Goal: Task Accomplishment & Management: Use online tool/utility

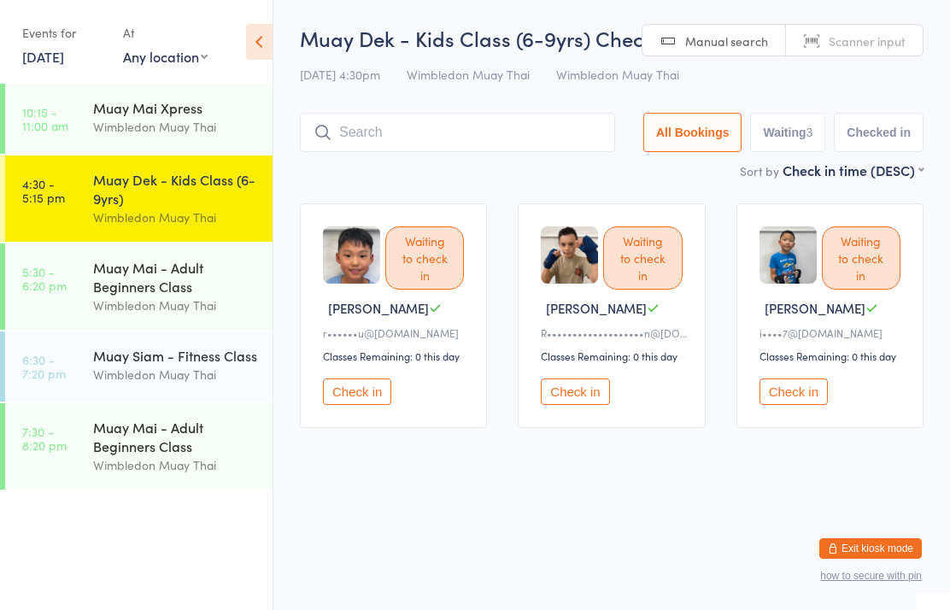
click at [404, 141] on input "search" at bounding box center [457, 132] width 315 height 39
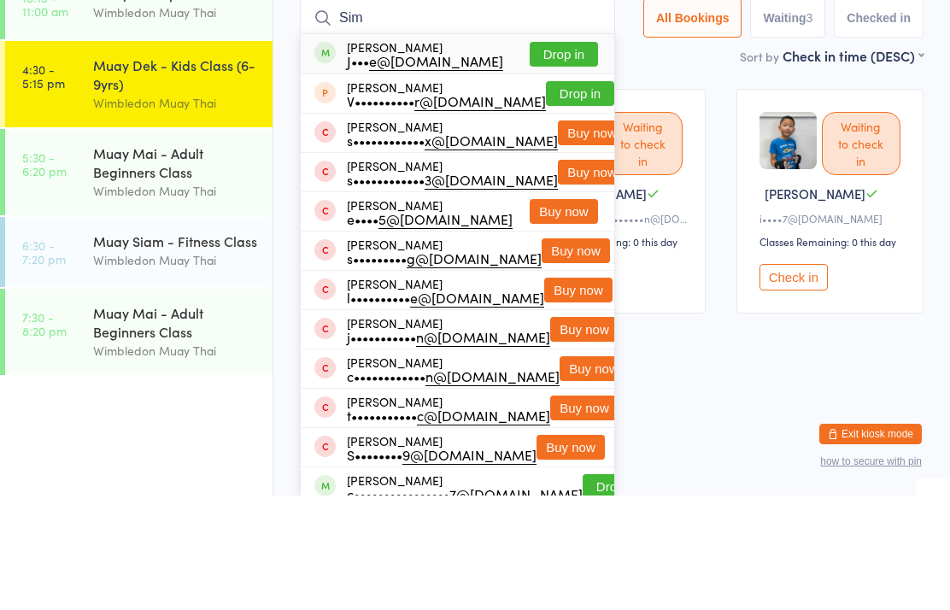
type input "Sim"
click at [558, 156] on button "Drop in" at bounding box center [563, 168] width 68 height 25
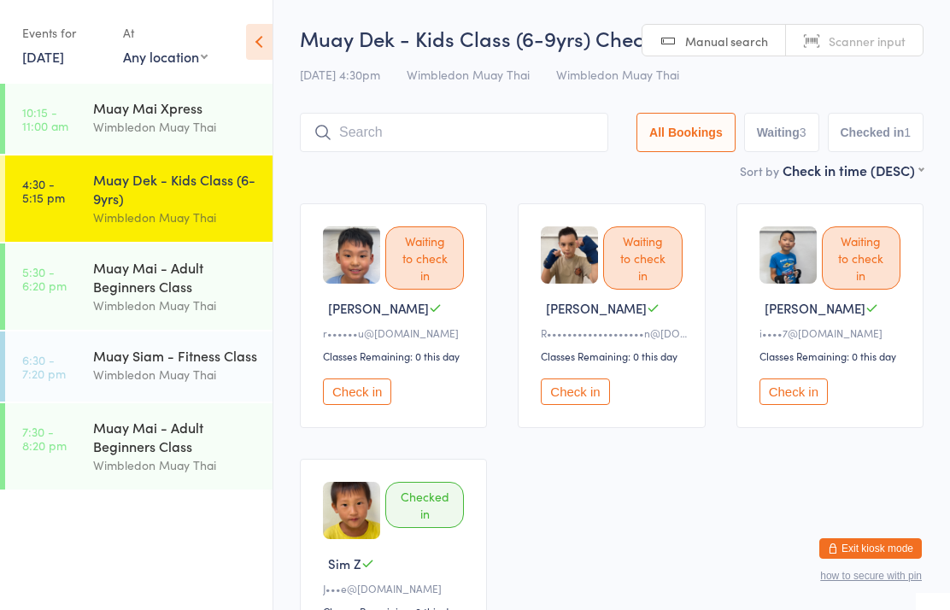
click at [518, 99] on div "Muay Dek - Kids Class (6-9yrs) Check-in [DATE] 4:30pm Wimbledon Muay Thai Wimbl…" at bounding box center [611, 92] width 623 height 137
click at [520, 132] on input "search" at bounding box center [454, 132] width 308 height 39
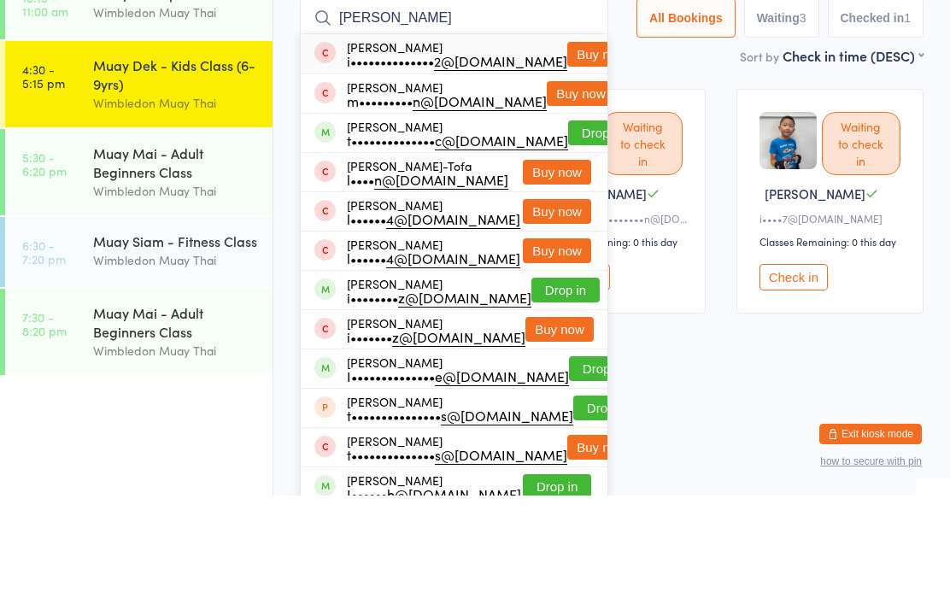
type input "[PERSON_NAME]"
click at [568, 235] on button "Drop in" at bounding box center [602, 247] width 68 height 25
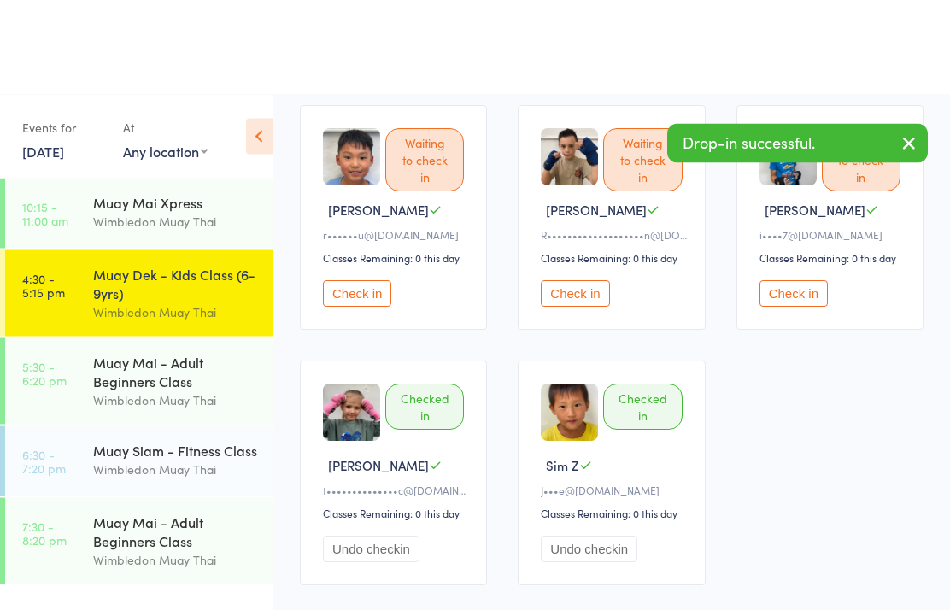
scroll to position [219, 0]
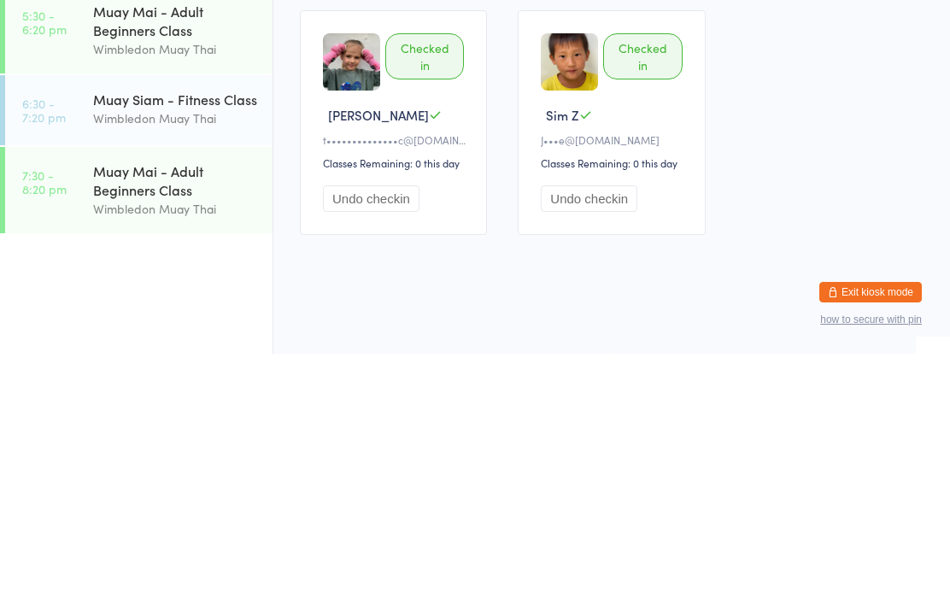
click at [372, 290] on img at bounding box center [351, 318] width 57 height 57
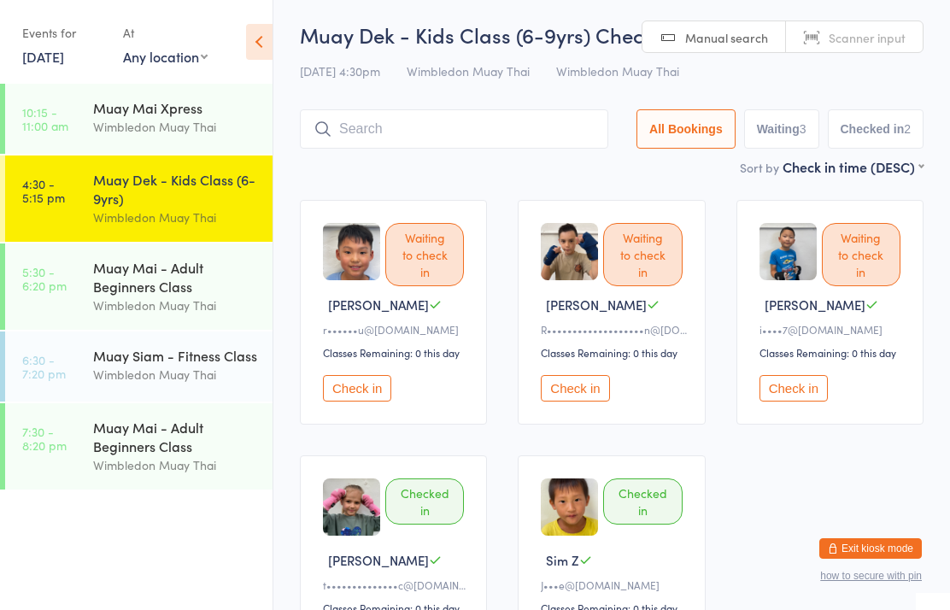
scroll to position [0, 0]
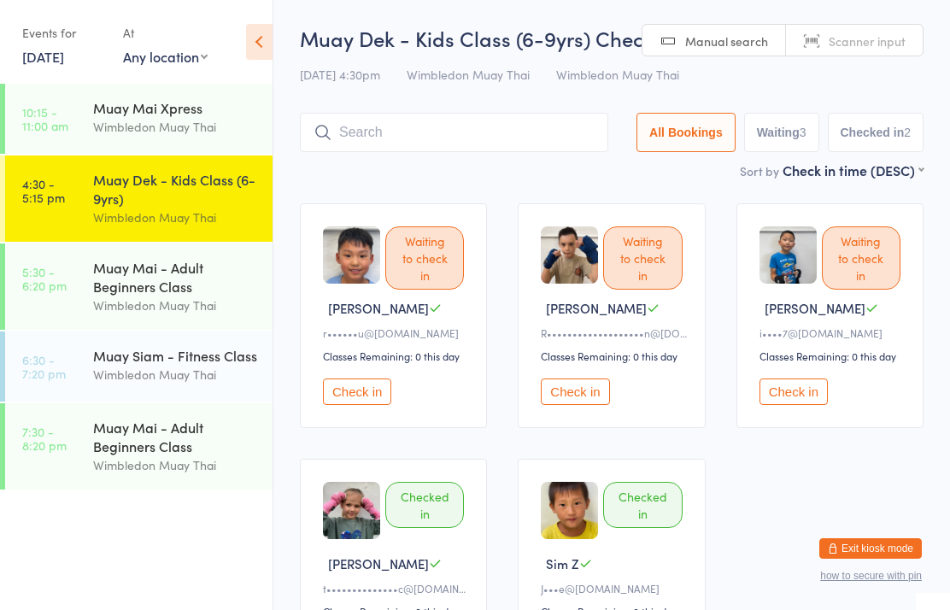
click at [341, 144] on input "search" at bounding box center [454, 132] width 308 height 39
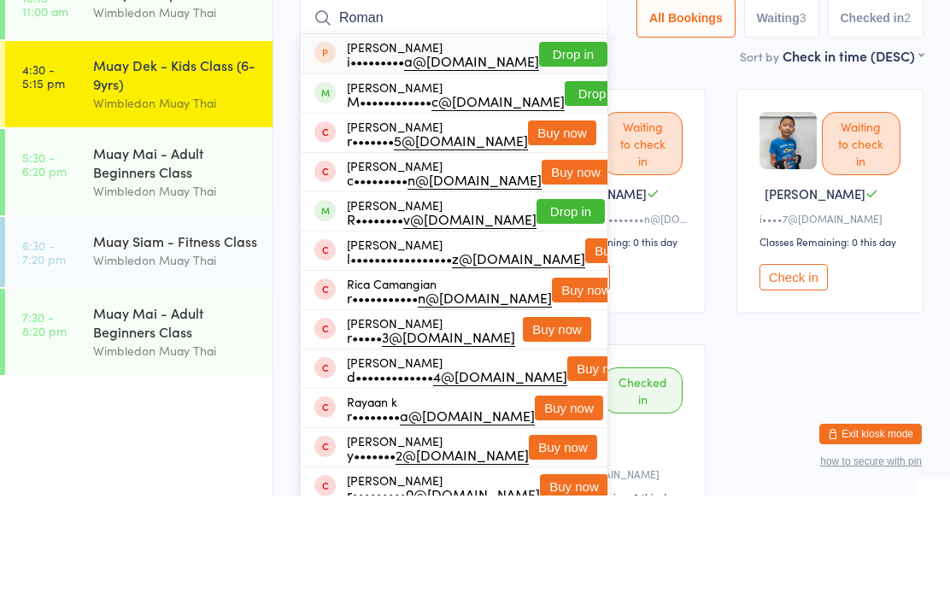
type input "Roman"
click at [570, 196] on button "Drop in" at bounding box center [599, 208] width 68 height 25
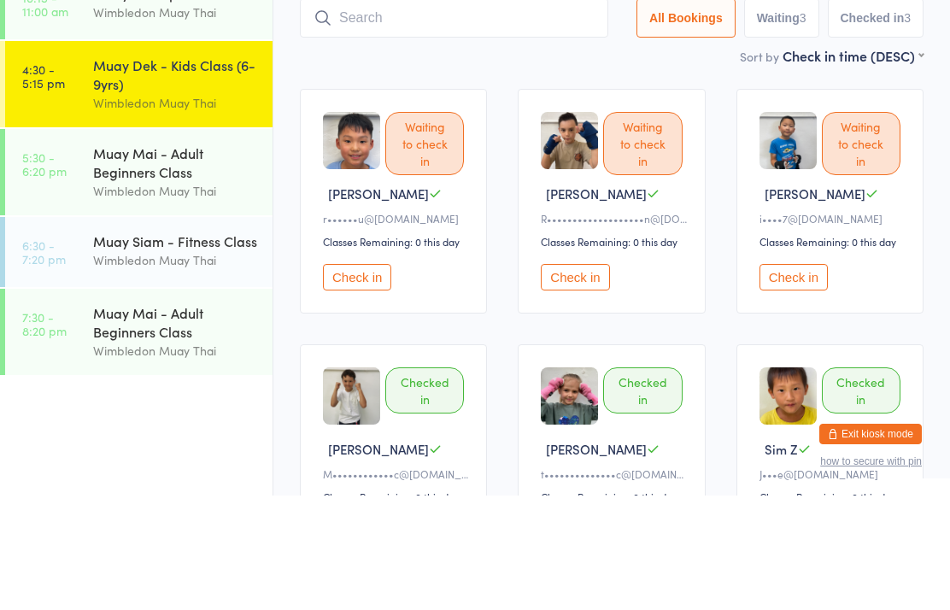
click at [764, 210] on div "Waiting to check in [PERSON_NAME] i•••• 7@[DOMAIN_NAME] Classes Remaining: 0 th…" at bounding box center [829, 315] width 187 height 225
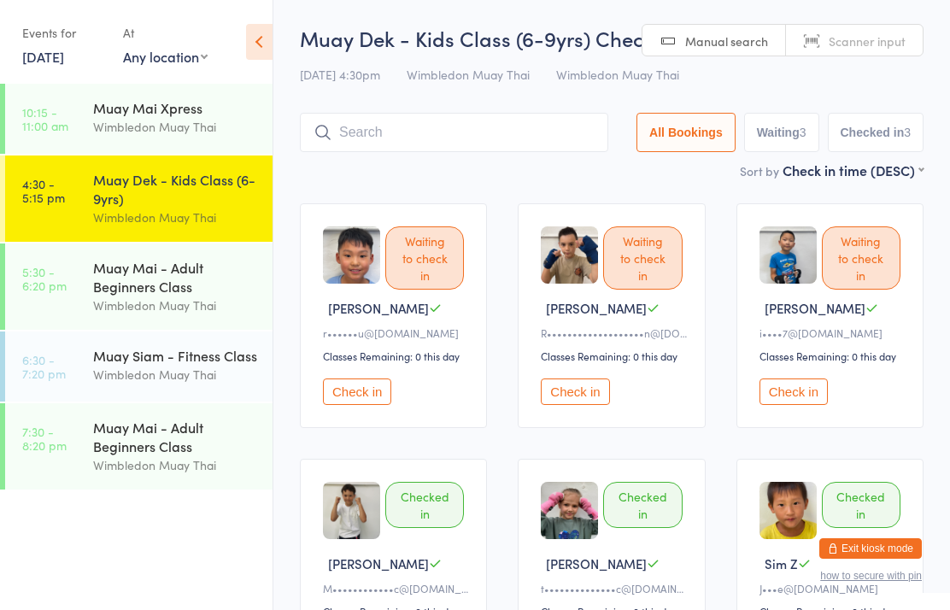
click at [516, 118] on input "search" at bounding box center [454, 132] width 308 height 39
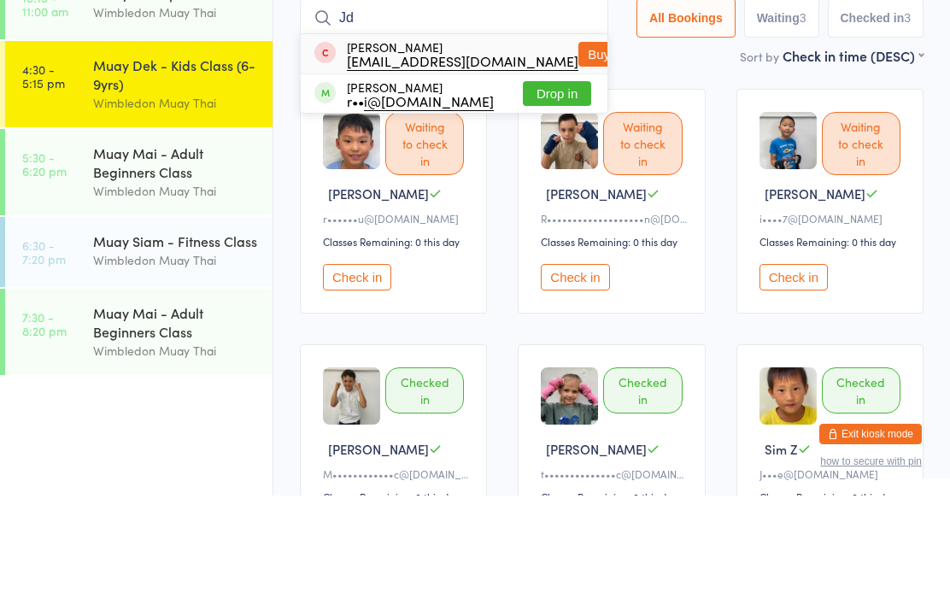
type input "Jd"
click at [560, 196] on button "Drop in" at bounding box center [557, 208] width 68 height 25
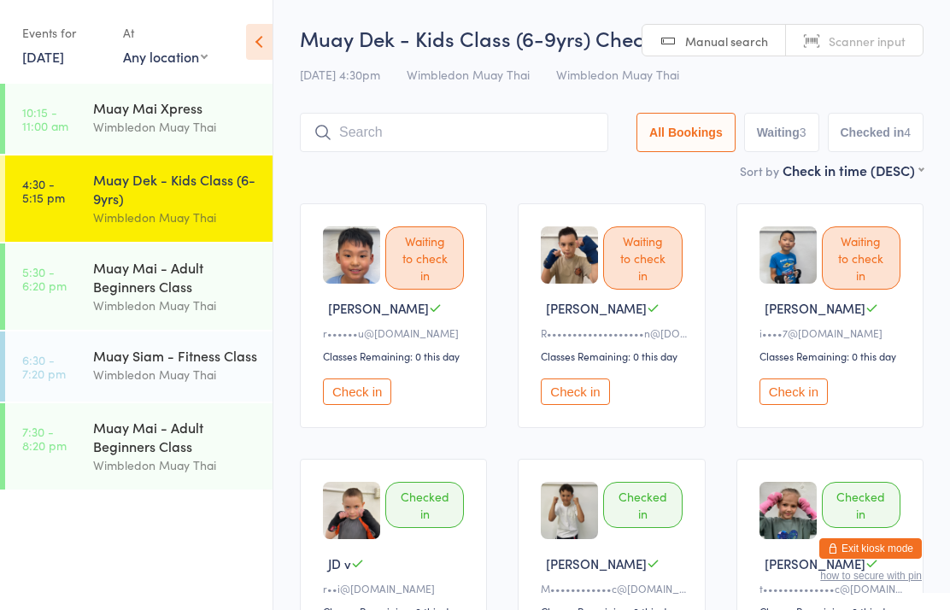
click at [546, 128] on input "search" at bounding box center [454, 132] width 308 height 39
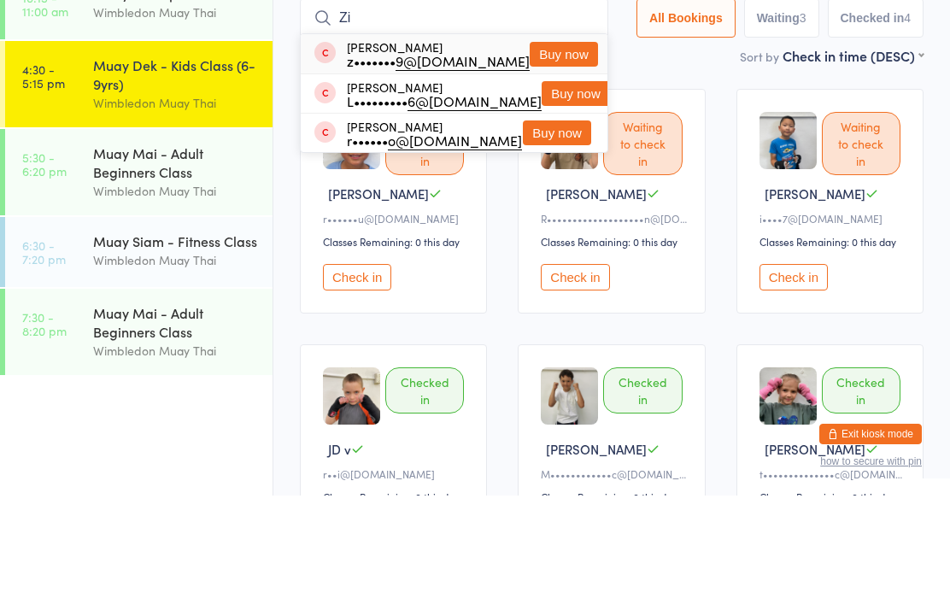
type input "Zi"
click at [549, 196] on button "Buy now" at bounding box center [575, 208] width 68 height 25
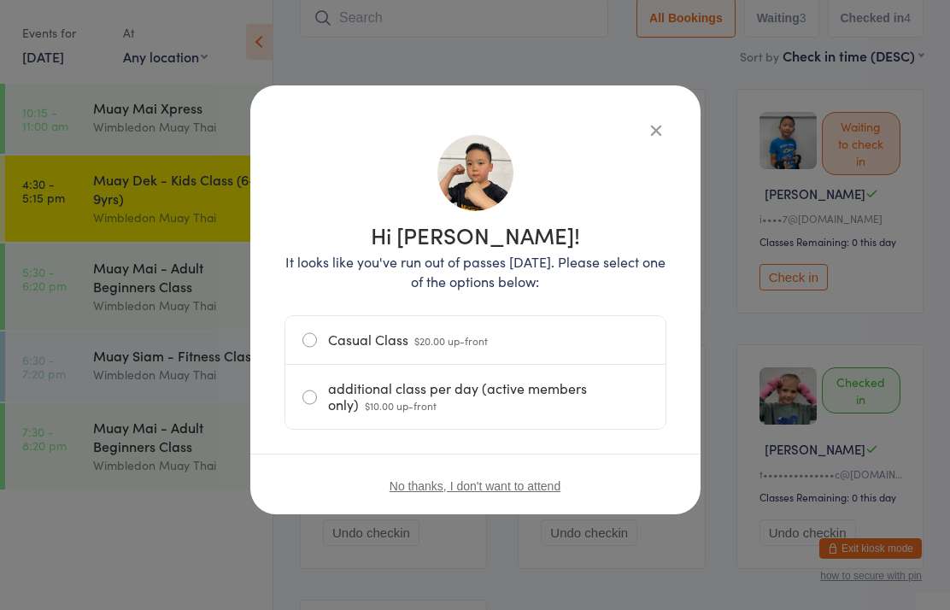
click at [512, 327] on label "Casual Class $20.00 up-front" at bounding box center [475, 340] width 346 height 48
click at [0, 0] on input "Casual Class $20.00 up-front" at bounding box center [0, 0] width 0 height 0
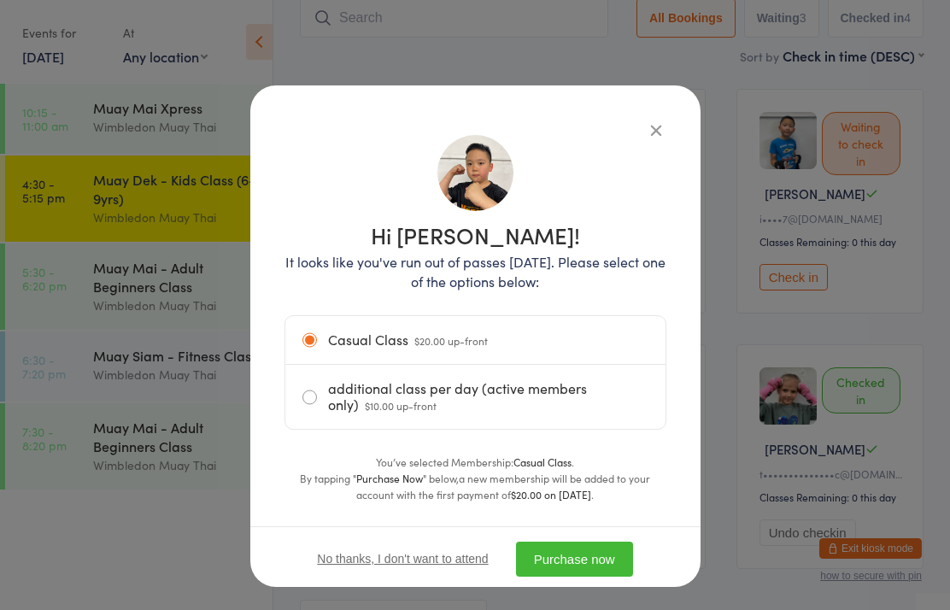
click at [596, 565] on button "Purchase now" at bounding box center [574, 558] width 117 height 35
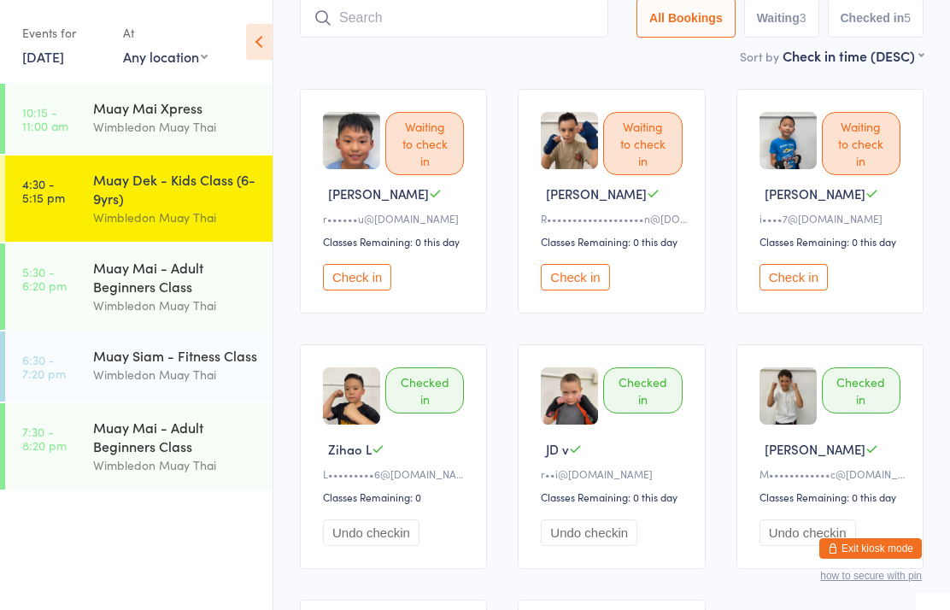
click at [369, 281] on button "Check in" at bounding box center [357, 277] width 68 height 26
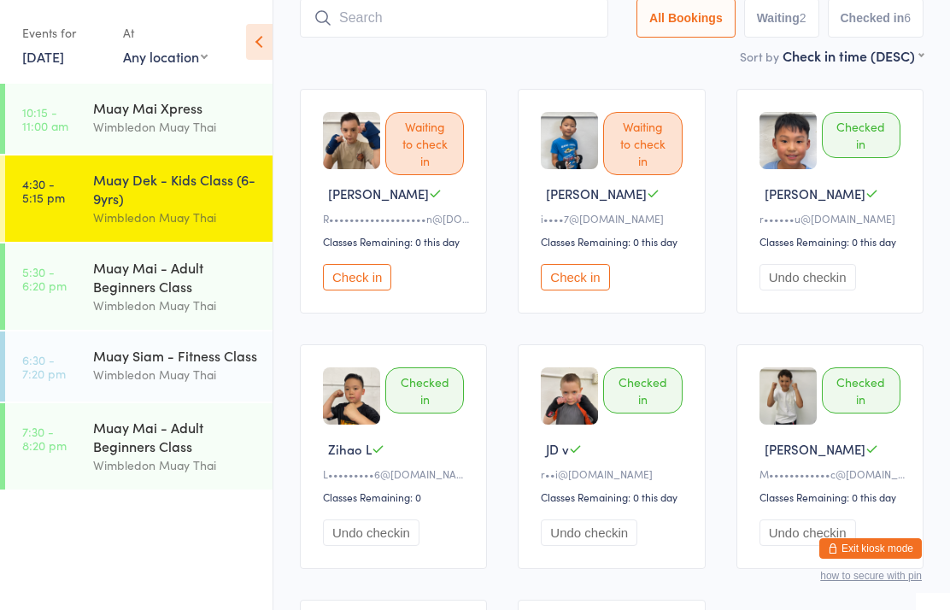
click at [435, 23] on input "search" at bounding box center [454, 17] width 308 height 39
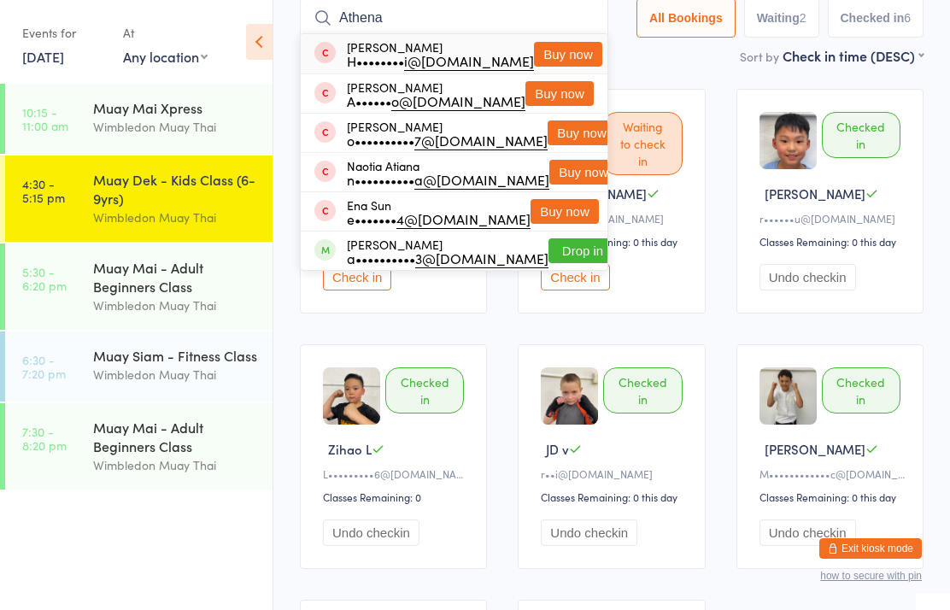
type input "Athena"
click at [570, 61] on button "Buy now" at bounding box center [568, 54] width 68 height 25
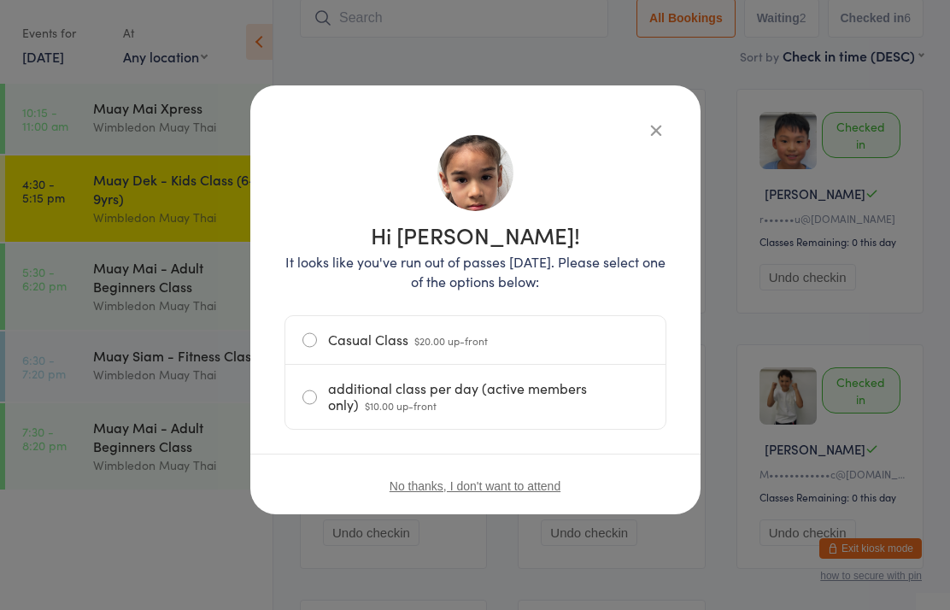
click at [319, 337] on label "Casual Class $20.00 up-front" at bounding box center [475, 340] width 346 height 48
click at [0, 0] on input "Casual Class $20.00 up-front" at bounding box center [0, 0] width 0 height 0
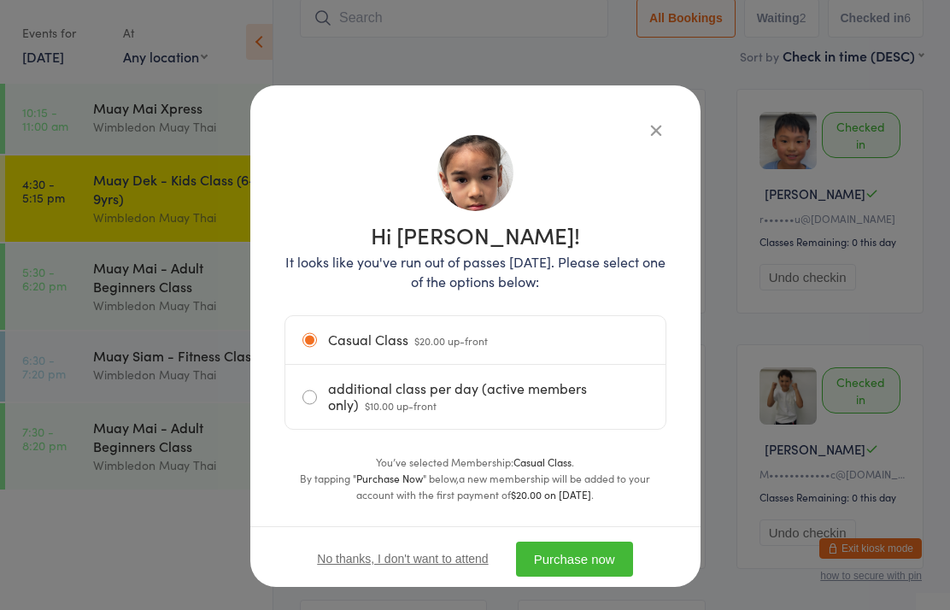
click at [585, 566] on button "Purchase now" at bounding box center [574, 558] width 117 height 35
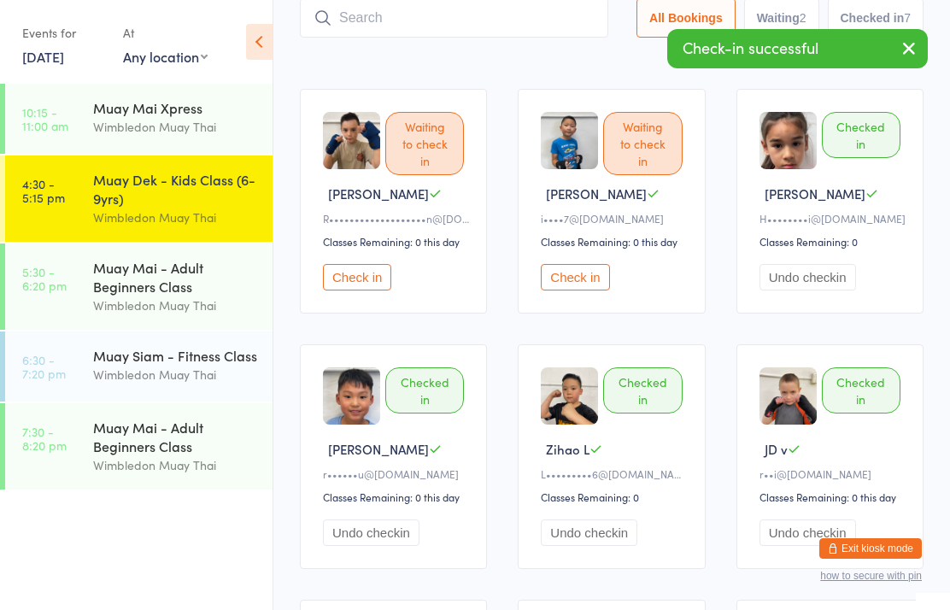
click at [487, 20] on input "search" at bounding box center [454, 17] width 308 height 39
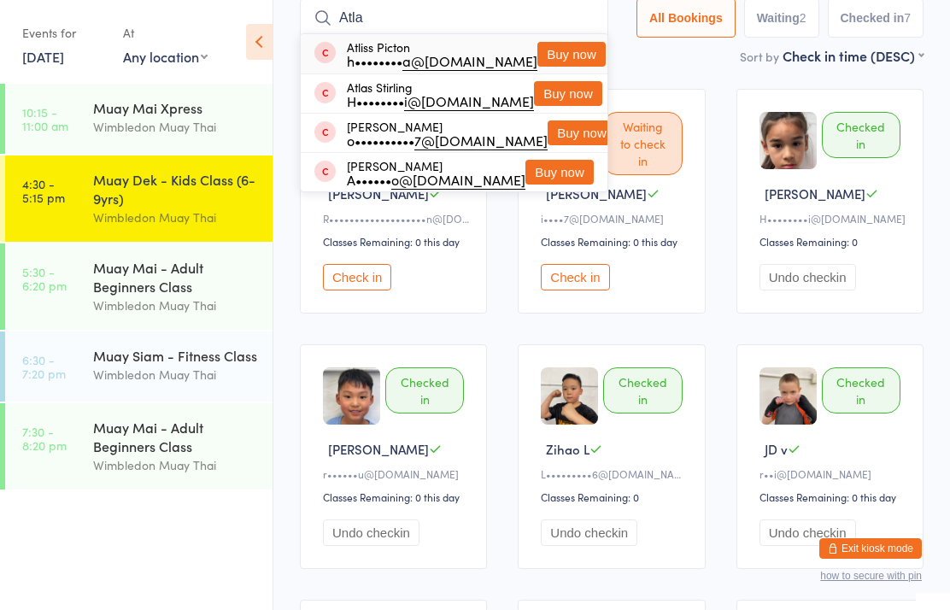
type input "Atla"
click at [559, 102] on button "Buy now" at bounding box center [568, 93] width 68 height 25
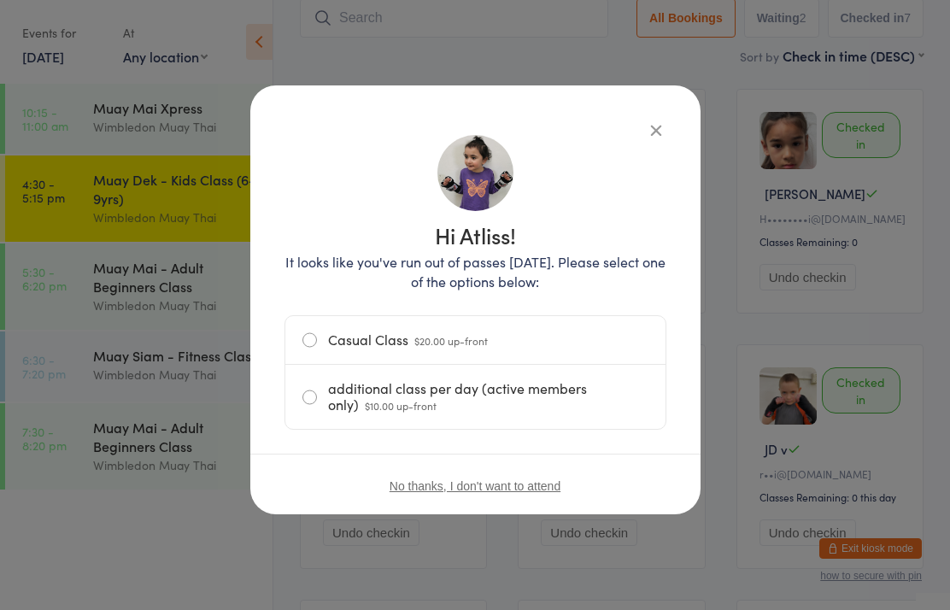
click at [316, 345] on label "Casual Class $20.00 up-front" at bounding box center [475, 340] width 346 height 48
click at [0, 0] on input "Casual Class $20.00 up-front" at bounding box center [0, 0] width 0 height 0
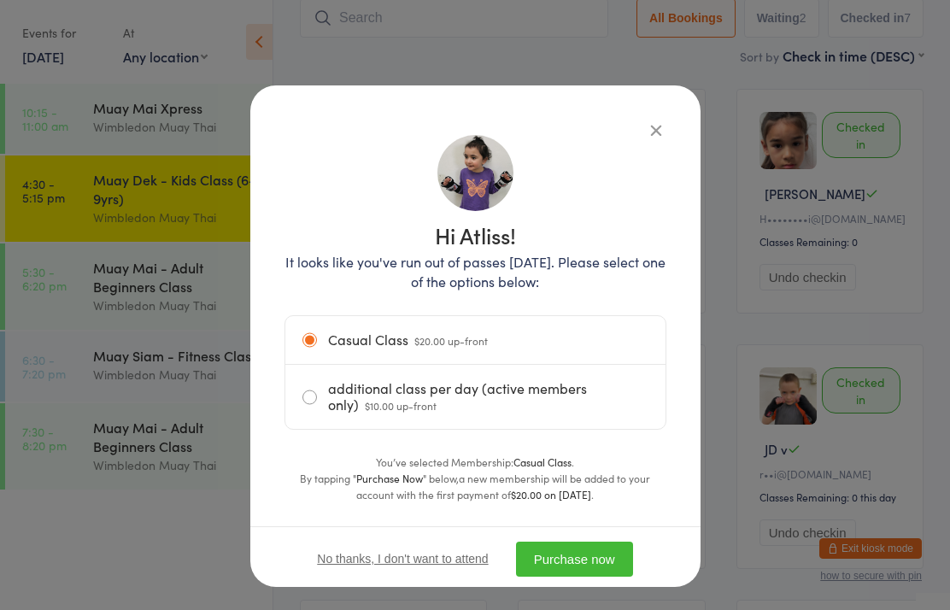
click at [606, 571] on button "Purchase now" at bounding box center [574, 558] width 117 height 35
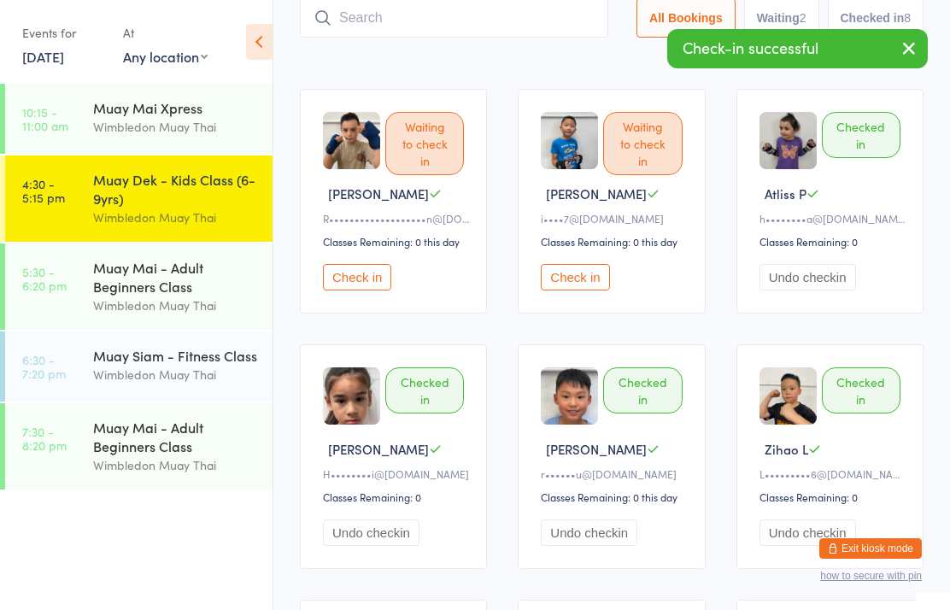
click at [828, 290] on button "Undo checkin" at bounding box center [807, 277] width 97 height 26
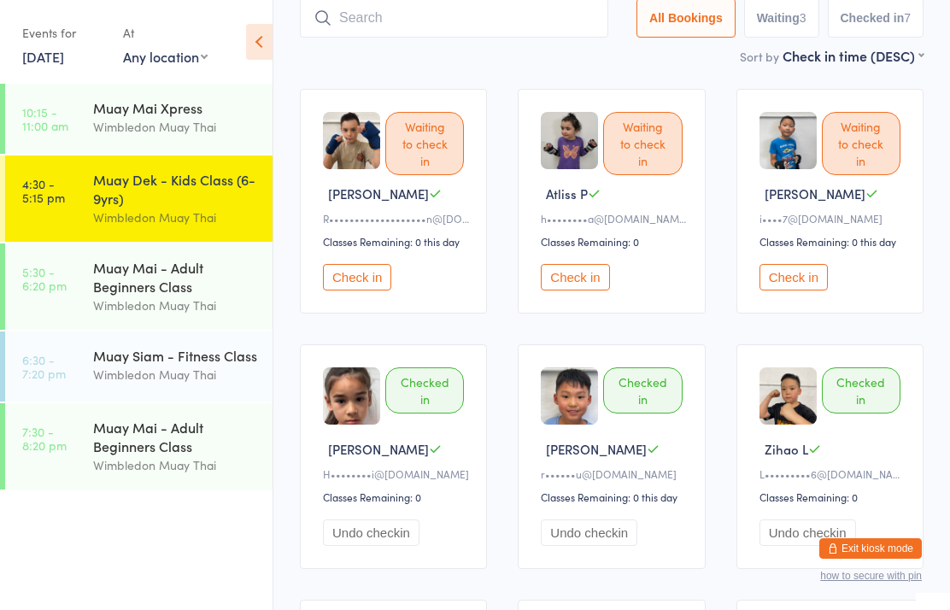
click at [510, 20] on input "search" at bounding box center [454, 17] width 308 height 39
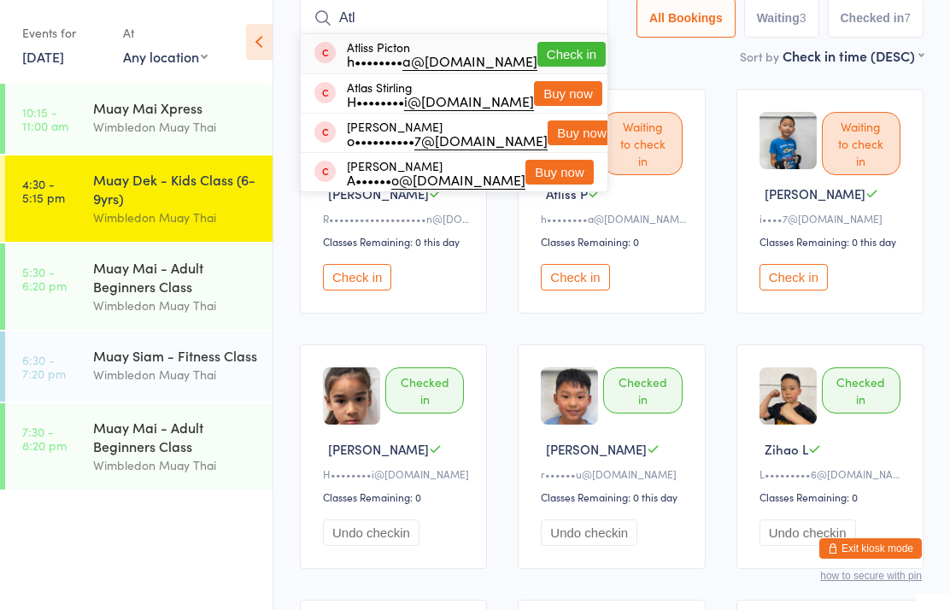
type input "Atl"
click at [564, 96] on button "Buy now" at bounding box center [568, 93] width 68 height 25
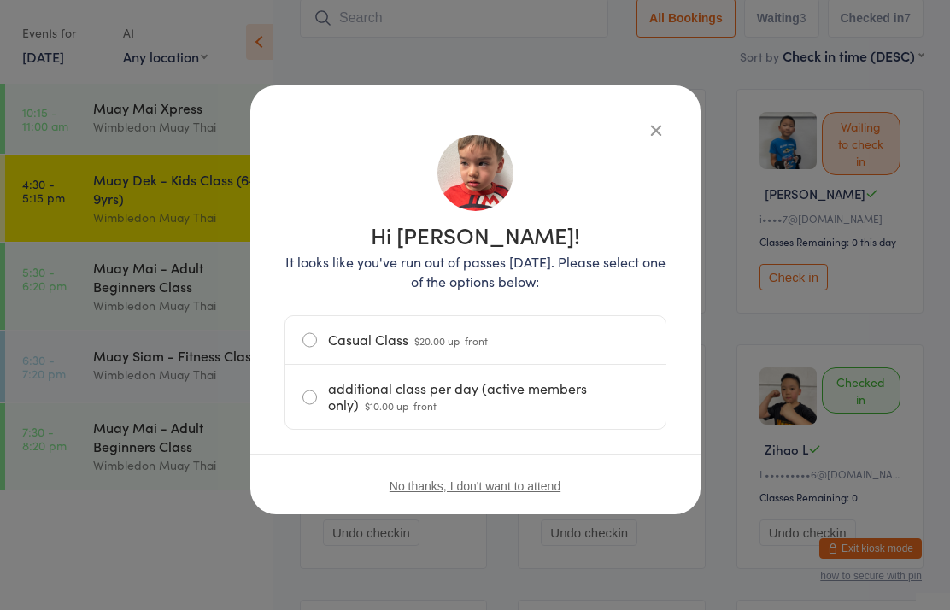
click at [327, 337] on label "Casual Class $20.00 up-front" at bounding box center [475, 340] width 346 height 48
click at [0, 0] on input "Casual Class $20.00 up-front" at bounding box center [0, 0] width 0 height 0
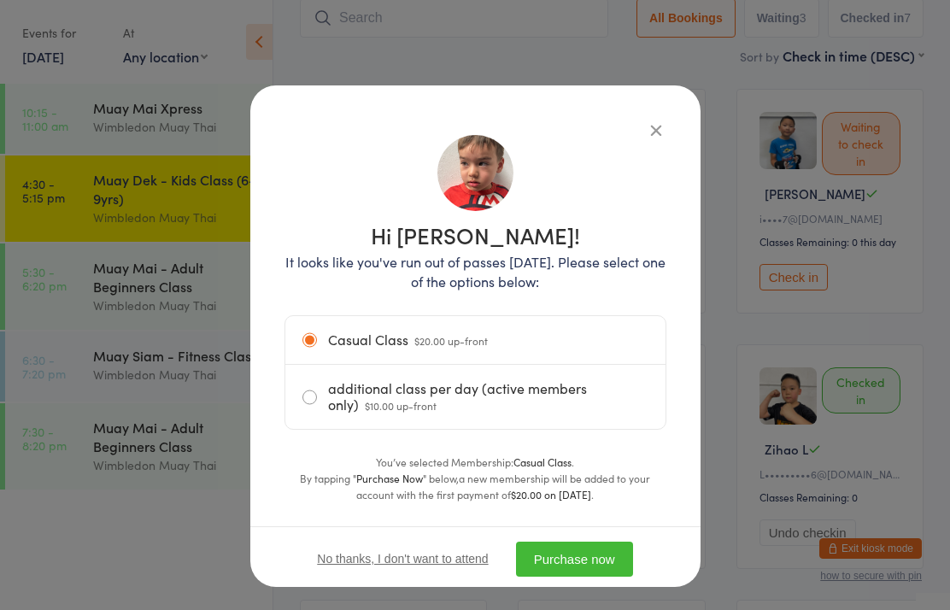
click at [600, 552] on button "Purchase now" at bounding box center [574, 558] width 117 height 35
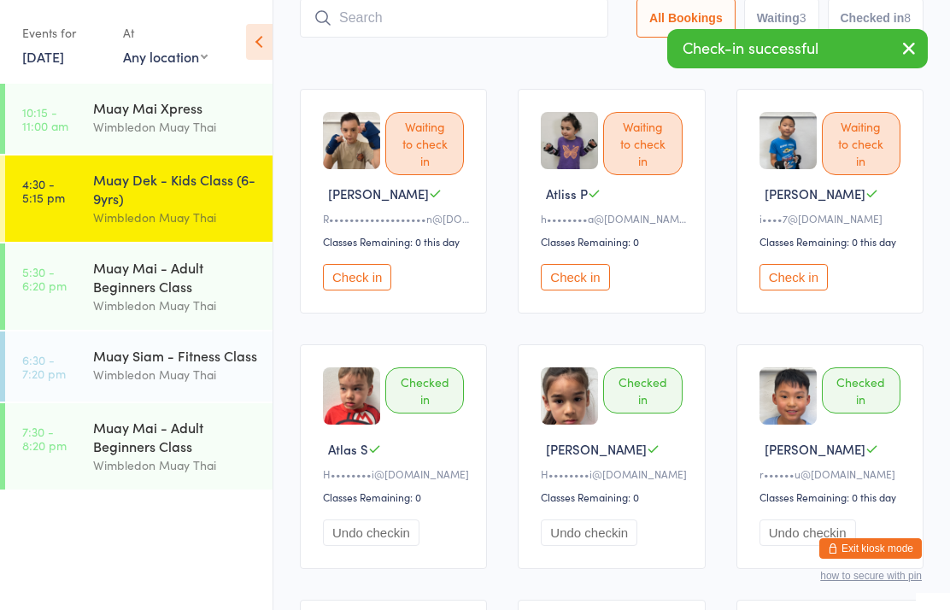
click at [347, 16] on input "search" at bounding box center [454, 17] width 308 height 39
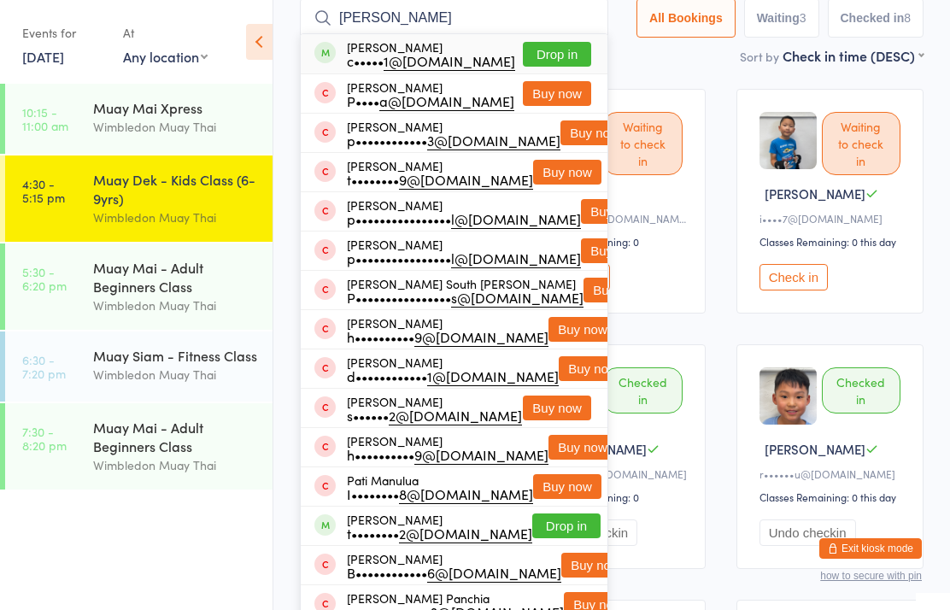
type input "[PERSON_NAME]"
click at [548, 44] on button "Drop in" at bounding box center [557, 54] width 68 height 25
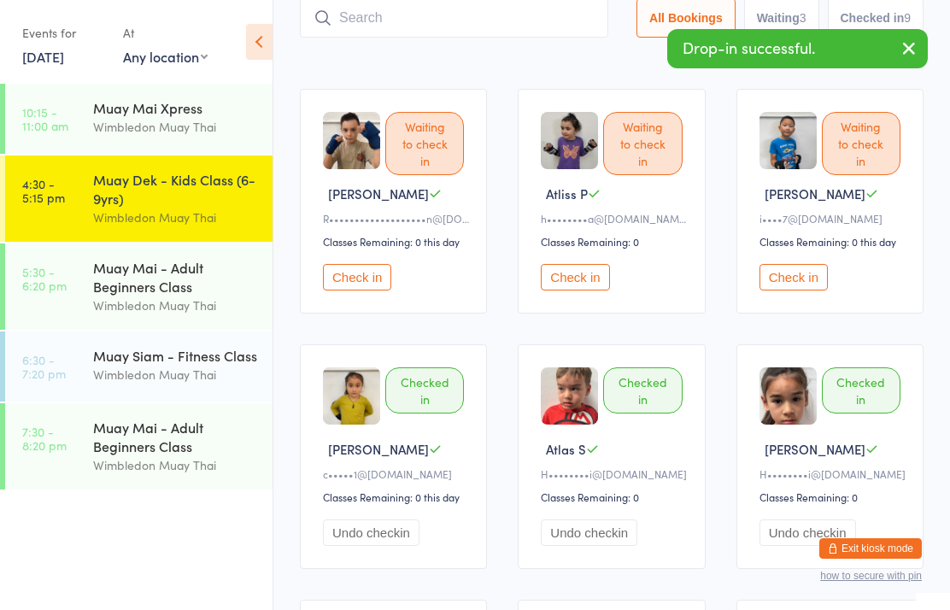
click at [334, 290] on button "Check in" at bounding box center [357, 277] width 68 height 26
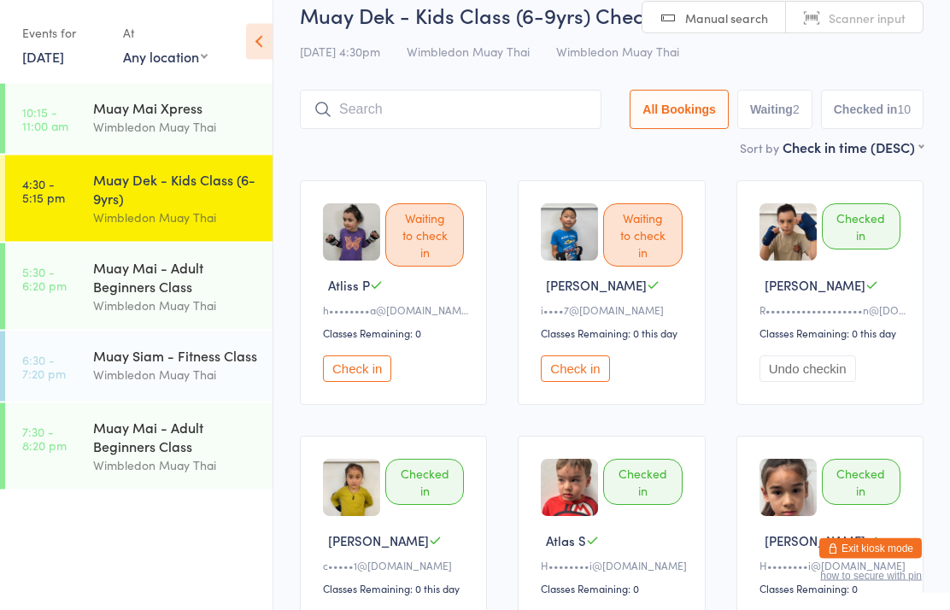
scroll to position [0, 0]
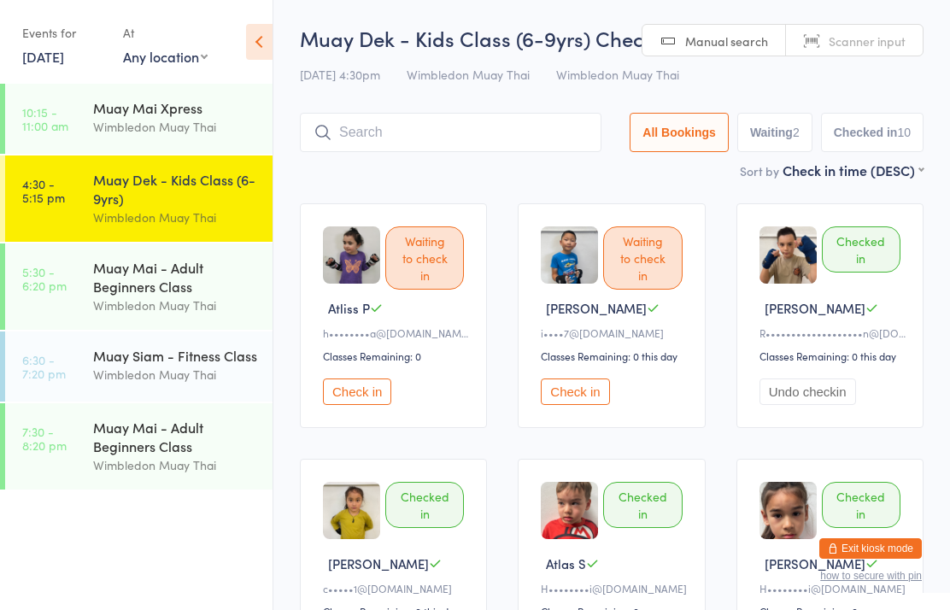
click at [478, 145] on input "search" at bounding box center [450, 132] width 301 height 39
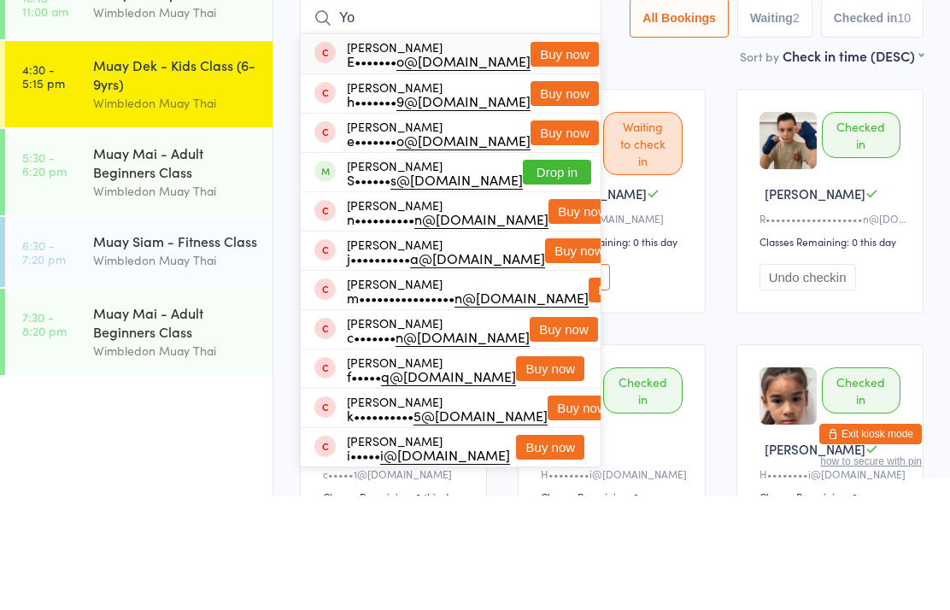
type input "Y"
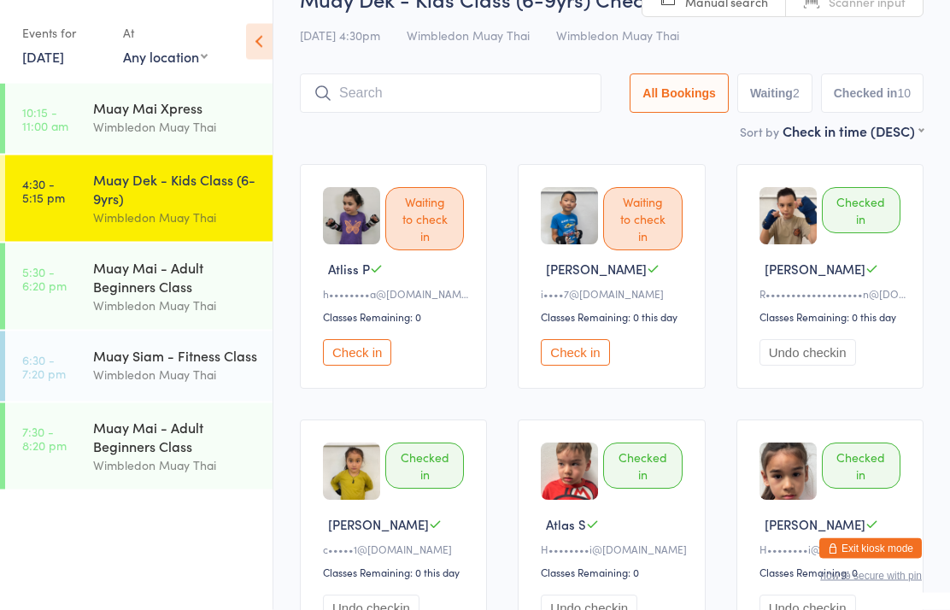
scroll to position [23, 0]
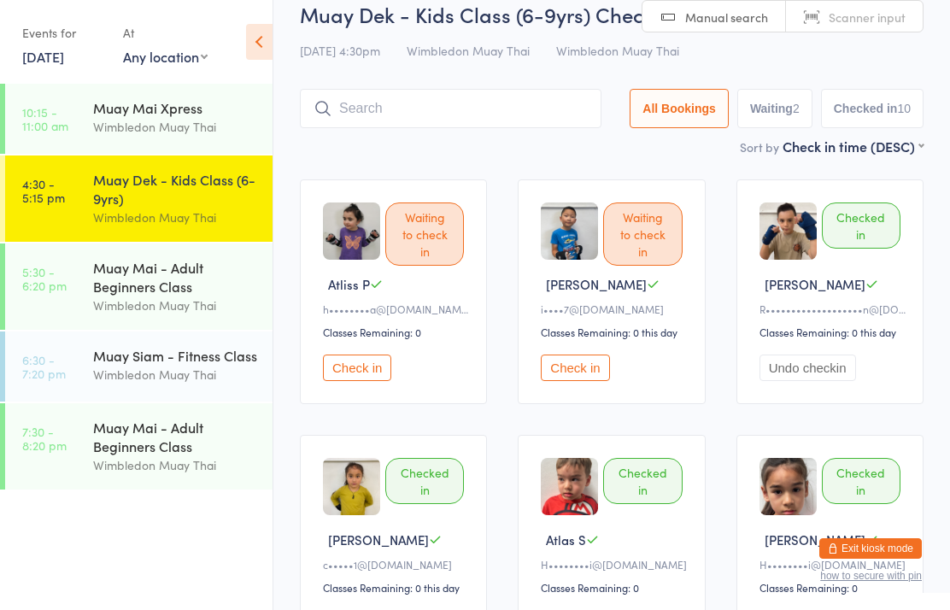
click at [373, 118] on input "search" at bounding box center [450, 108] width 301 height 39
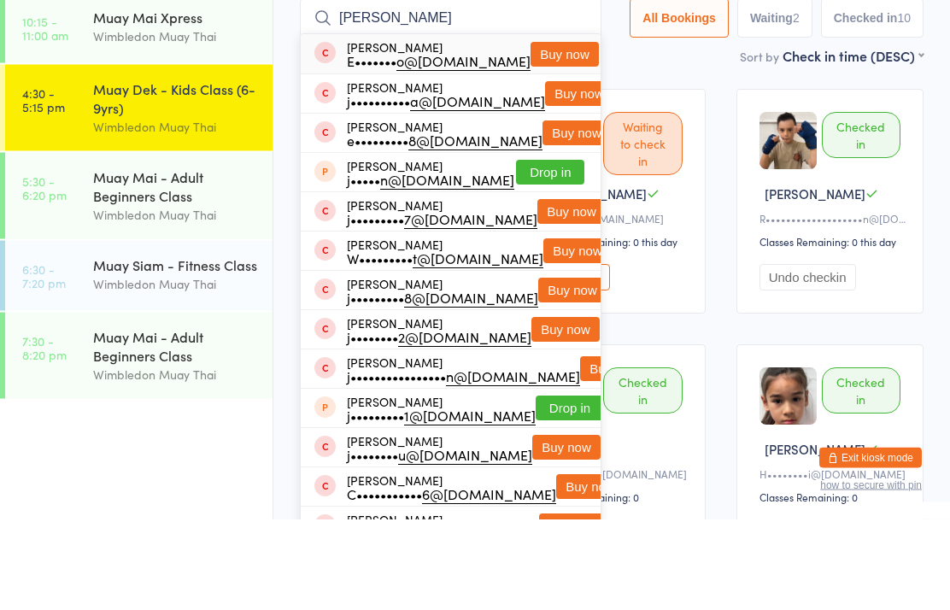
type input "[PERSON_NAME]"
click at [547, 133] on button "Buy now" at bounding box center [564, 145] width 68 height 25
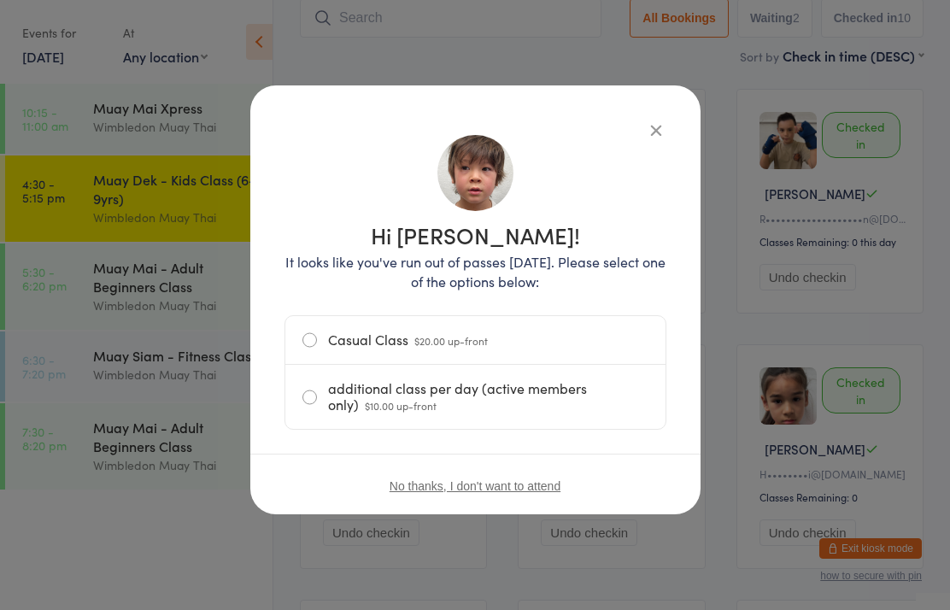
click at [311, 346] on label "Casual Class $20.00 up-front" at bounding box center [475, 340] width 346 height 48
click at [0, 0] on input "Casual Class $20.00 up-front" at bounding box center [0, 0] width 0 height 0
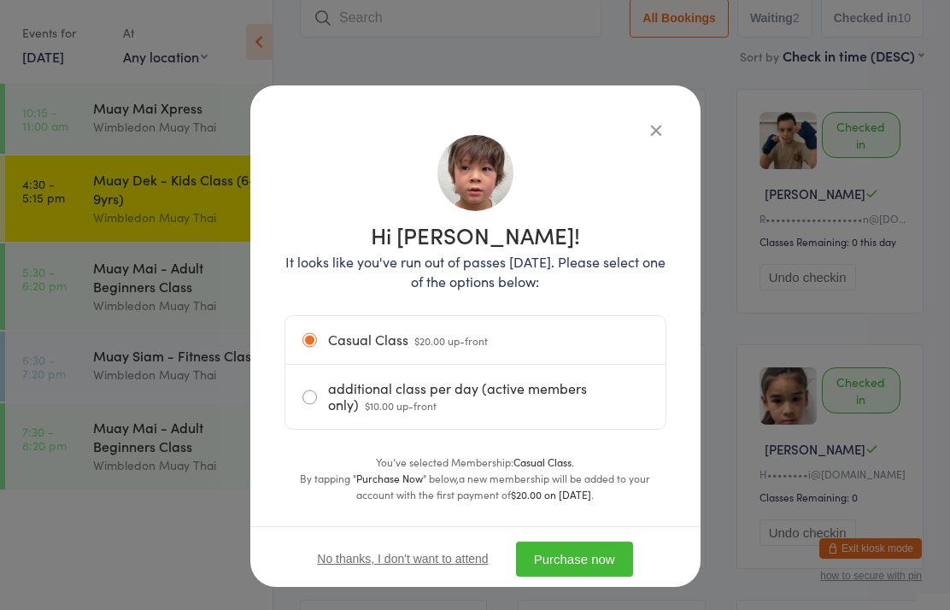
click at [601, 557] on button "Purchase now" at bounding box center [574, 558] width 117 height 35
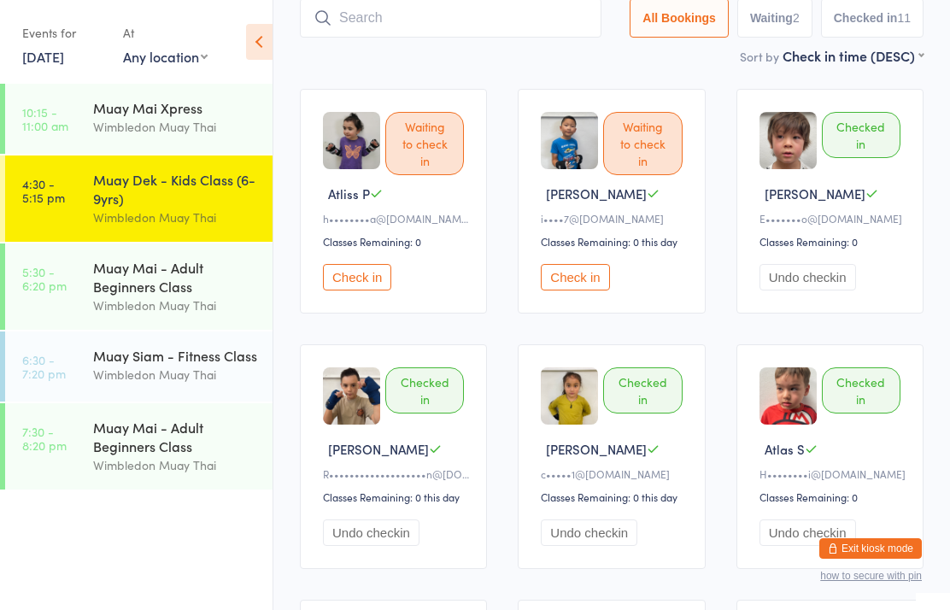
click at [418, 21] on input "search" at bounding box center [450, 17] width 301 height 39
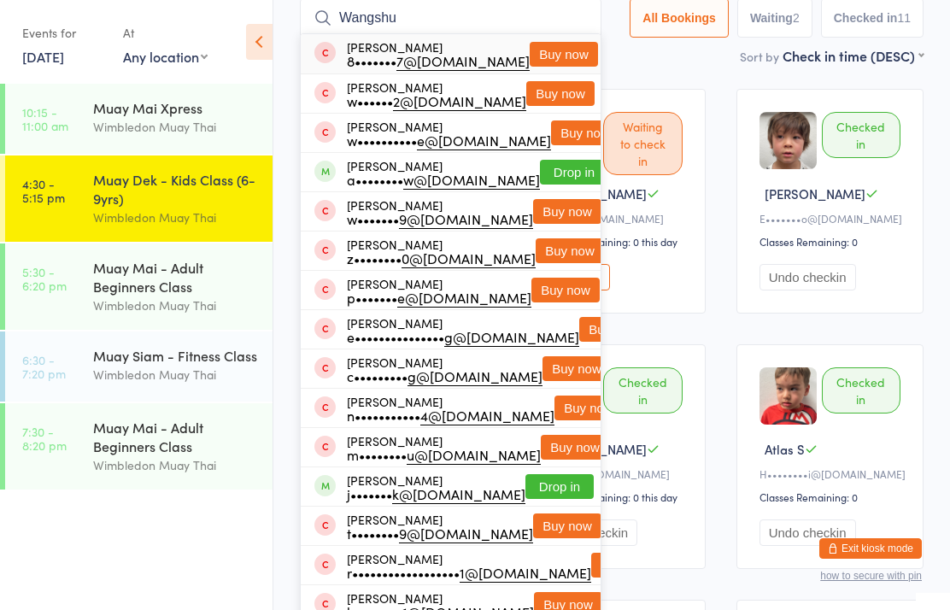
type input "Wangshu"
click at [559, 50] on button "Buy now" at bounding box center [563, 54] width 68 height 25
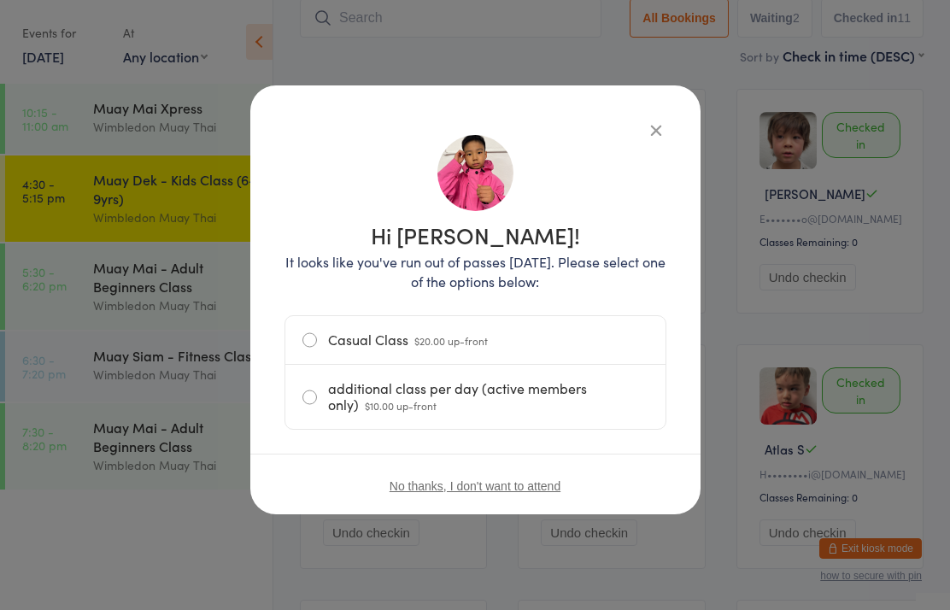
click at [524, 353] on label "Casual Class $20.00 up-front" at bounding box center [475, 340] width 346 height 48
click at [0, 0] on input "Casual Class $20.00 up-front" at bounding box center [0, 0] width 0 height 0
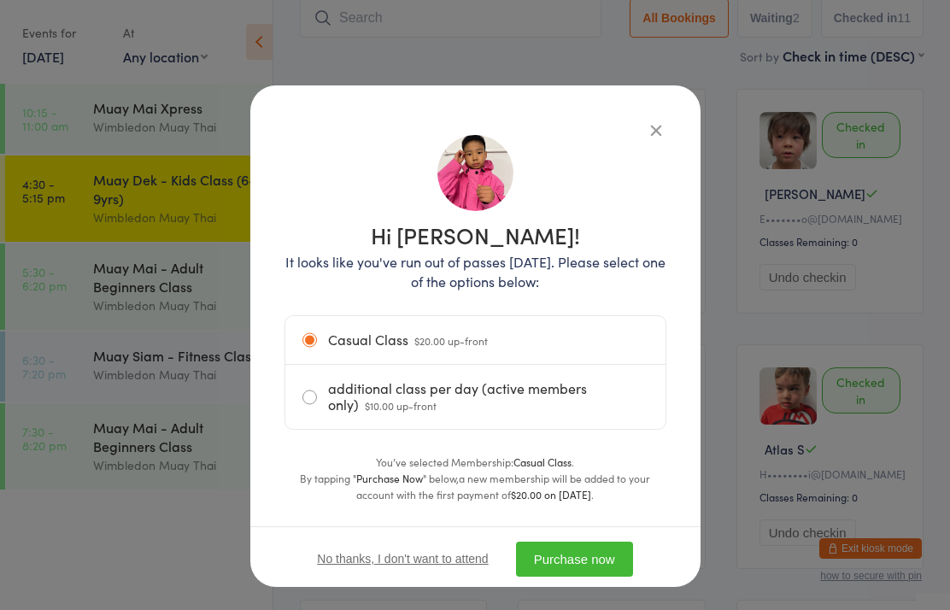
click at [593, 568] on button "Purchase now" at bounding box center [574, 558] width 117 height 35
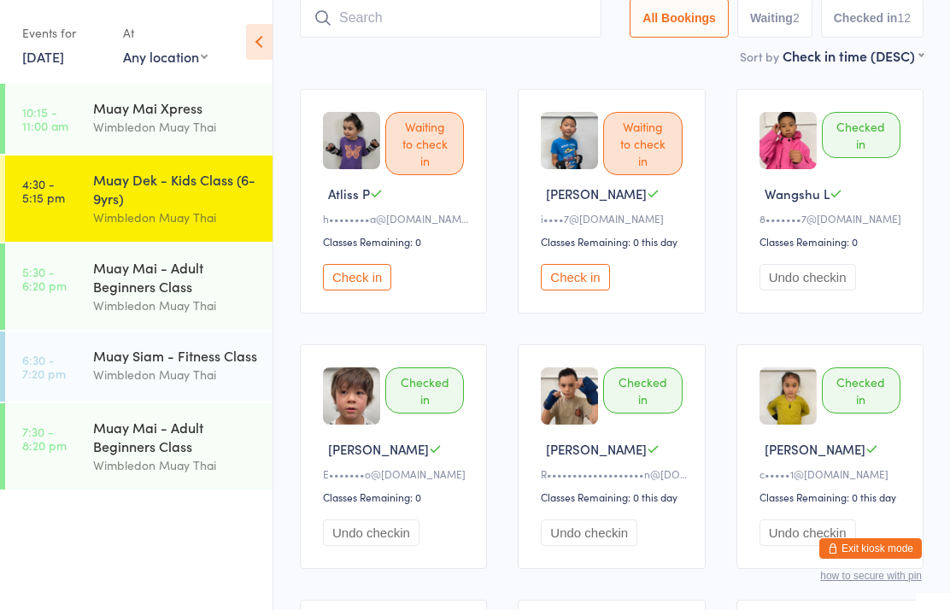
click at [539, 21] on input "search" at bounding box center [450, 17] width 301 height 39
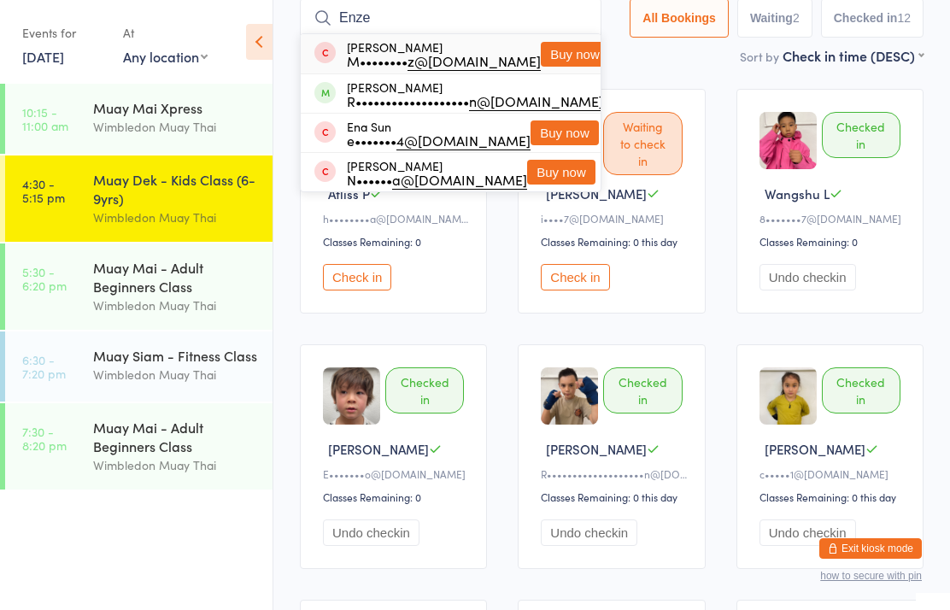
type input "Enze"
click at [556, 62] on button "Buy now" at bounding box center [575, 54] width 68 height 25
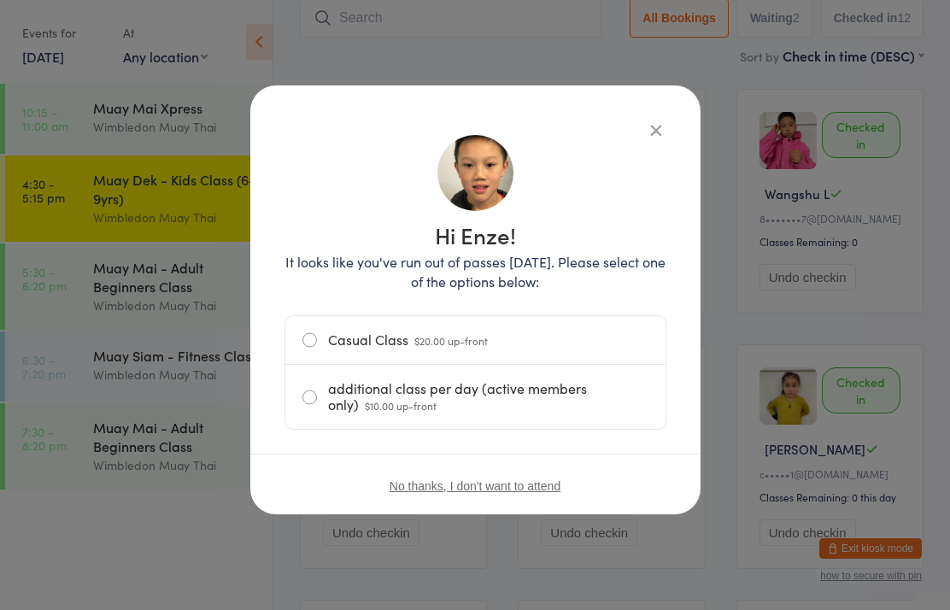
click at [520, 338] on label "Casual Class $20.00 up-front" at bounding box center [475, 340] width 346 height 48
click at [0, 0] on input "Casual Class $20.00 up-front" at bounding box center [0, 0] width 0 height 0
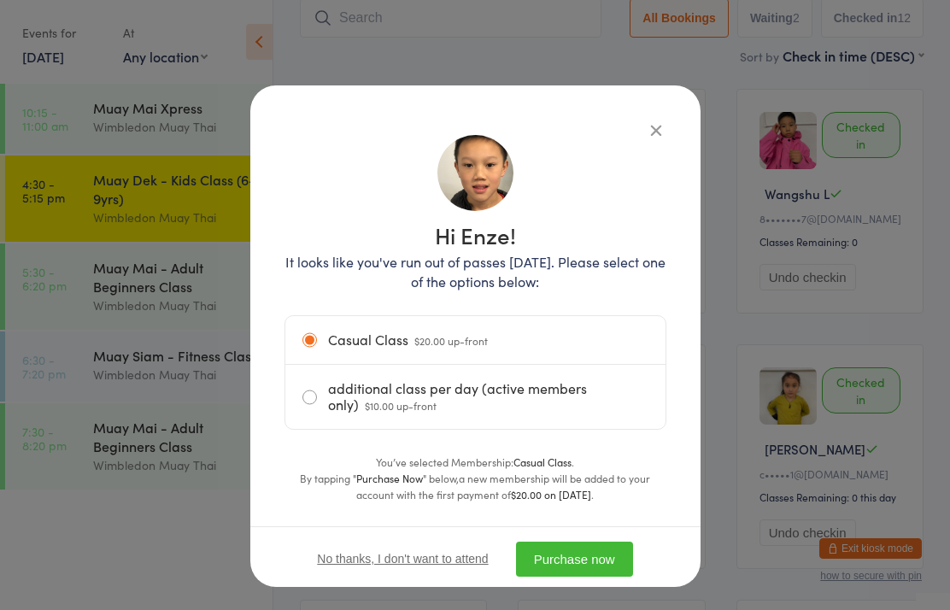
click at [599, 571] on button "Purchase now" at bounding box center [574, 558] width 117 height 35
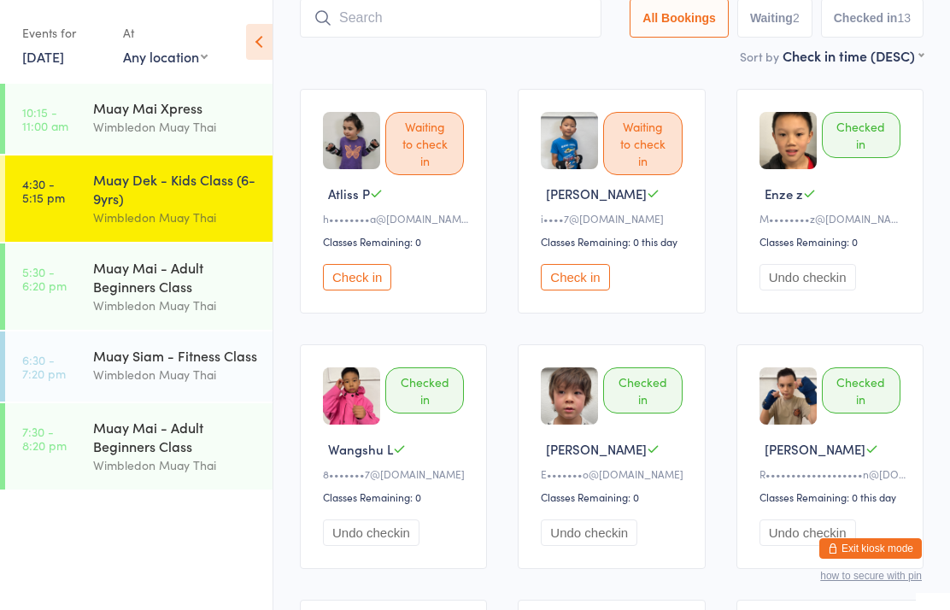
click at [578, 290] on button "Check in" at bounding box center [575, 277] width 68 height 26
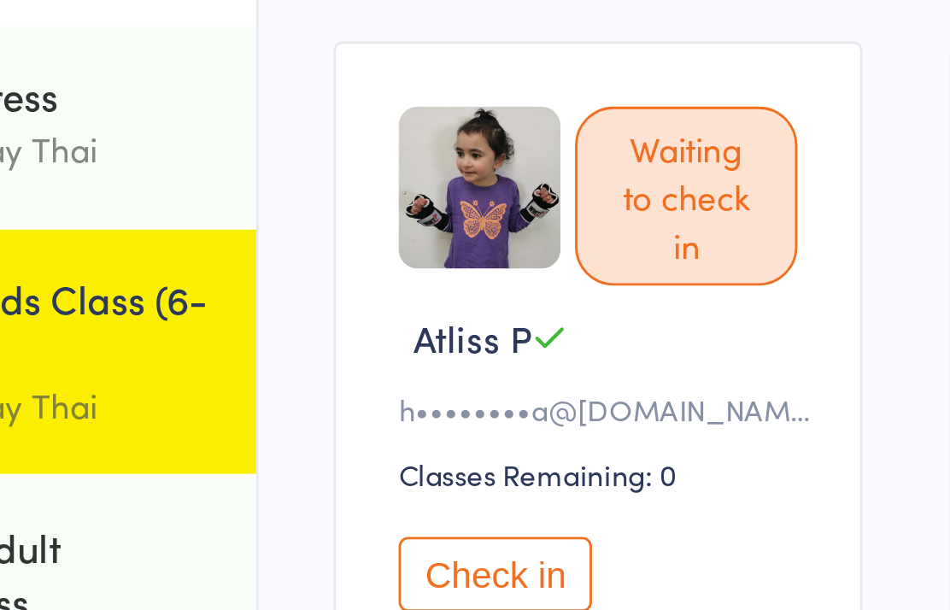
scroll to position [0, 0]
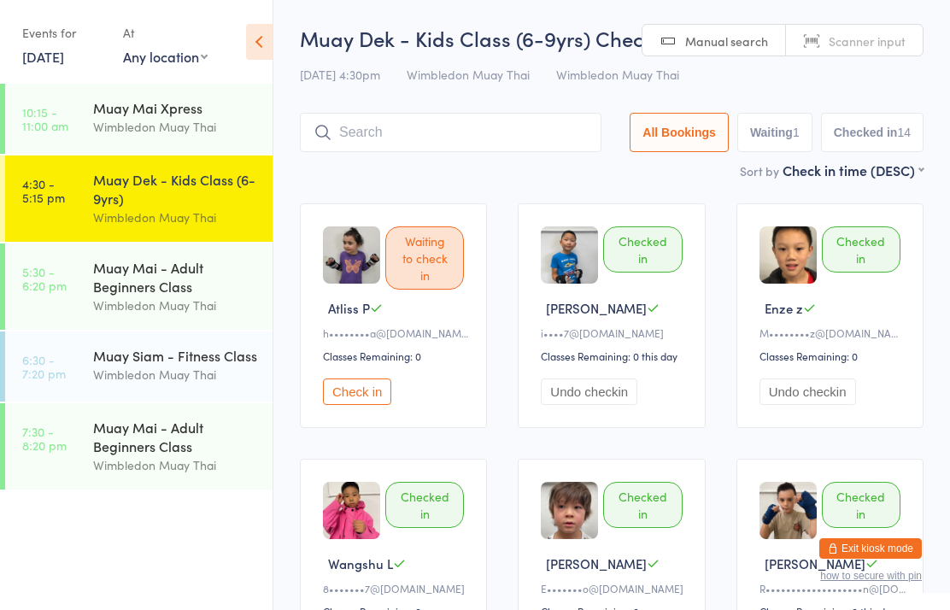
click at [620, 405] on button "Undo checkin" at bounding box center [589, 391] width 97 height 26
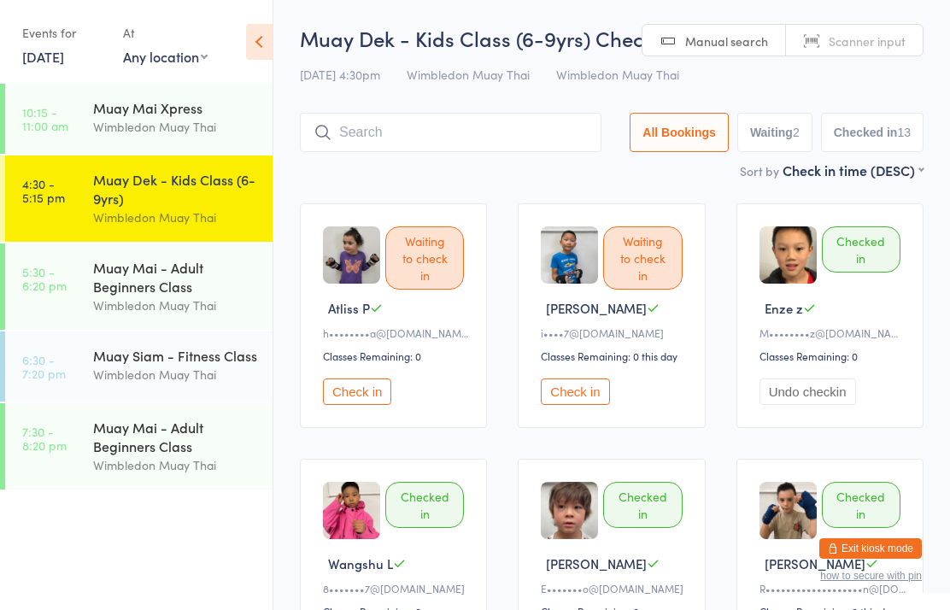
click at [596, 393] on button "Check in" at bounding box center [575, 391] width 68 height 26
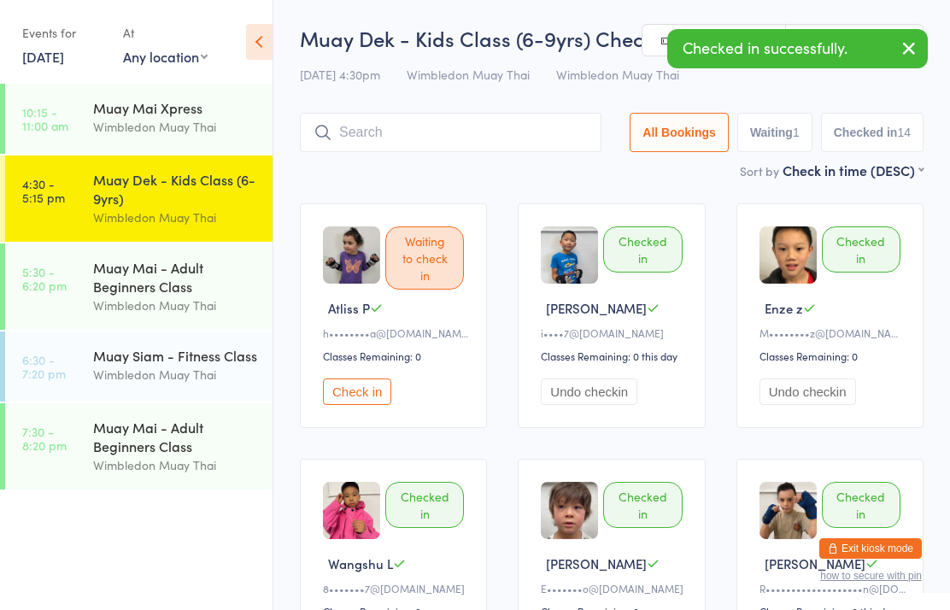
click at [529, 137] on input "search" at bounding box center [450, 132] width 301 height 39
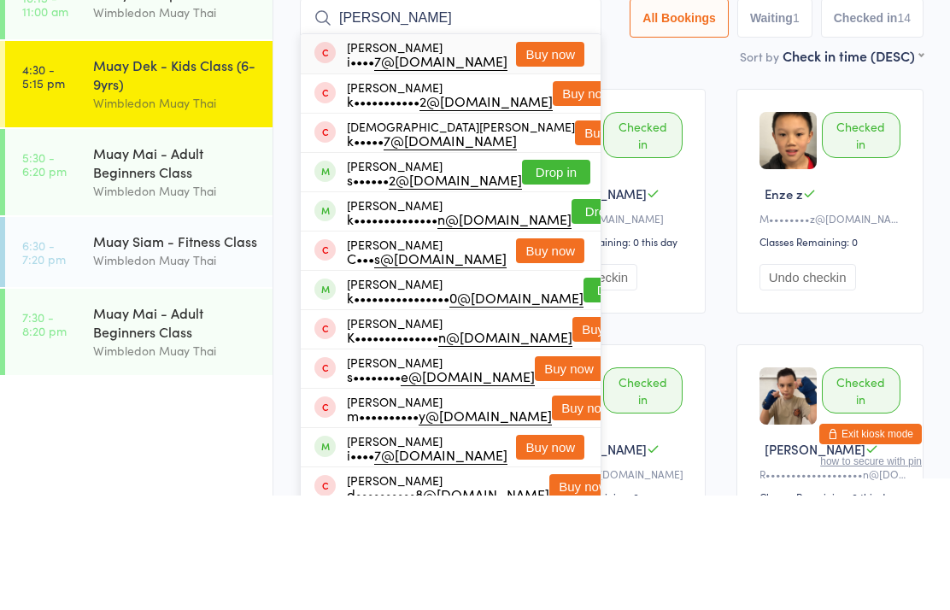
type input "[PERSON_NAME]"
click at [552, 156] on button "Buy now" at bounding box center [550, 168] width 68 height 25
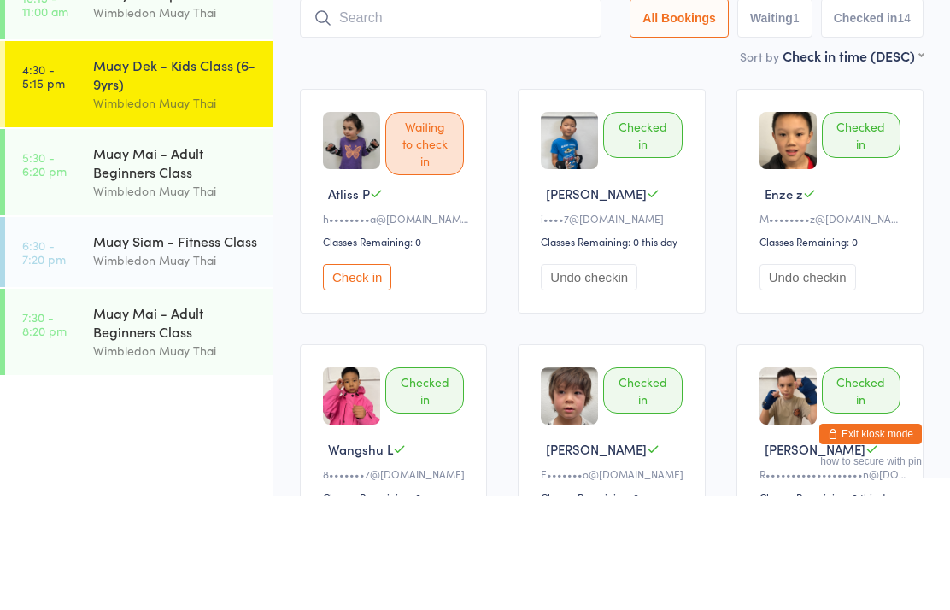
scroll to position [114, 0]
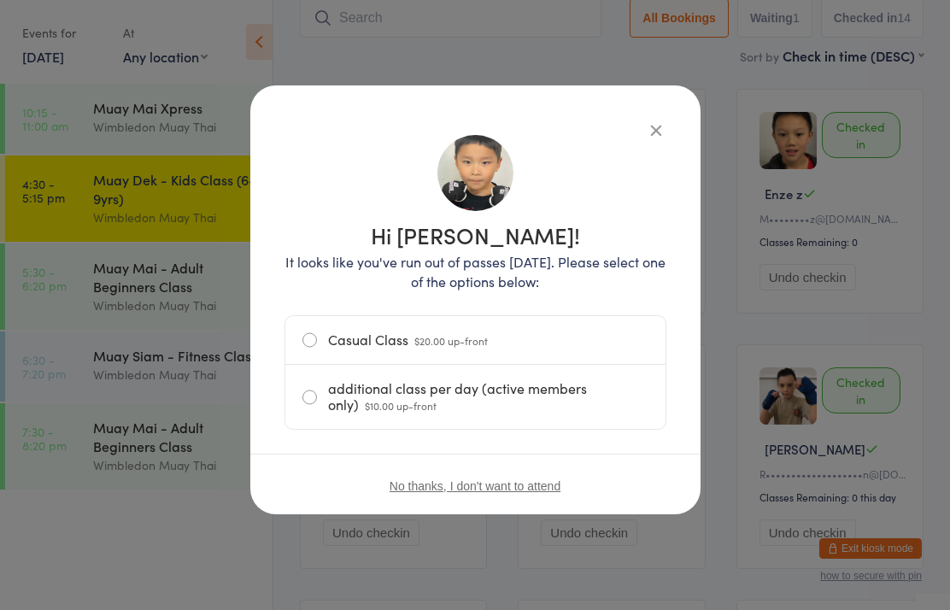
click at [379, 337] on label "Casual Class $20.00 up-front" at bounding box center [475, 340] width 346 height 48
click at [0, 0] on input "Casual Class $20.00 up-front" at bounding box center [0, 0] width 0 height 0
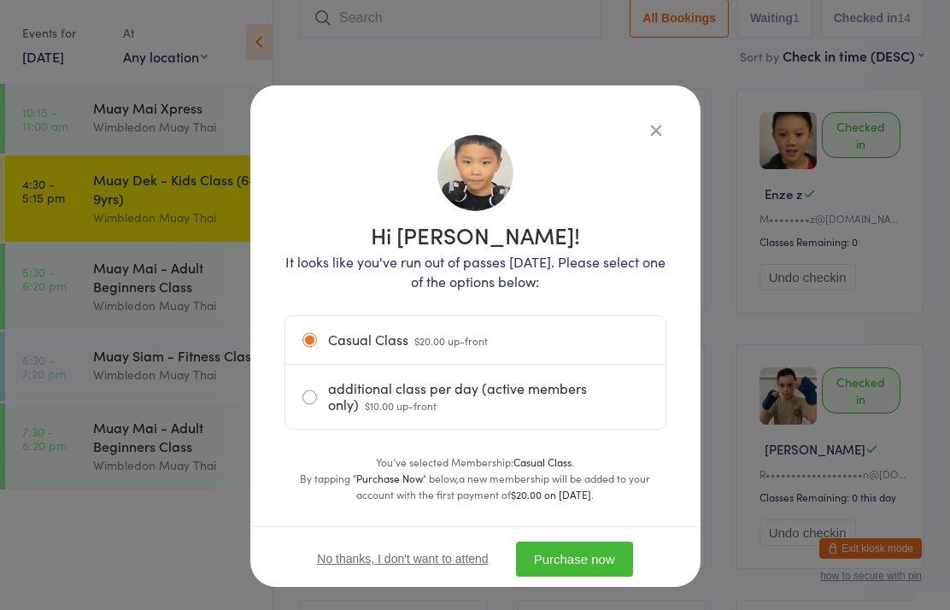
click at [588, 560] on button "Purchase now" at bounding box center [574, 558] width 117 height 35
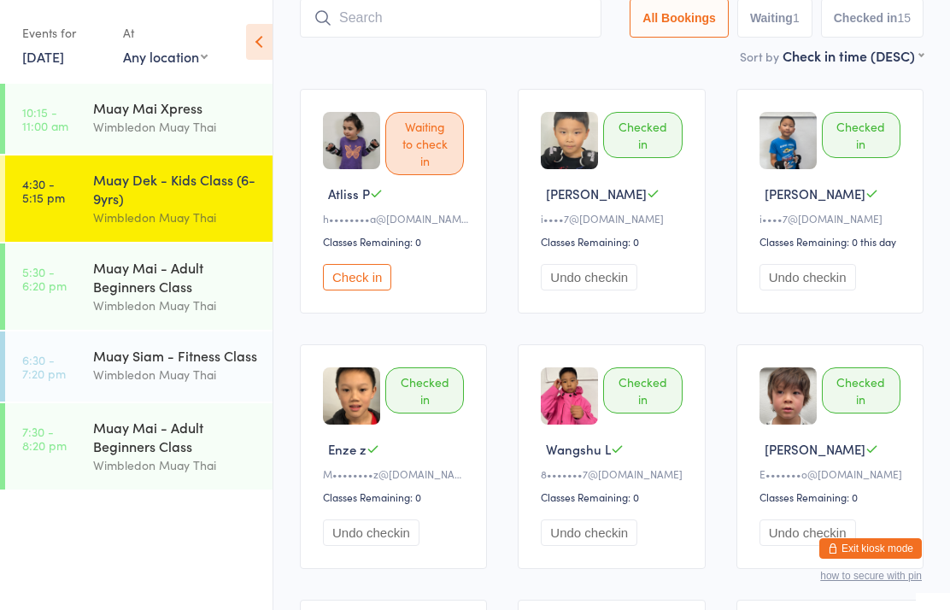
click at [91, 206] on link "4:30 - 5:15 pm Muay Dek - Kids Class (6-9yrs) Wimbledon Muay Thai" at bounding box center [138, 198] width 267 height 86
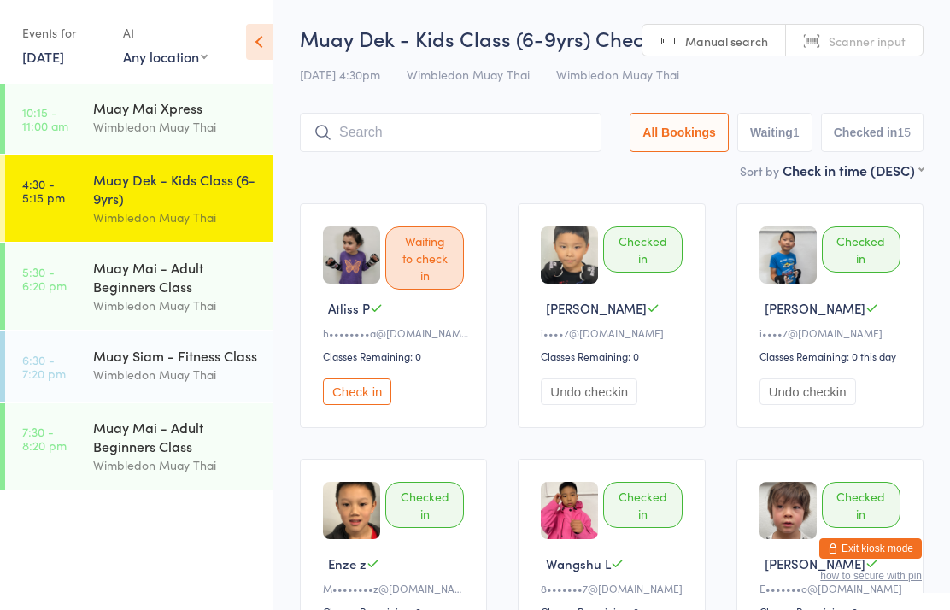
click at [69, 208] on link "4:30 - 5:15 pm Muay Dek - Kids Class (6-9yrs) Wimbledon Muay Thai" at bounding box center [138, 198] width 267 height 86
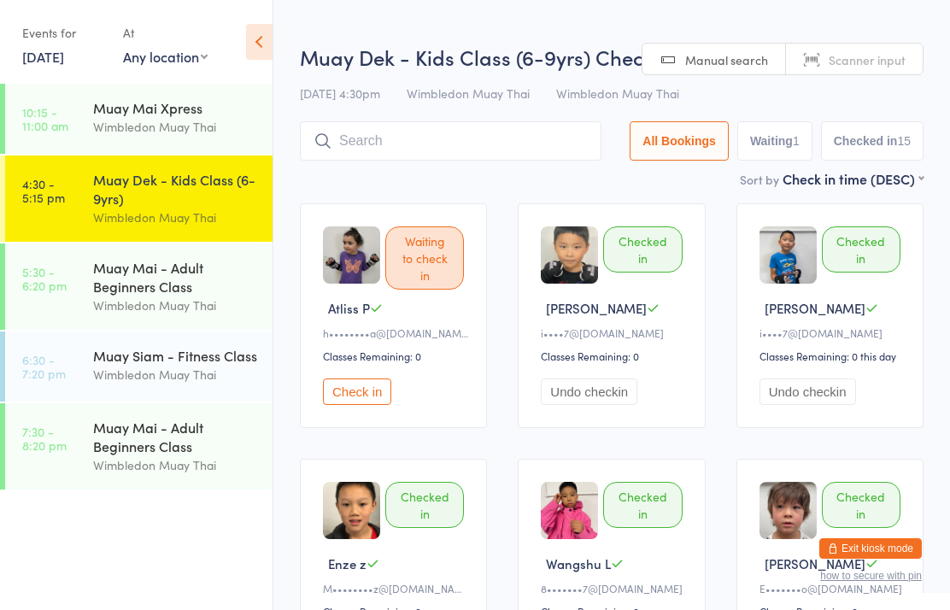
click at [57, 299] on link "5:30 - 6:20 pm Muay Mai - Adult Beginners Class Wimbledon Muay Thai" at bounding box center [138, 286] width 267 height 86
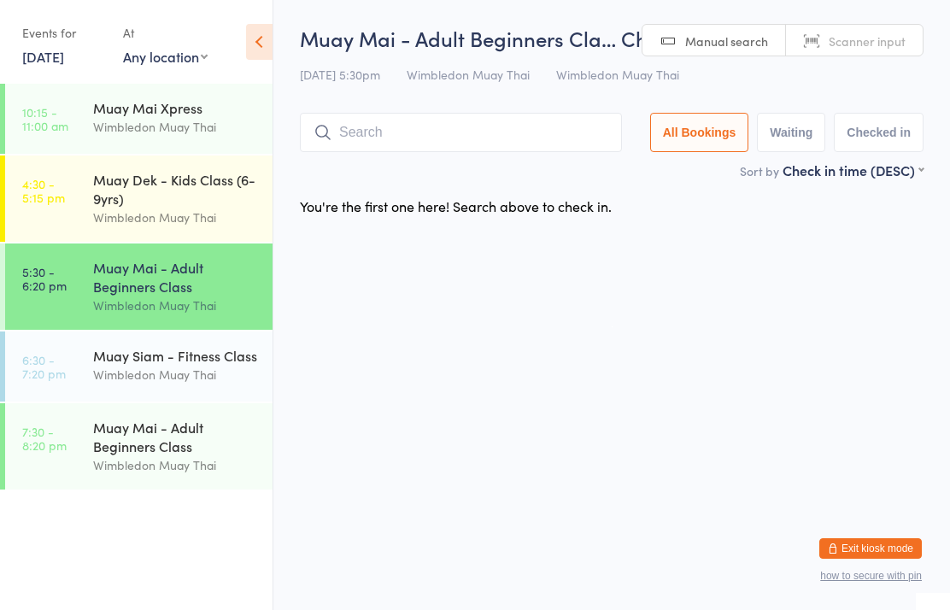
click at [165, 283] on div "Muay Mai - Adult Beginners Class" at bounding box center [175, 277] width 165 height 38
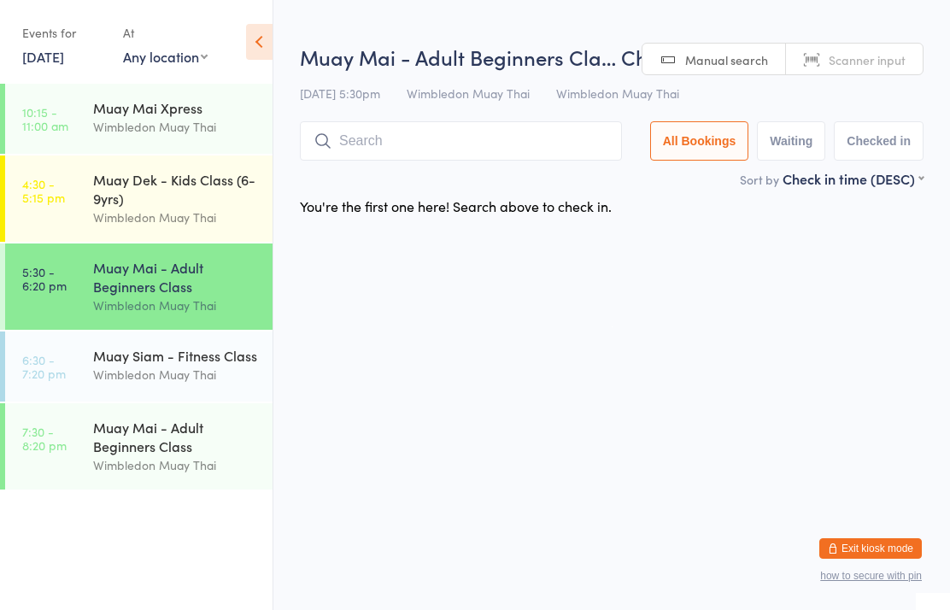
click at [411, 144] on input "search" at bounding box center [461, 140] width 322 height 39
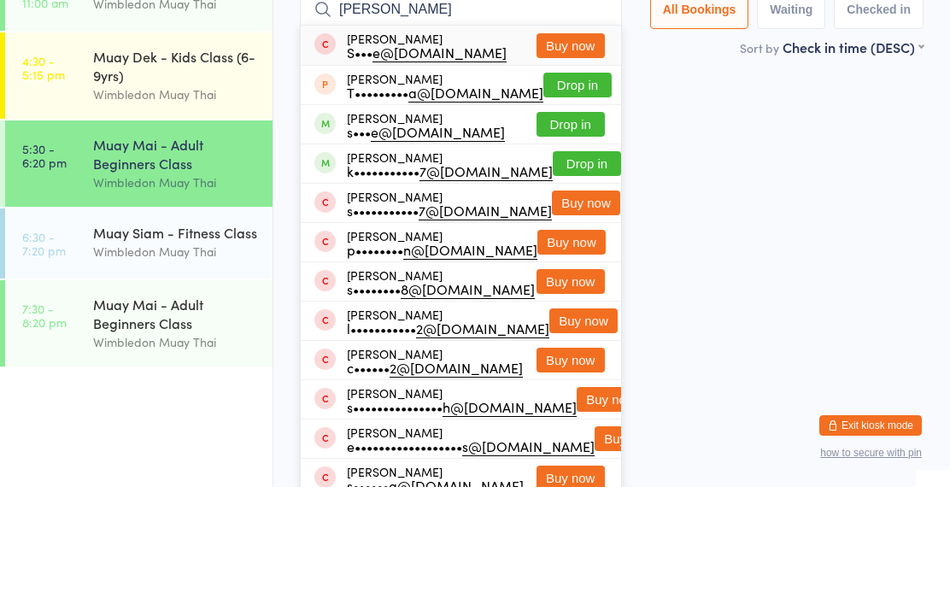
type input "[PERSON_NAME]"
click at [574, 235] on button "Drop in" at bounding box center [570, 247] width 68 height 25
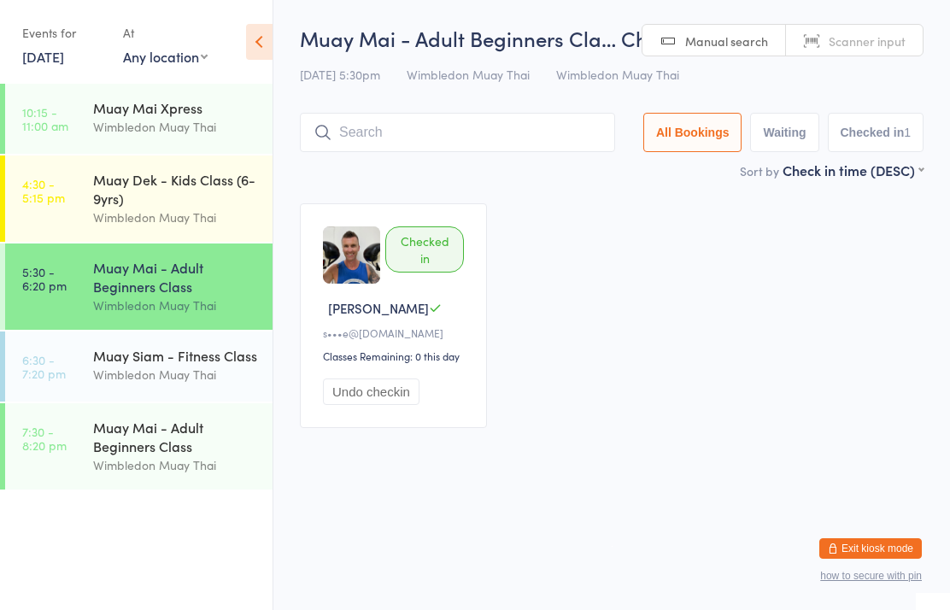
click at [498, 152] on input "search" at bounding box center [457, 132] width 315 height 39
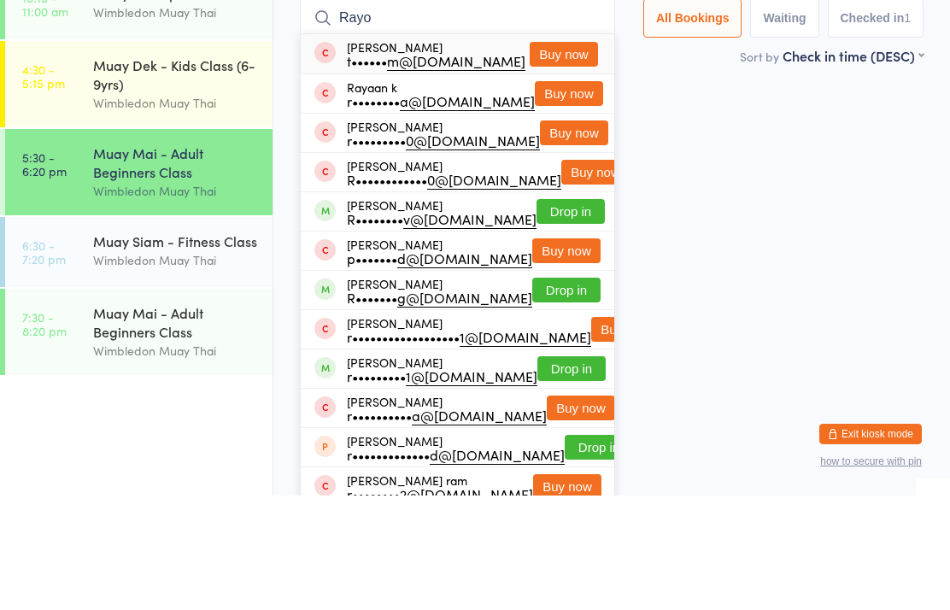
type input "Rayo"
click at [575, 313] on button "Drop in" at bounding box center [570, 325] width 68 height 25
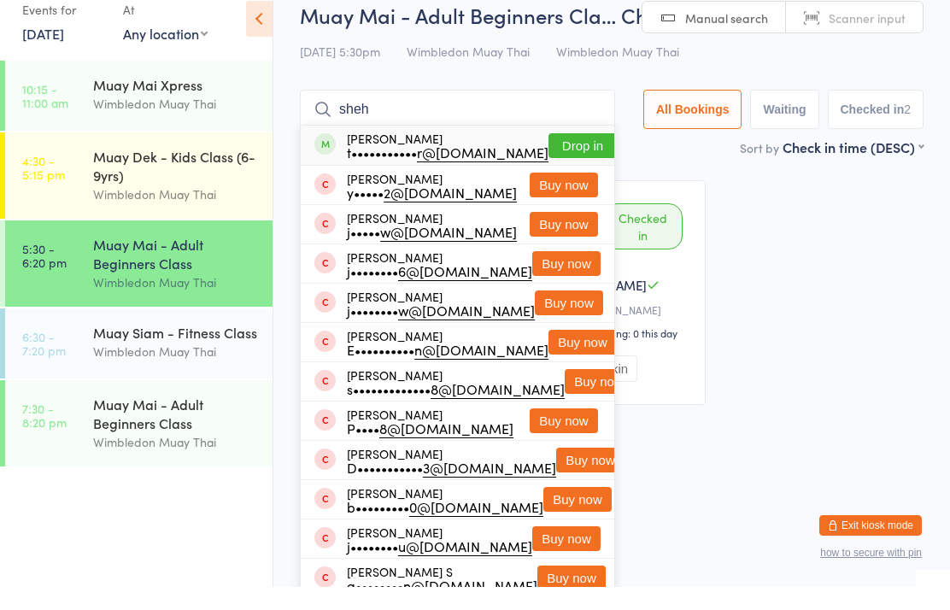
type input "sheh"
click at [562, 156] on button "Drop in" at bounding box center [582, 168] width 68 height 25
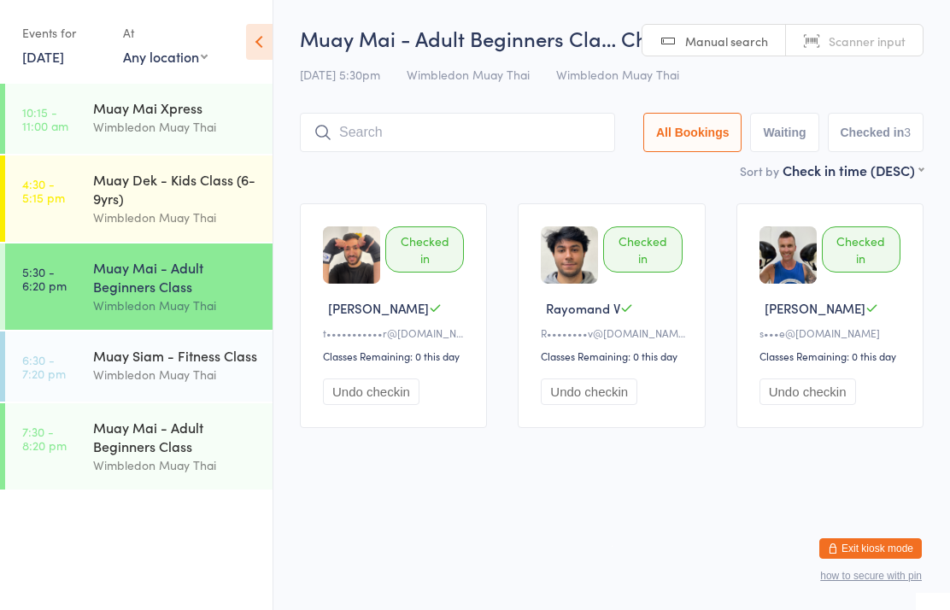
click at [459, 122] on input "search" at bounding box center [457, 132] width 315 height 39
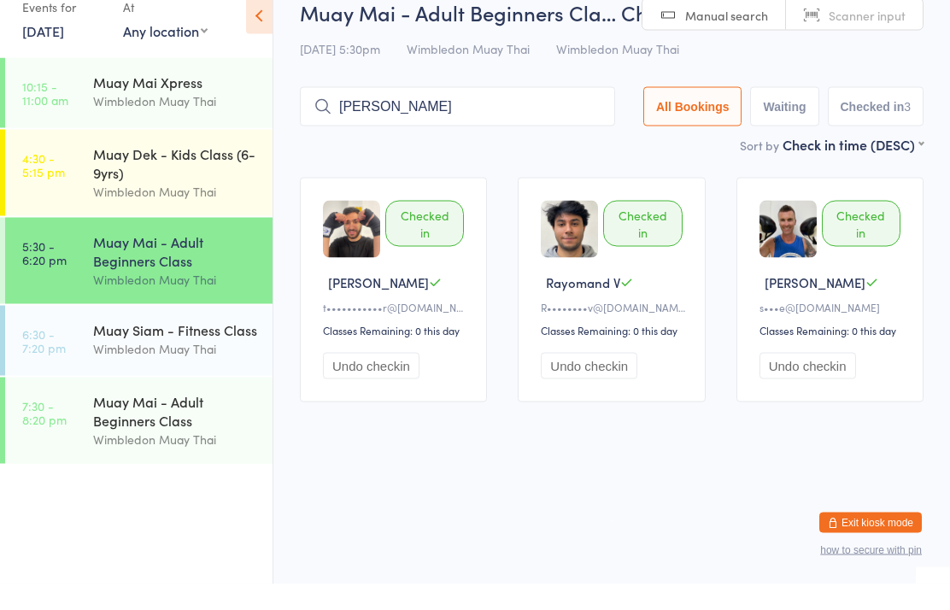
click at [322, 123] on icon at bounding box center [322, 132] width 19 height 19
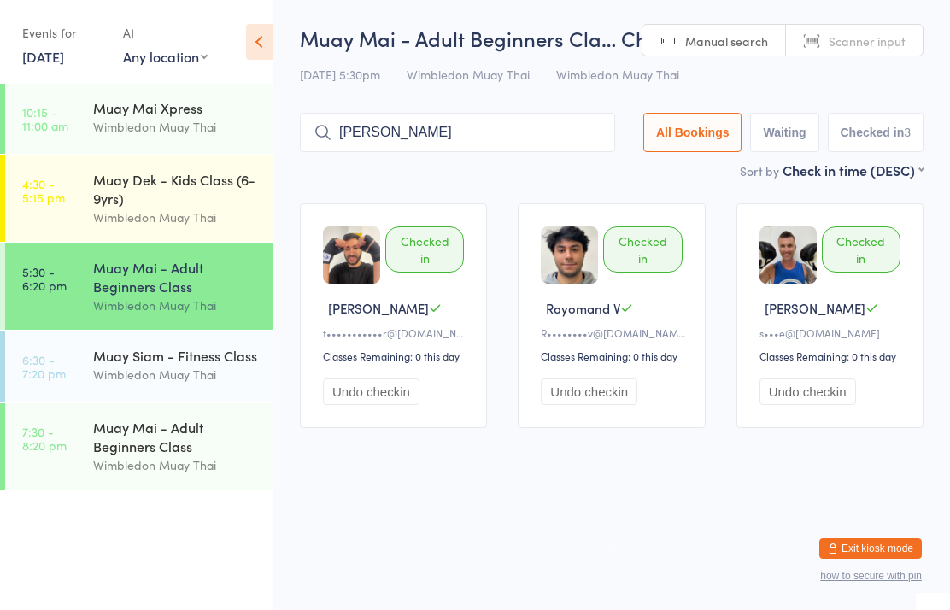
click at [313, 121] on input "[PERSON_NAME]" at bounding box center [457, 132] width 315 height 39
click at [458, 132] on input "[PERSON_NAME]" at bounding box center [457, 132] width 315 height 39
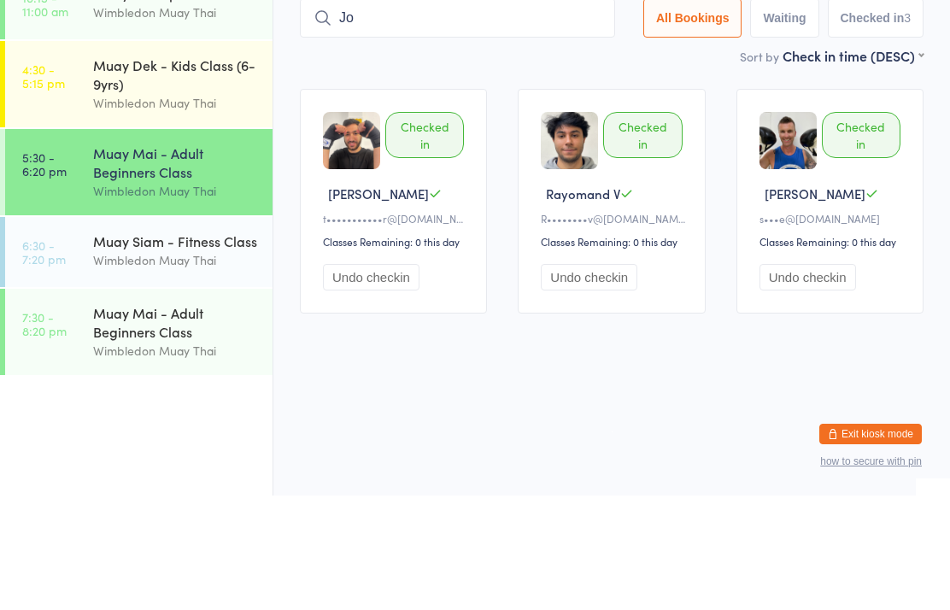
type input "J"
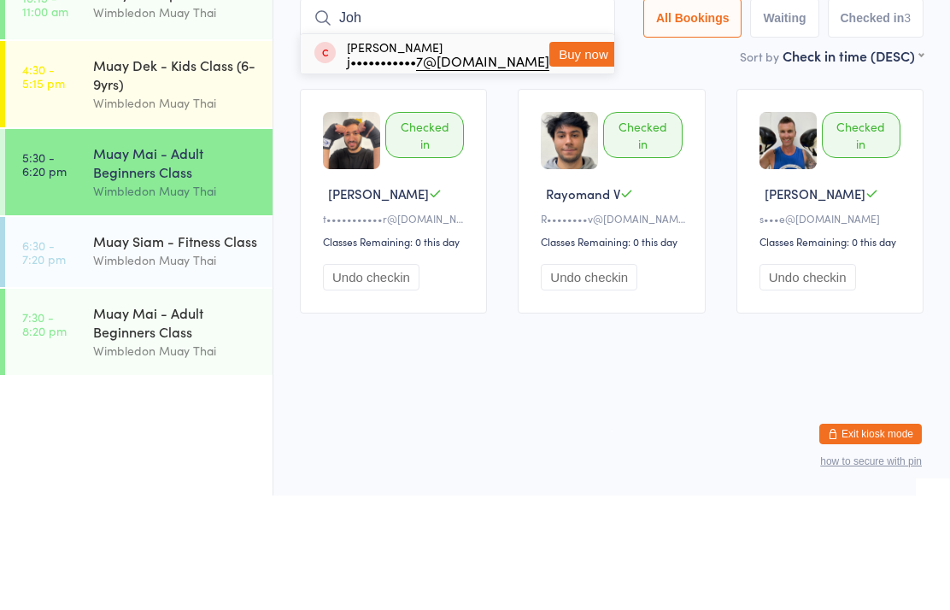
type input "[PERSON_NAME]"
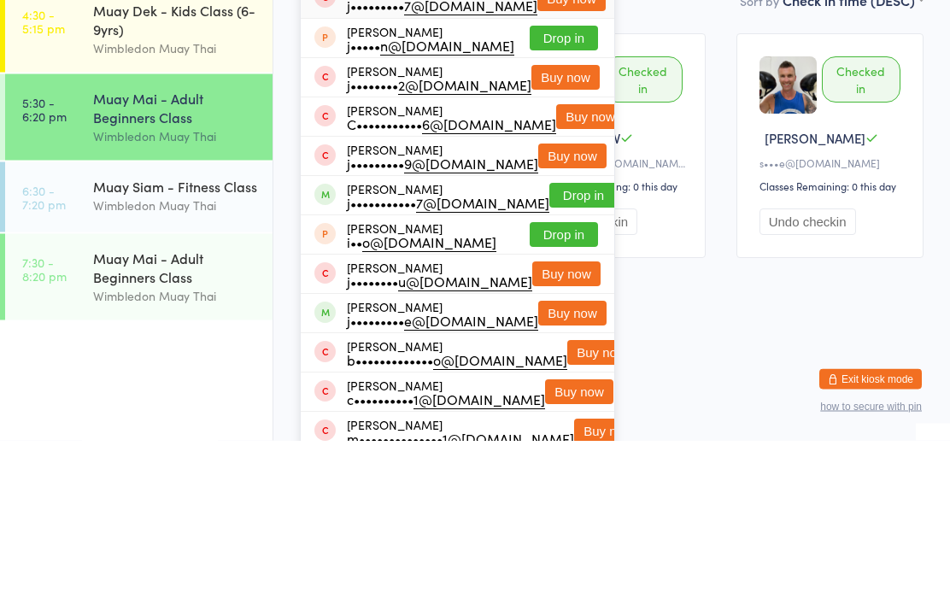
click at [557, 353] on button "Drop in" at bounding box center [583, 365] width 68 height 25
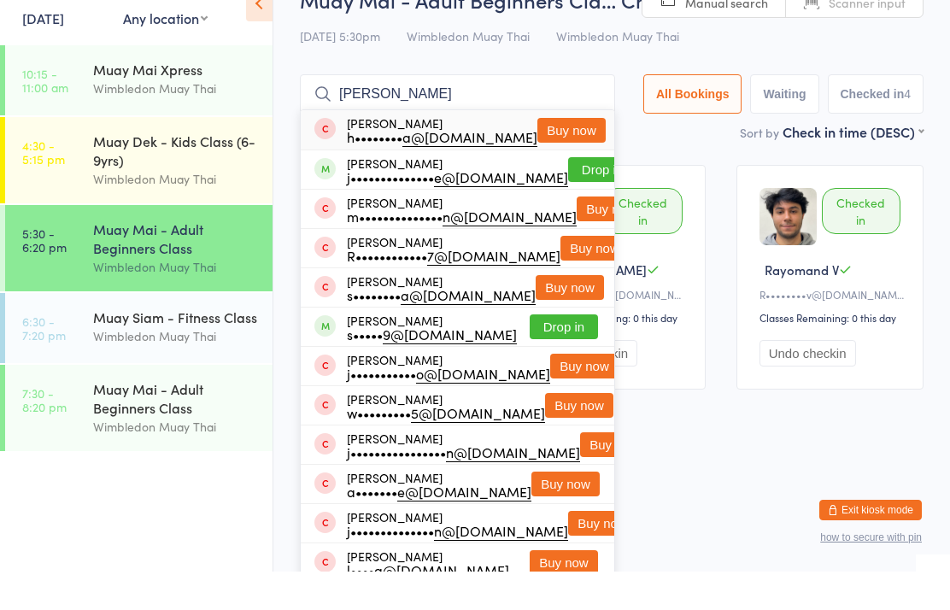
type input "[PERSON_NAME]"
click at [568, 196] on button "Drop in" at bounding box center [602, 208] width 68 height 25
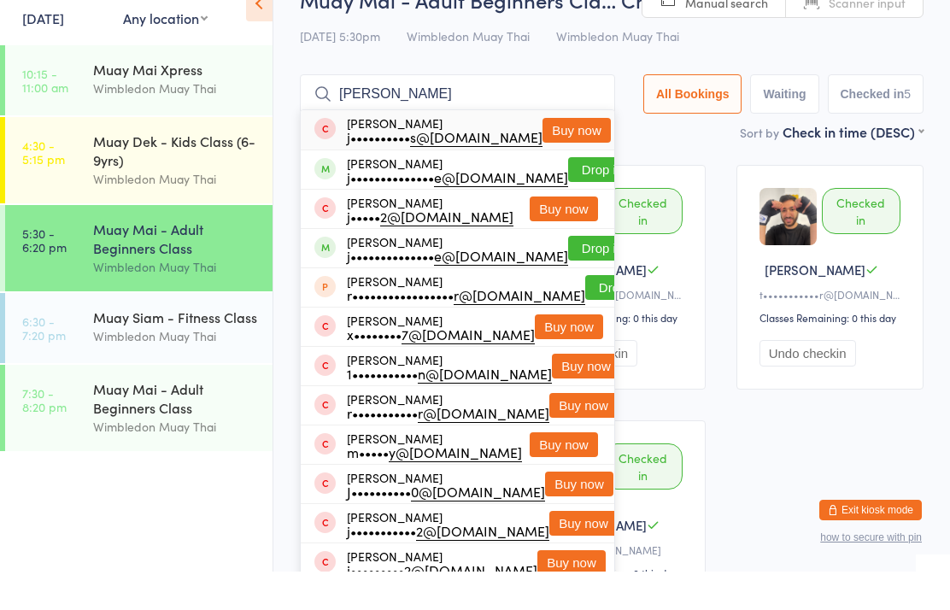
type input "[PERSON_NAME]"
click at [574, 196] on button "Drop in" at bounding box center [602, 208] width 68 height 25
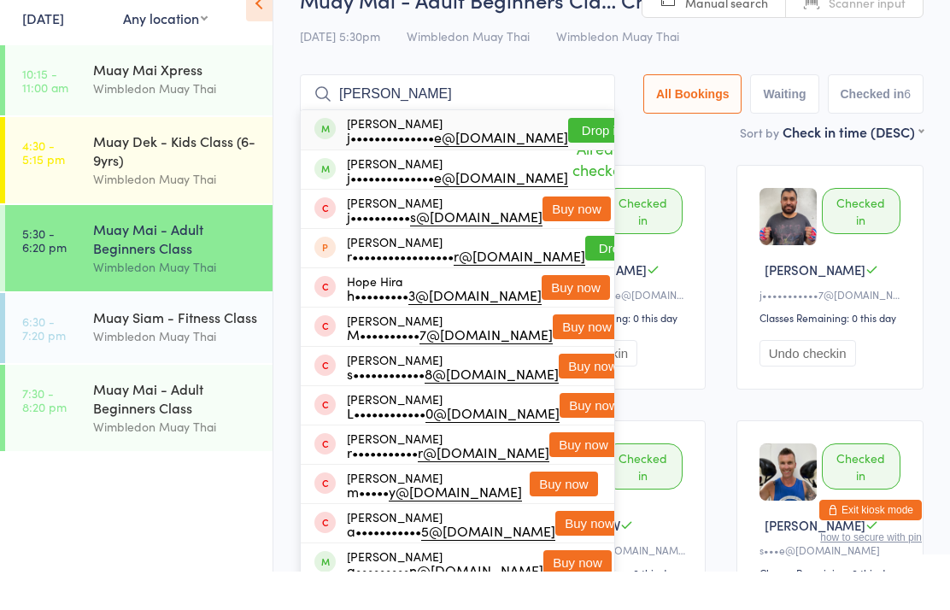
type input "[PERSON_NAME]"
click at [572, 156] on button "Drop in" at bounding box center [602, 168] width 68 height 25
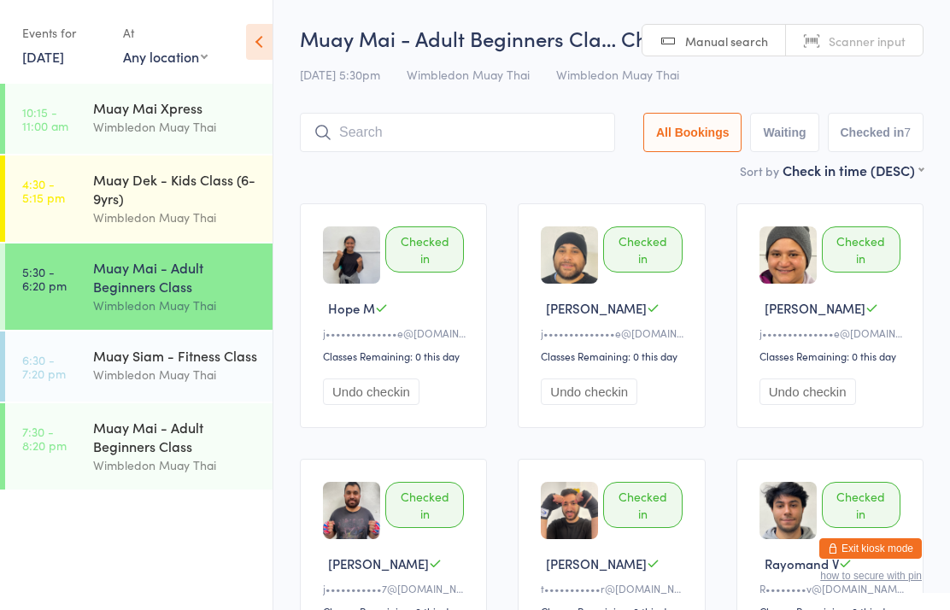
click at [388, 131] on input "search" at bounding box center [457, 132] width 315 height 39
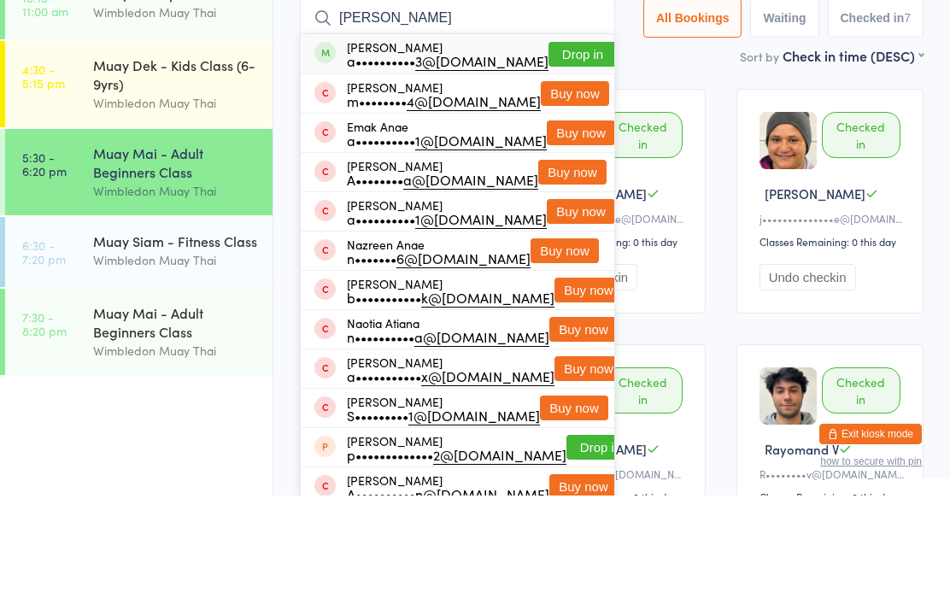
type input "[PERSON_NAME]"
click at [569, 156] on button "Drop in" at bounding box center [582, 168] width 68 height 25
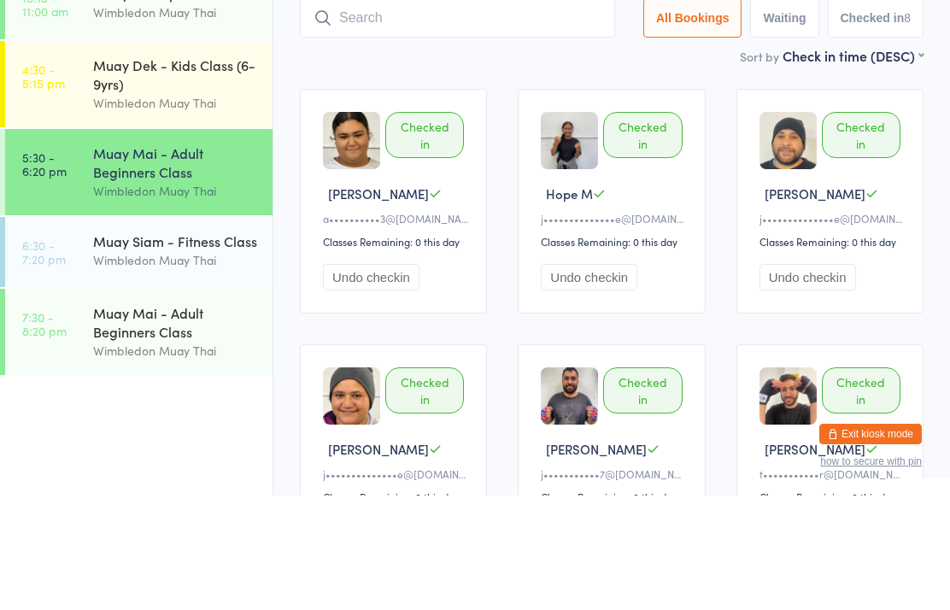
click at [205, 258] on div "Muay Mai - Adult Beginners Class" at bounding box center [175, 277] width 165 height 38
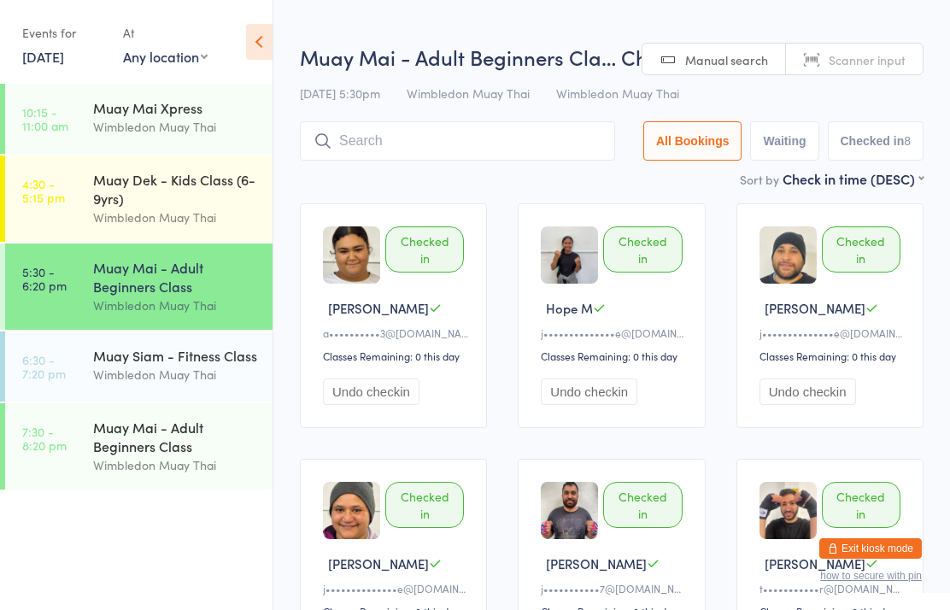
click at [516, 137] on input "search" at bounding box center [457, 140] width 315 height 39
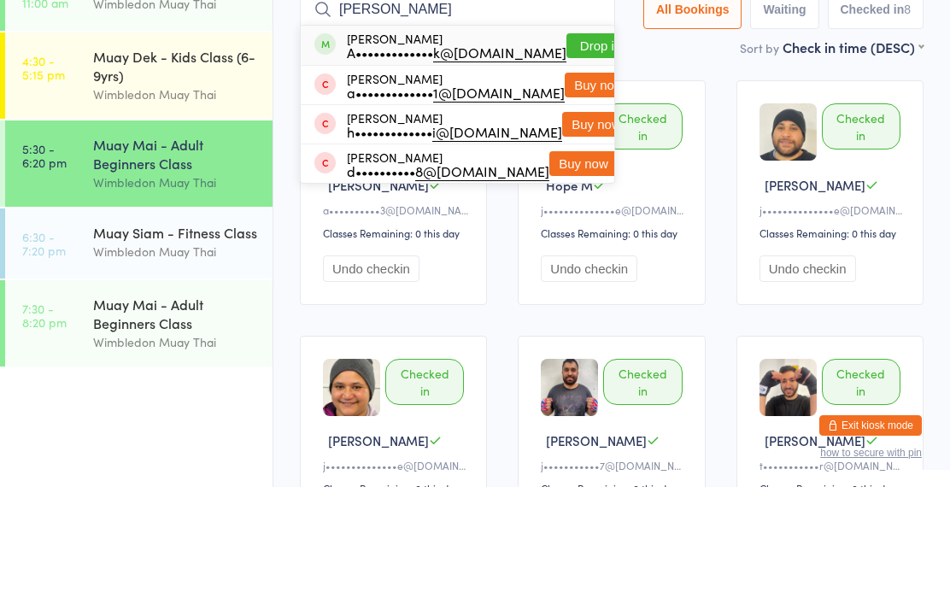
type input "[PERSON_NAME]"
click at [570, 156] on button "Drop in" at bounding box center [600, 168] width 68 height 25
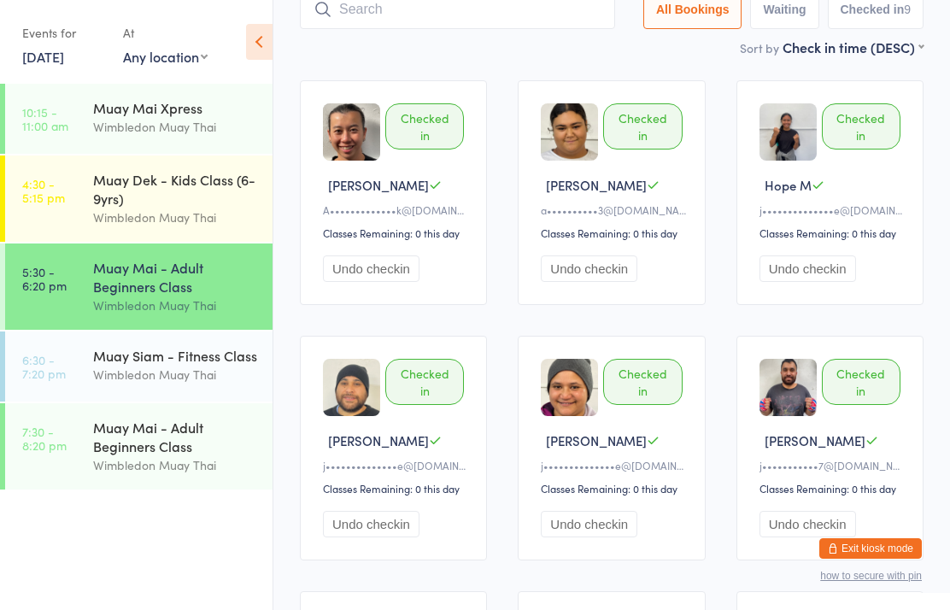
click at [207, 292] on div "Muay Mai - Adult Beginners Class" at bounding box center [175, 277] width 165 height 38
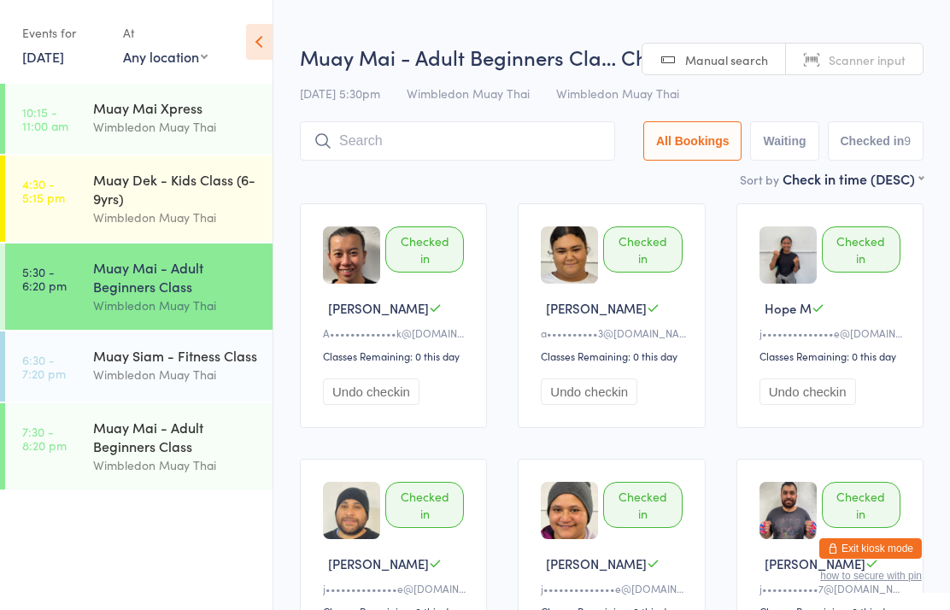
click at [514, 148] on input "search" at bounding box center [457, 140] width 315 height 39
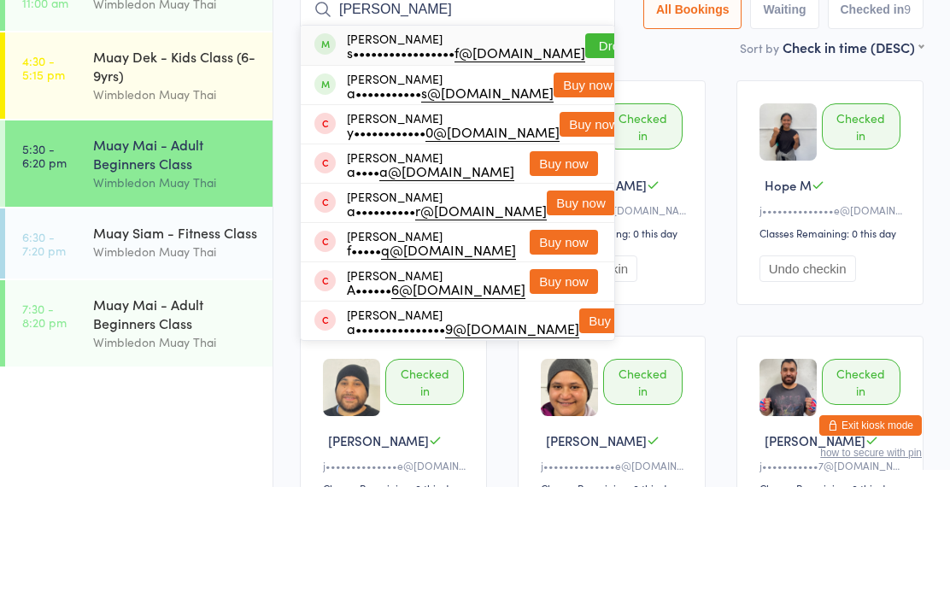
type input "[PERSON_NAME]"
click at [593, 156] on button "Drop in" at bounding box center [619, 168] width 68 height 25
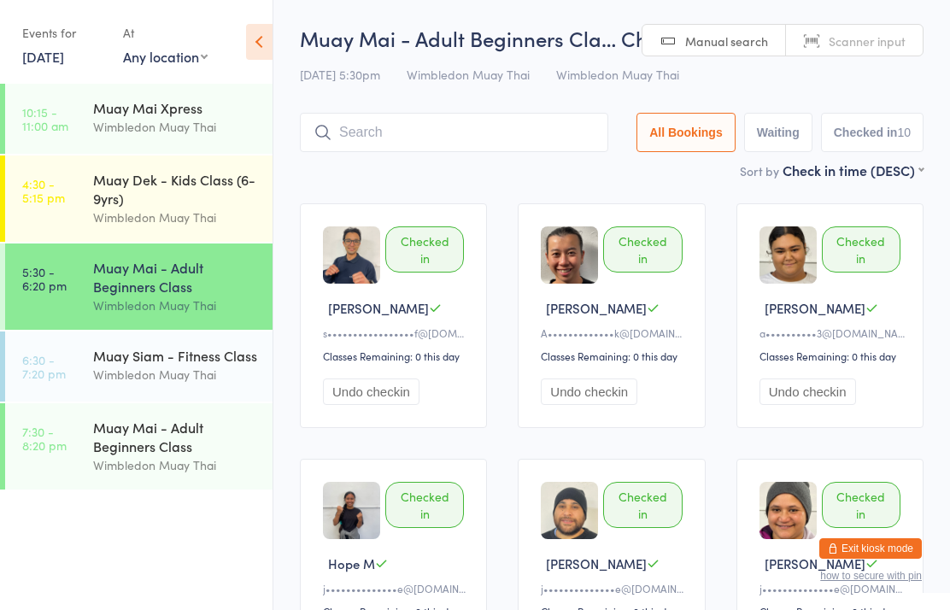
click at [342, 120] on input "search" at bounding box center [454, 132] width 308 height 39
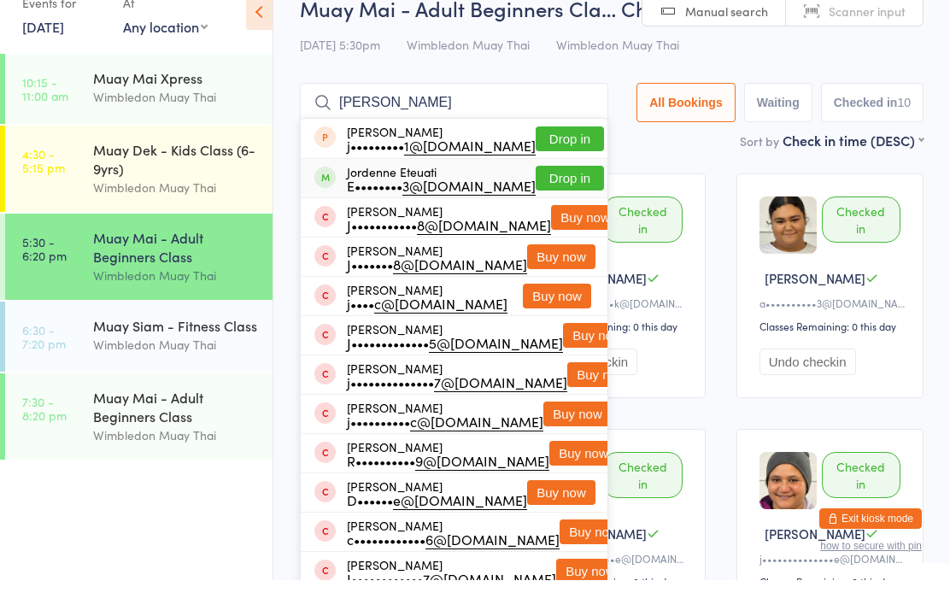
type input "[PERSON_NAME]"
click at [323, 196] on span at bounding box center [324, 206] width 21 height 21
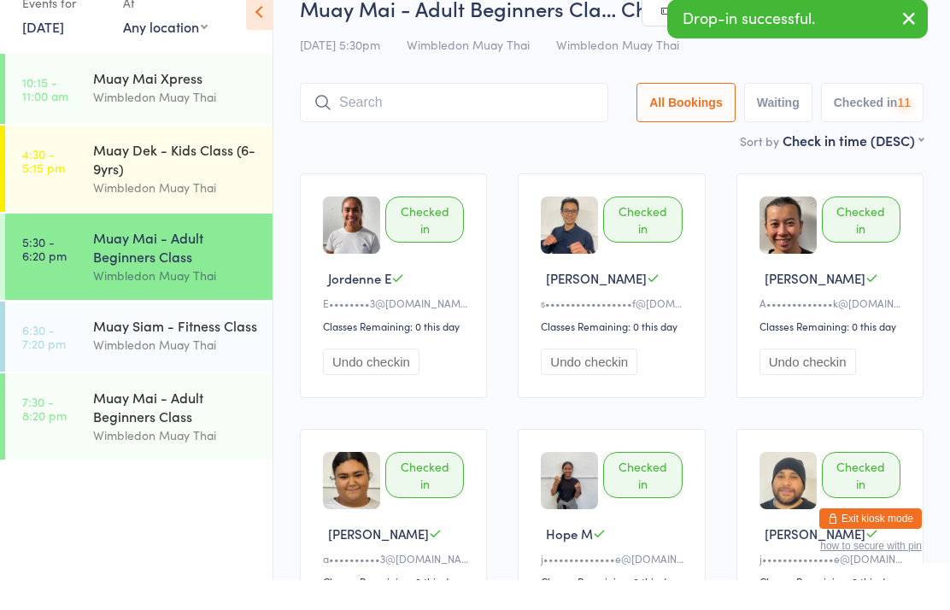
scroll to position [30, 0]
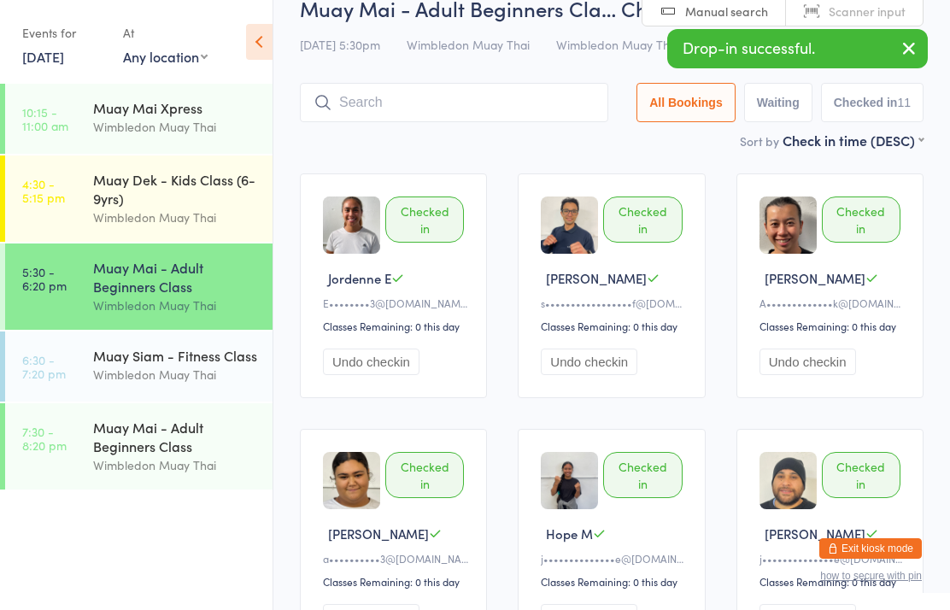
click at [92, 385] on link "6:30 - 7:20 pm Muay Siam - Fitness Class Wimbledon Muay Thai" at bounding box center [138, 366] width 267 height 70
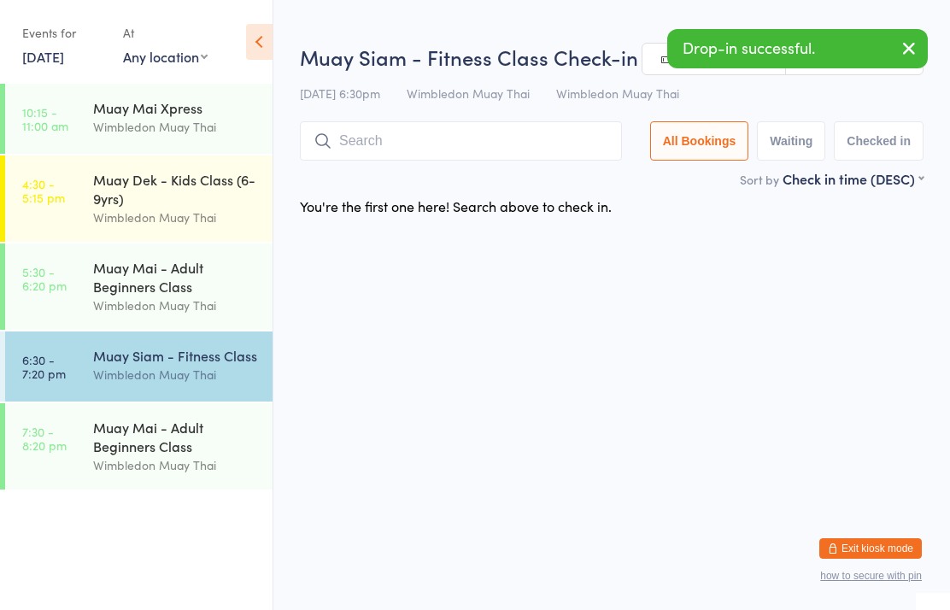
click at [88, 268] on link "5:30 - 6:20 pm Muay Mai - Adult Beginners Class Wimbledon Muay Thai" at bounding box center [138, 286] width 267 height 86
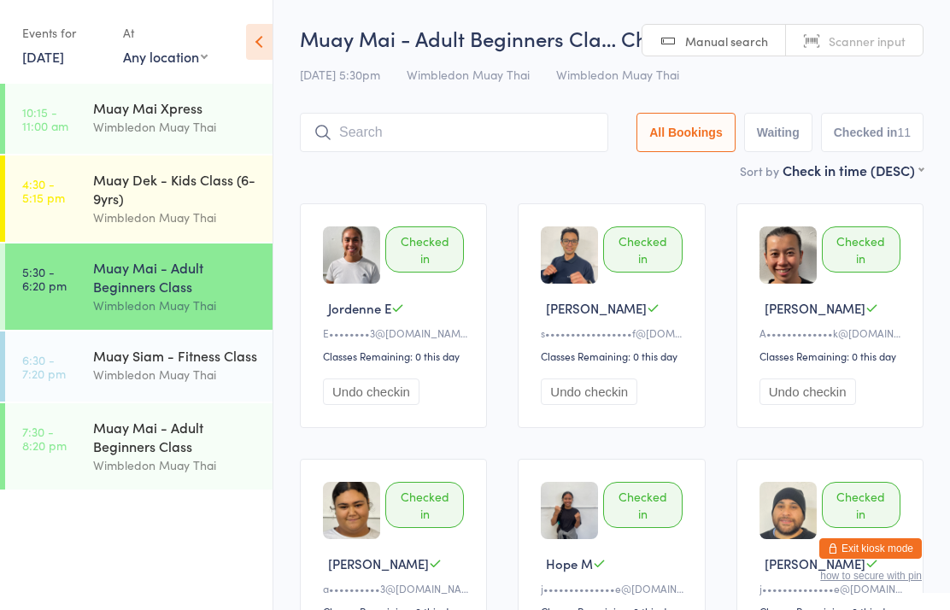
click at [491, 135] on input "search" at bounding box center [454, 132] width 308 height 39
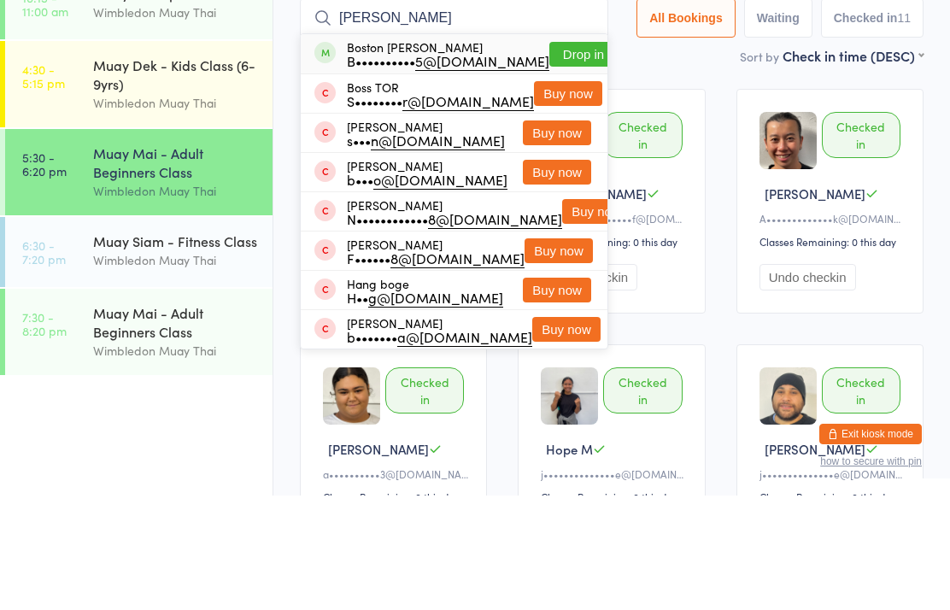
type input "[PERSON_NAME]"
click at [549, 156] on button "Drop in" at bounding box center [583, 168] width 68 height 25
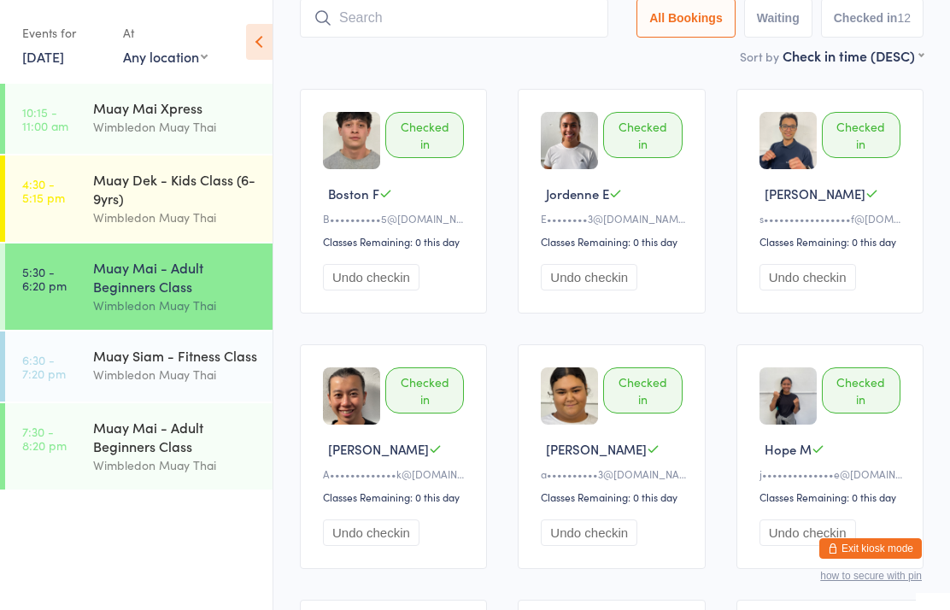
click at [522, 18] on input "search" at bounding box center [454, 17] width 308 height 39
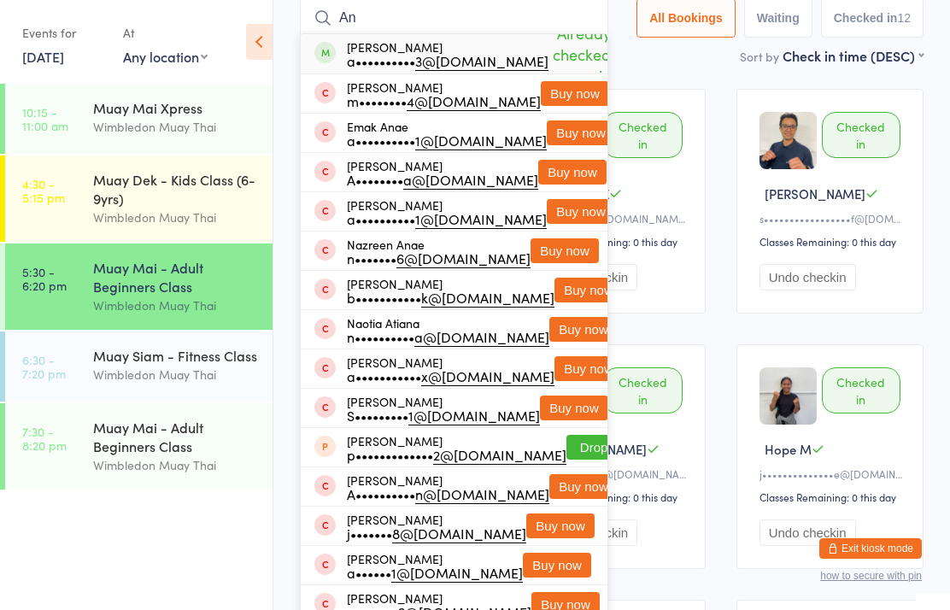
type input "A"
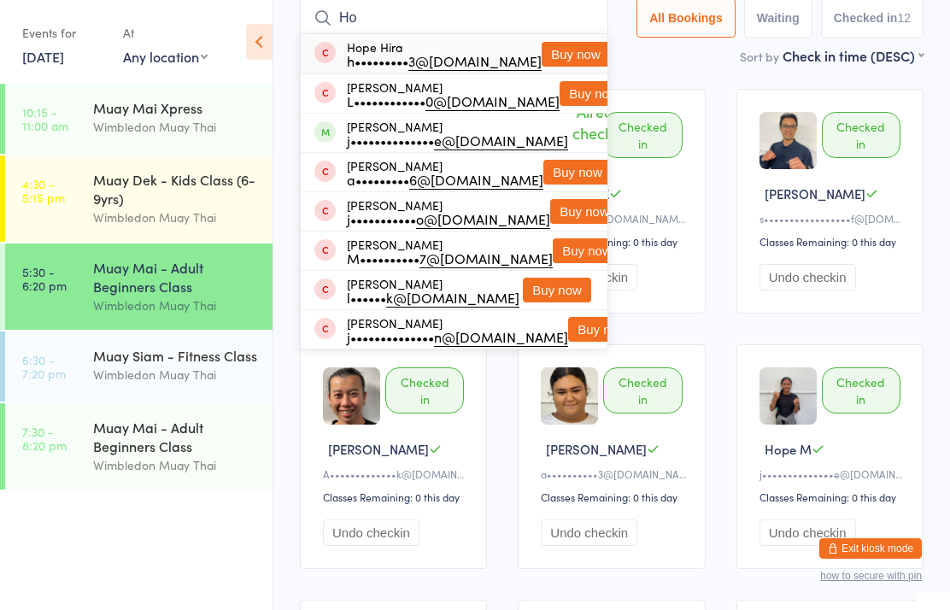
type input "H"
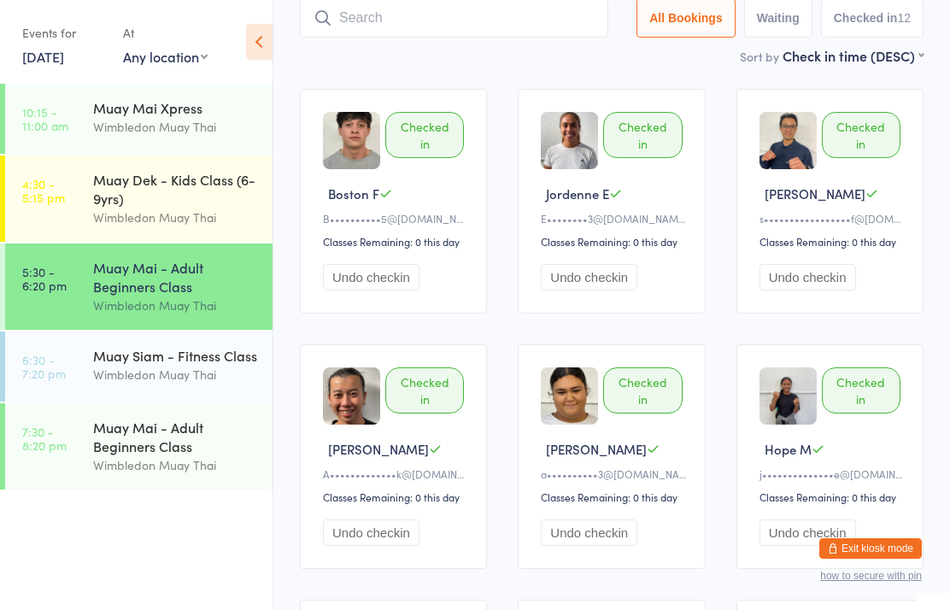
click at [640, 78] on main "Muay Mai - Adult Beginners Cla… Check-in [DATE] 5:30pm Wimbledon Muay Thai Wimb…" at bounding box center [611, 501] width 623 height 1185
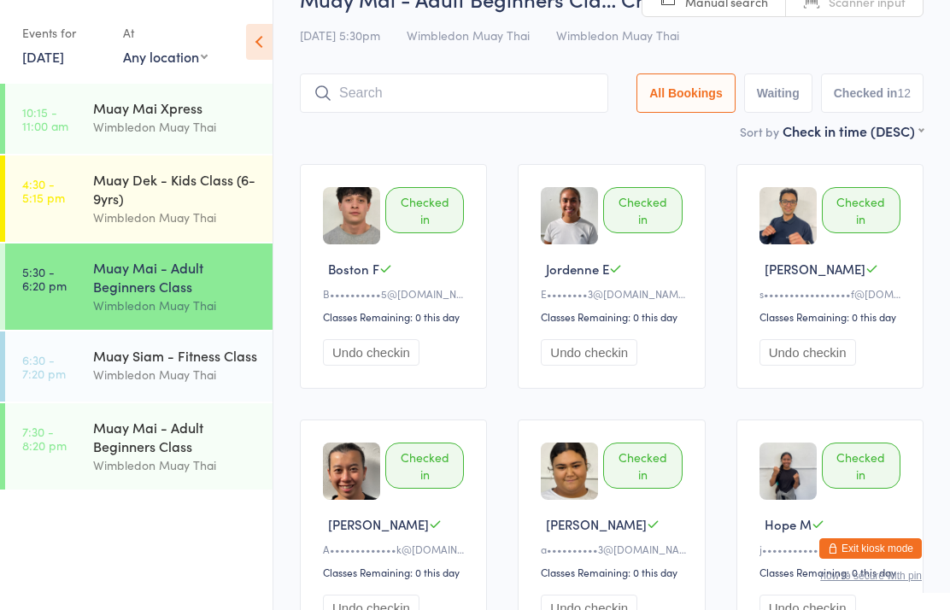
scroll to position [0, 0]
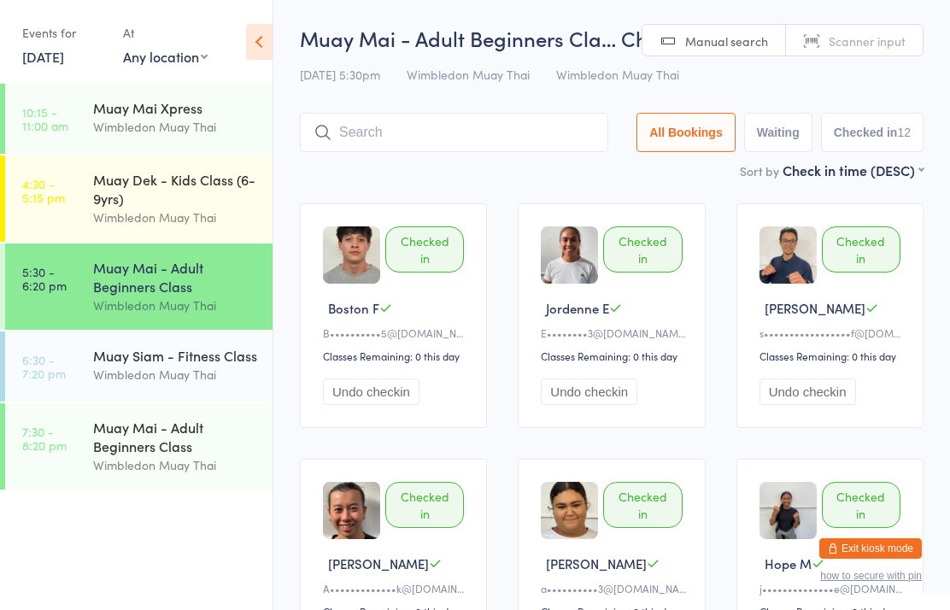
click at [502, 128] on input "search" at bounding box center [454, 132] width 308 height 39
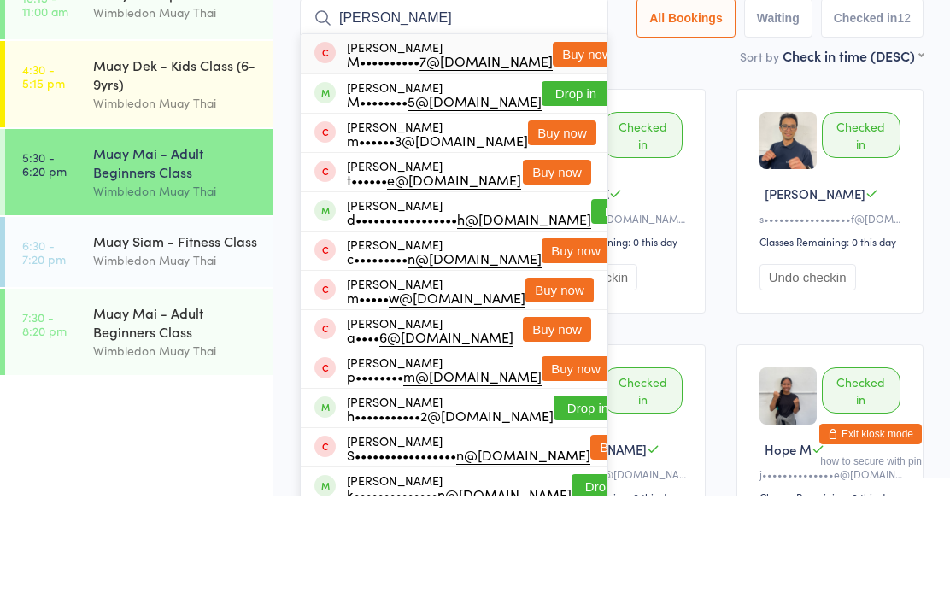
type input "[PERSON_NAME]"
click at [549, 196] on button "Drop in" at bounding box center [575, 208] width 68 height 25
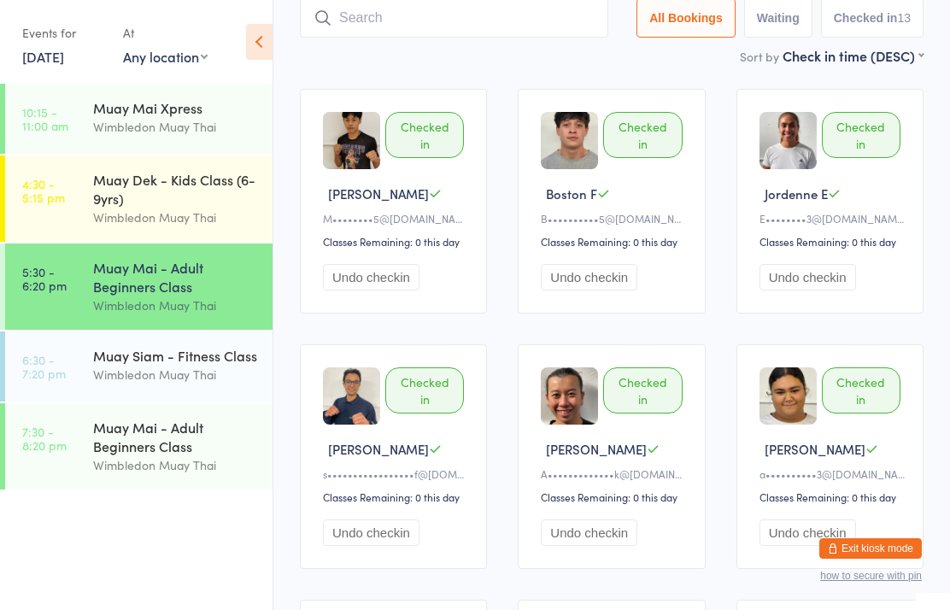
click at [485, 18] on input "search" at bounding box center [454, 17] width 308 height 39
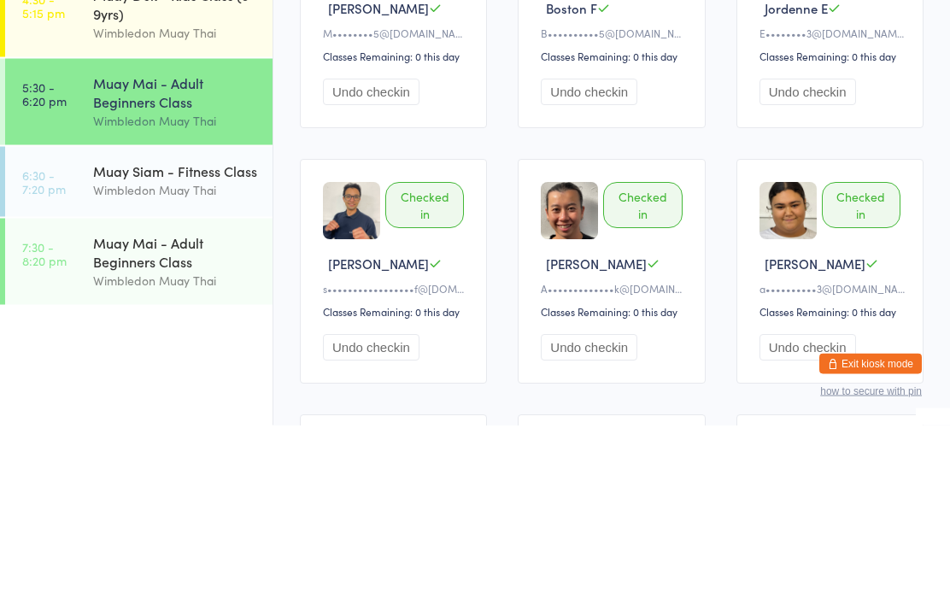
click at [143, 365] on div "Wimbledon Muay Thai" at bounding box center [175, 375] width 165 height 20
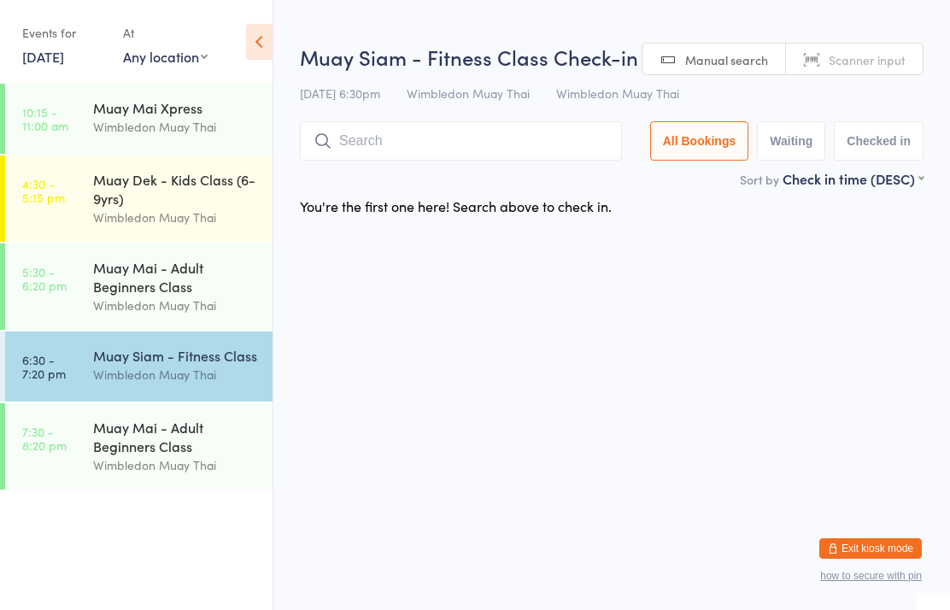
click at [420, 139] on input "search" at bounding box center [461, 140] width 322 height 39
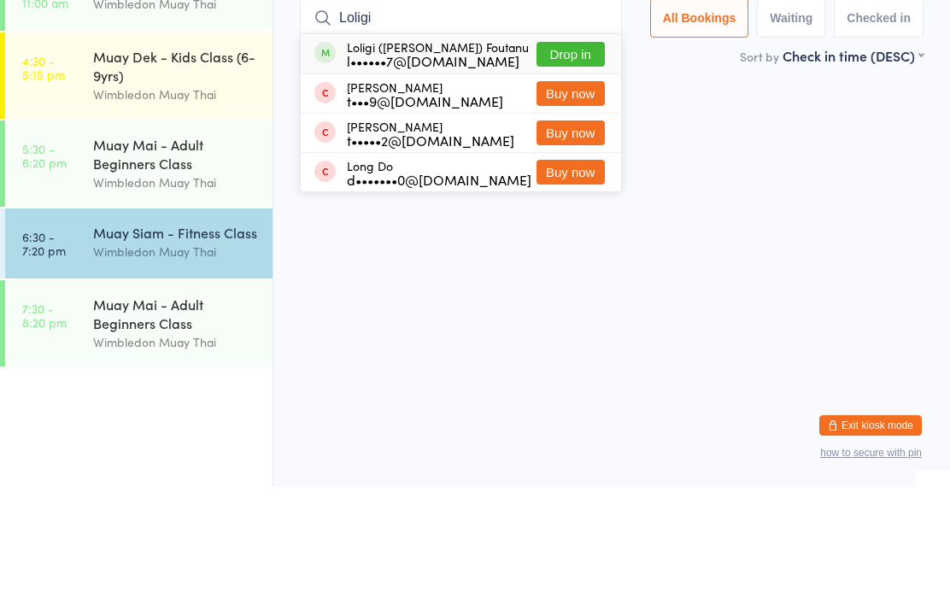
type input "Loligi"
click at [580, 165] on button "Drop in" at bounding box center [570, 177] width 68 height 25
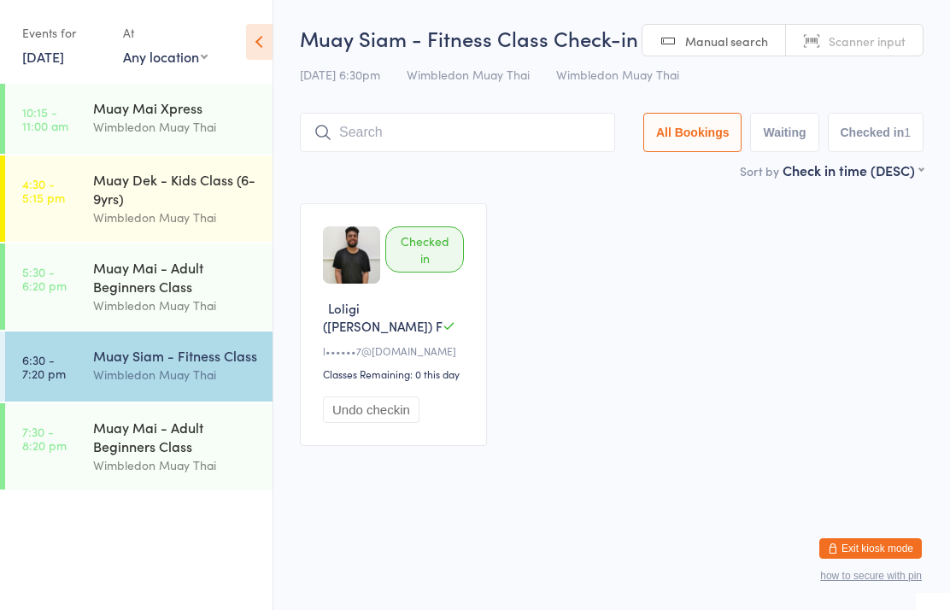
click at [155, 364] on div "Muay Siam - Fitness Class" at bounding box center [175, 355] width 165 height 19
click at [408, 129] on input "search" at bounding box center [457, 132] width 315 height 39
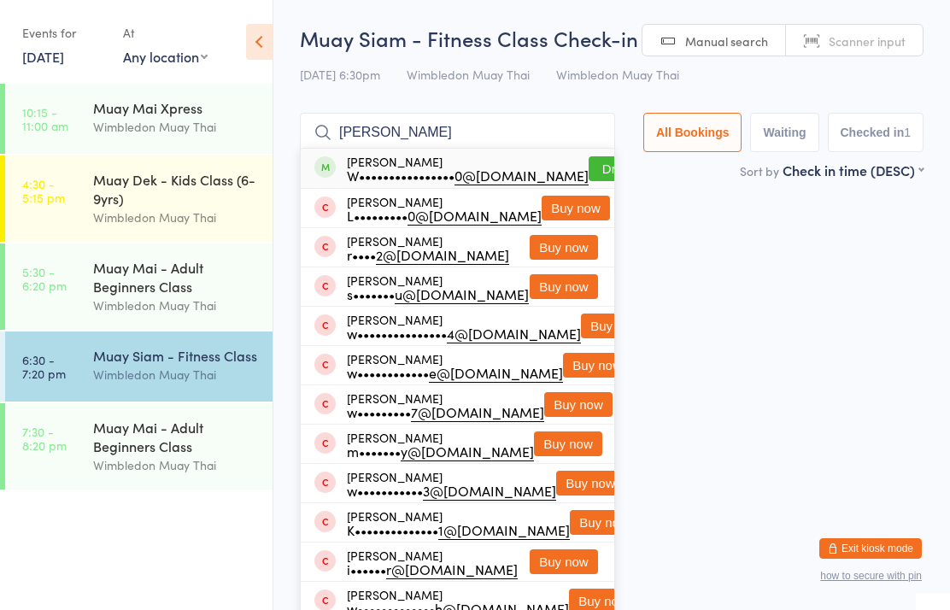
type input "[PERSON_NAME]"
click at [588, 165] on button "Drop in" at bounding box center [622, 168] width 68 height 25
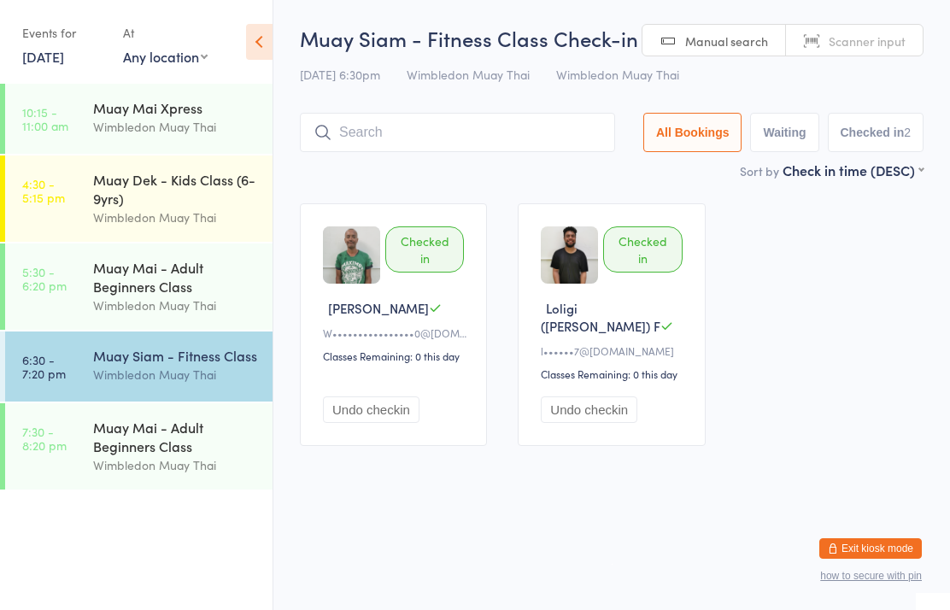
click at [130, 376] on div "Wimbledon Muay Thai" at bounding box center [175, 375] width 165 height 20
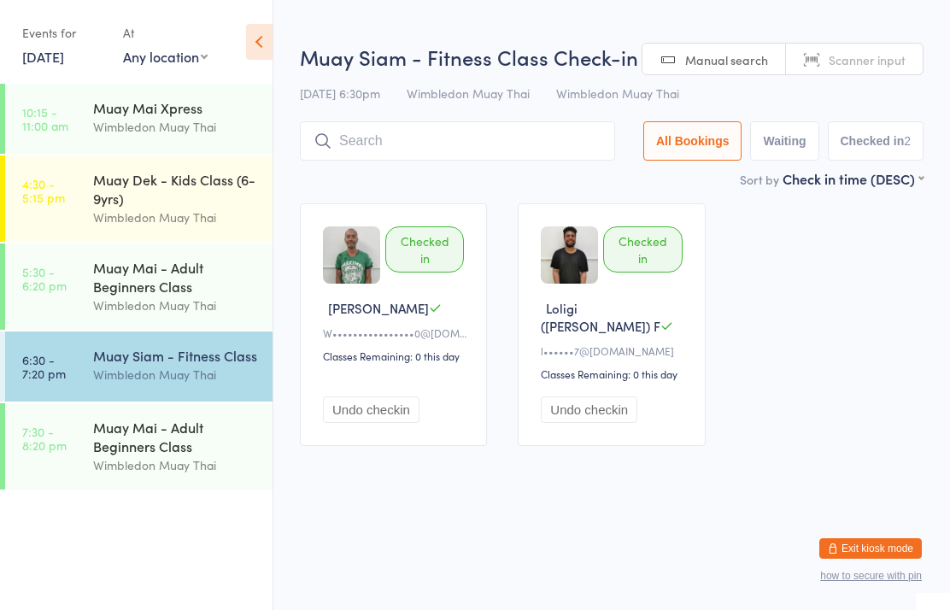
click at [386, 145] on input "search" at bounding box center [457, 140] width 315 height 39
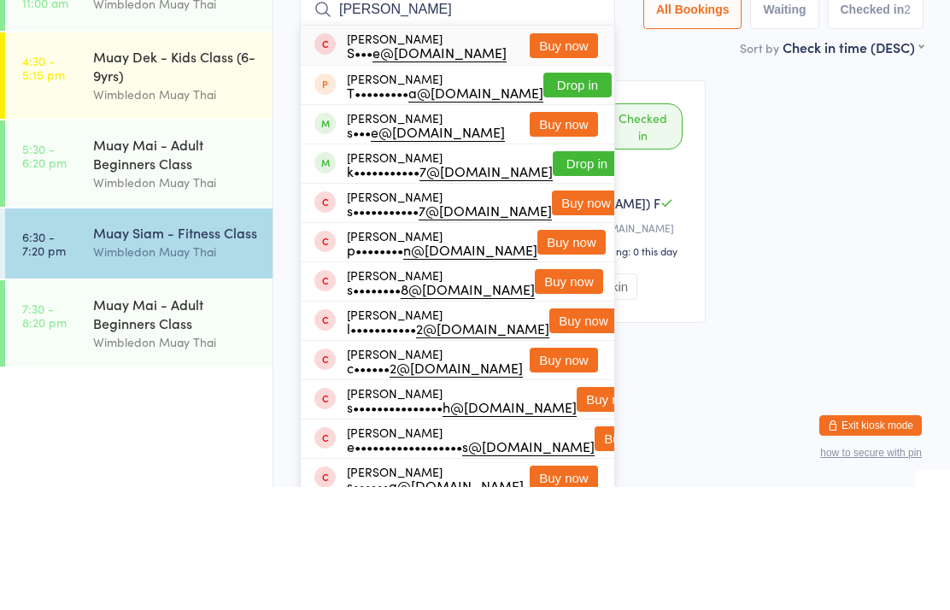
type input "[PERSON_NAME]"
click at [560, 274] on button "Drop in" at bounding box center [587, 286] width 68 height 25
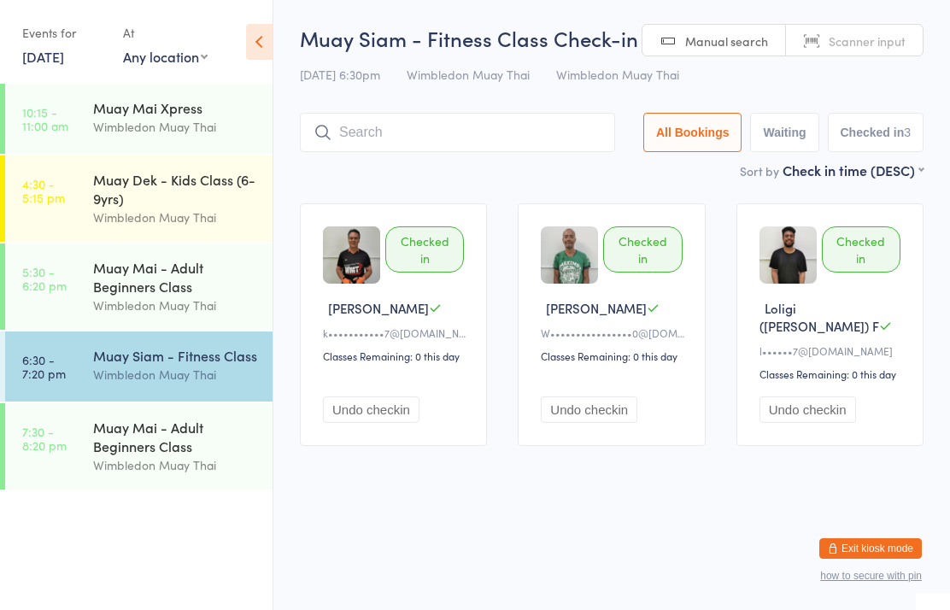
click at [173, 384] on div "Wimbledon Muay Thai" at bounding box center [175, 375] width 165 height 20
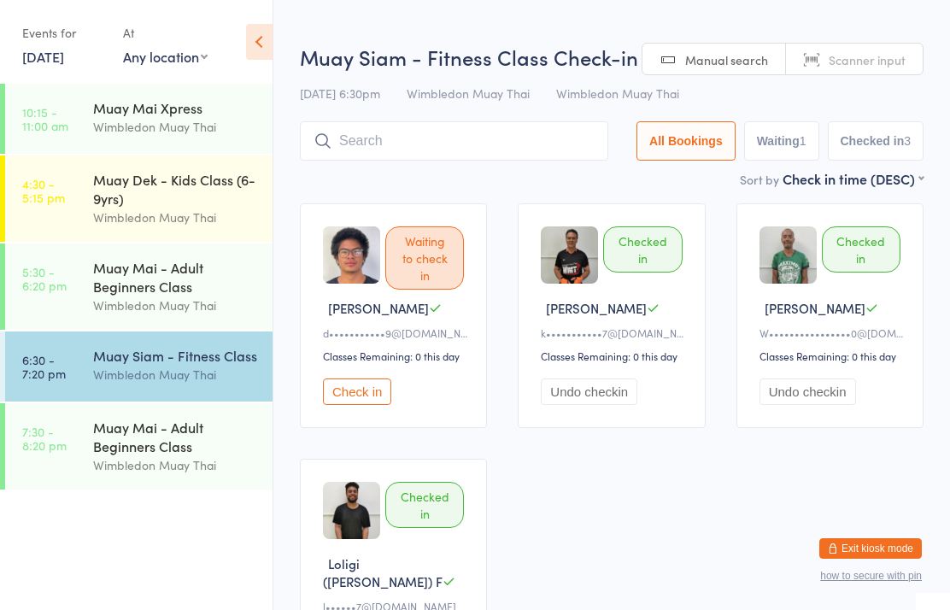
click at [337, 405] on button "Check in" at bounding box center [357, 391] width 68 height 26
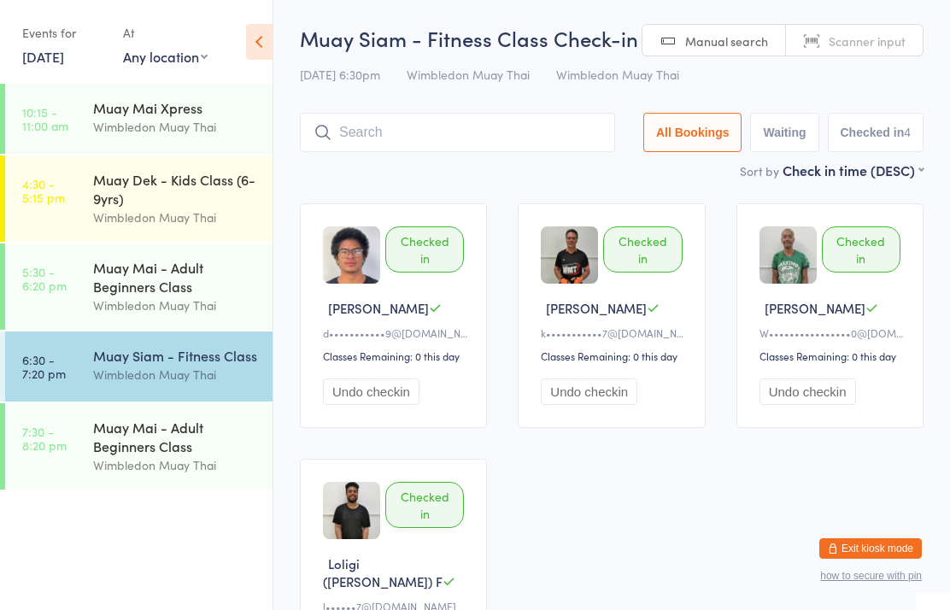
click at [381, 139] on input "search" at bounding box center [457, 132] width 315 height 39
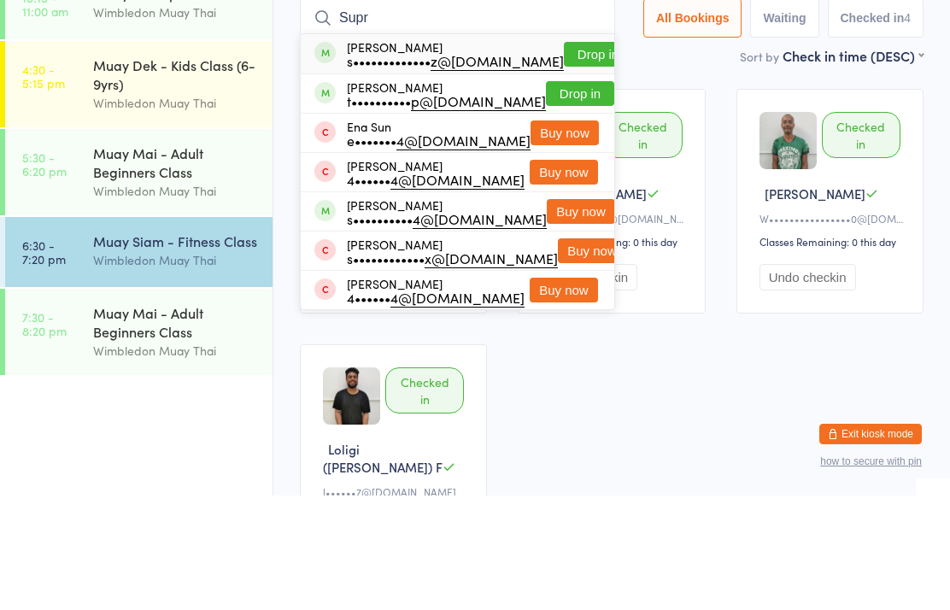
click at [560, 113] on input "Supr" at bounding box center [457, 132] width 315 height 39
type input "Supr"
click at [564, 156] on button "Drop in" at bounding box center [598, 168] width 68 height 25
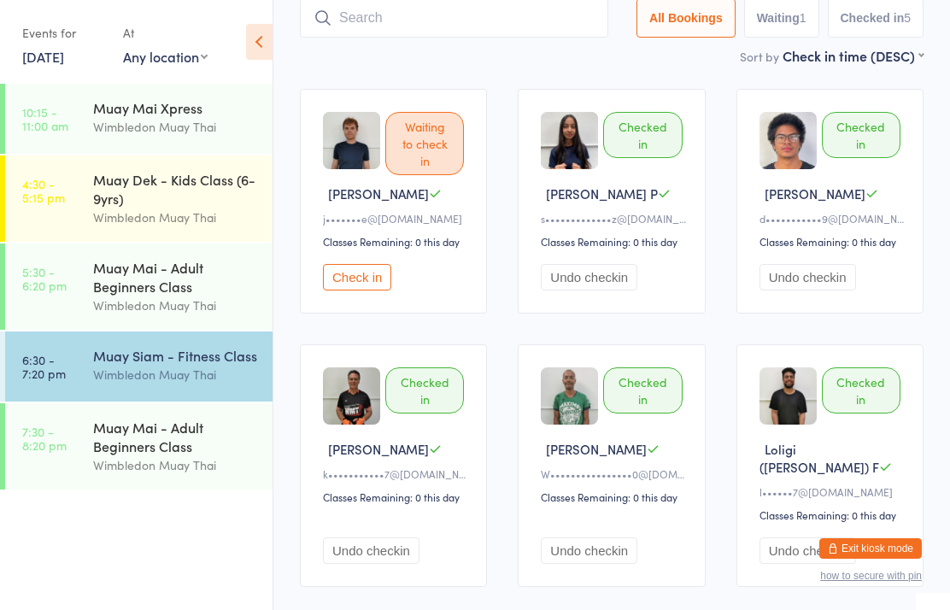
click at [137, 365] on div "Muay Siam - Fitness Class" at bounding box center [175, 355] width 165 height 19
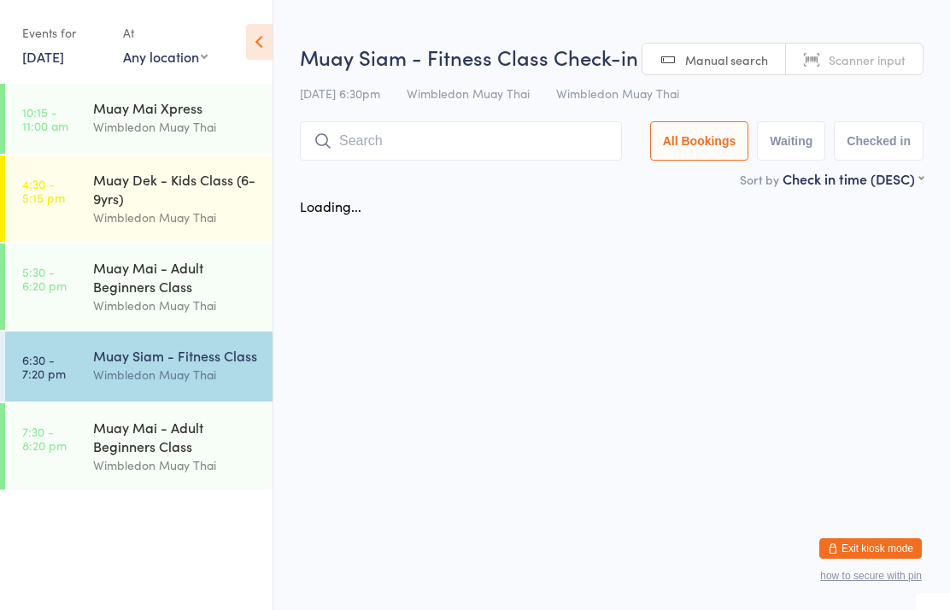
scroll to position [0, 0]
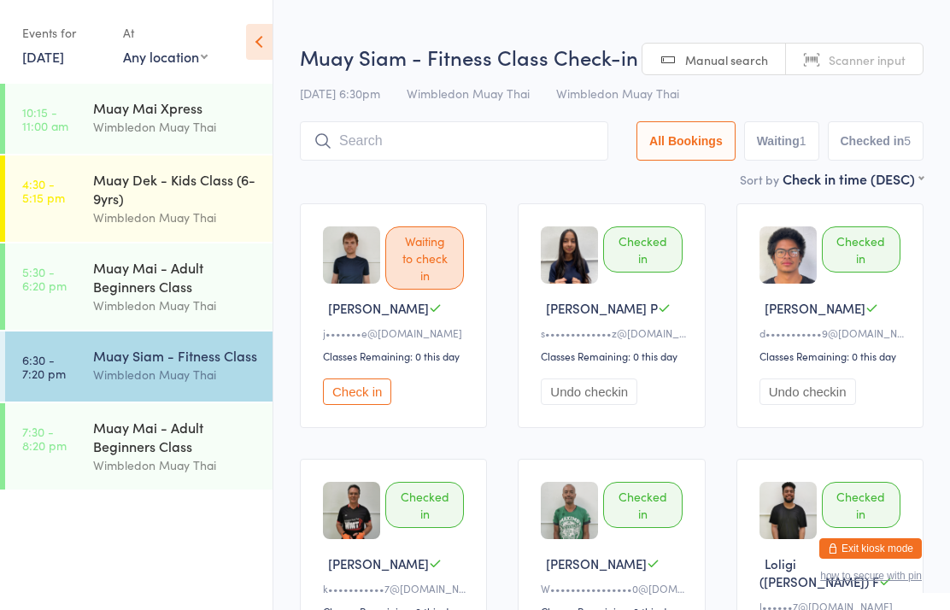
click at [424, 129] on input "search" at bounding box center [454, 140] width 308 height 39
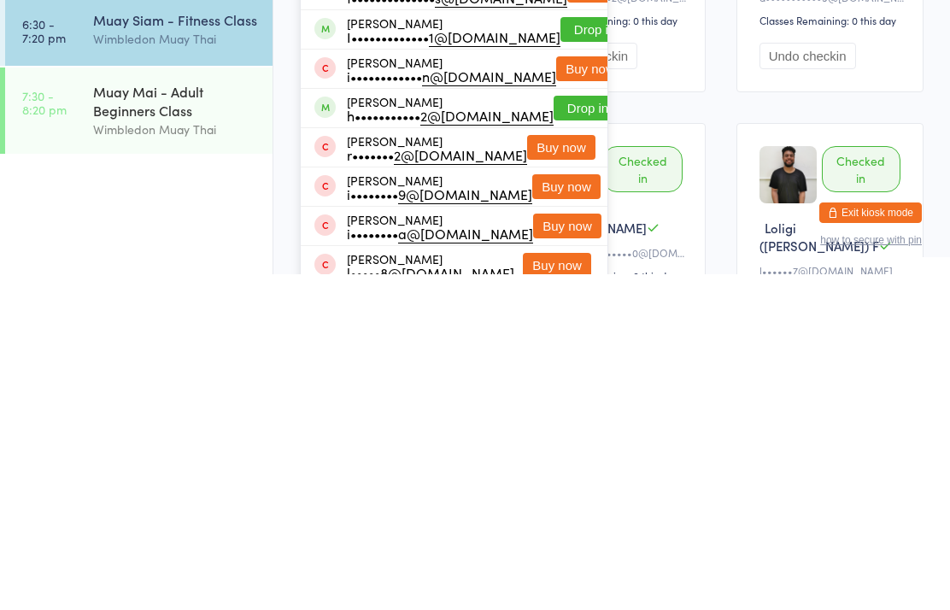
type input "[PERSON_NAME]"
click at [553, 431] on button "Drop in" at bounding box center [587, 443] width 68 height 25
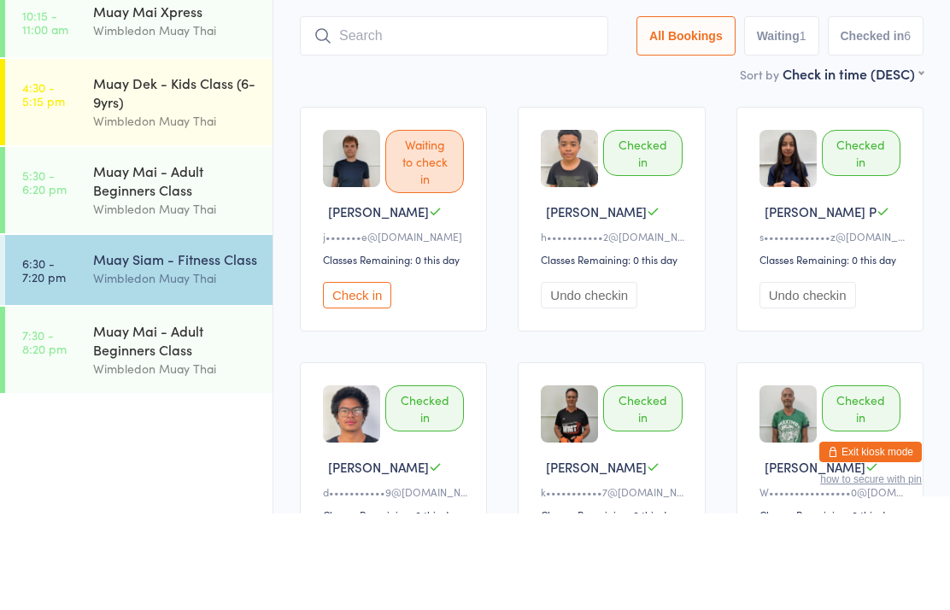
click at [429, 113] on input "search" at bounding box center [454, 132] width 308 height 39
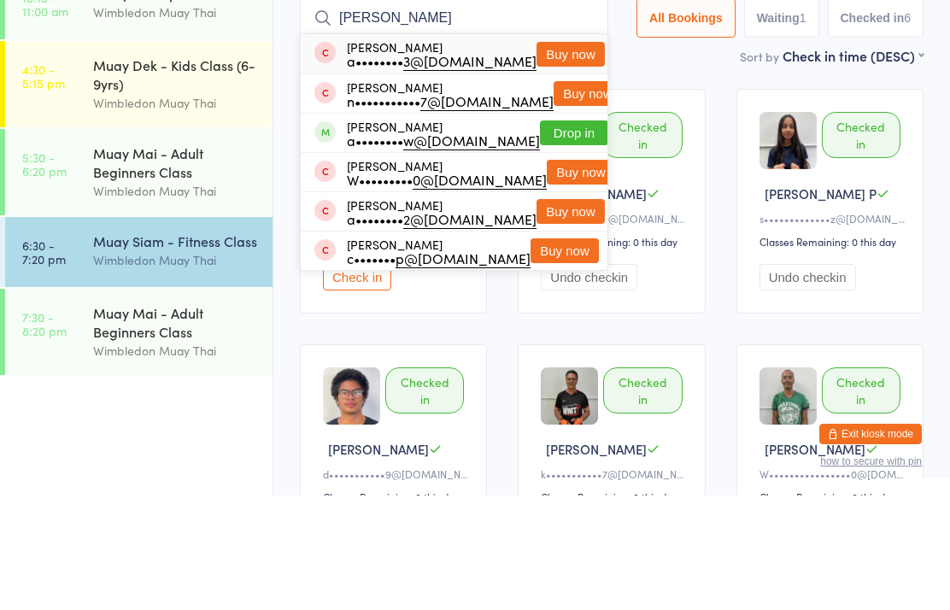
type input "[PERSON_NAME]"
click at [555, 235] on button "Drop in" at bounding box center [574, 247] width 68 height 25
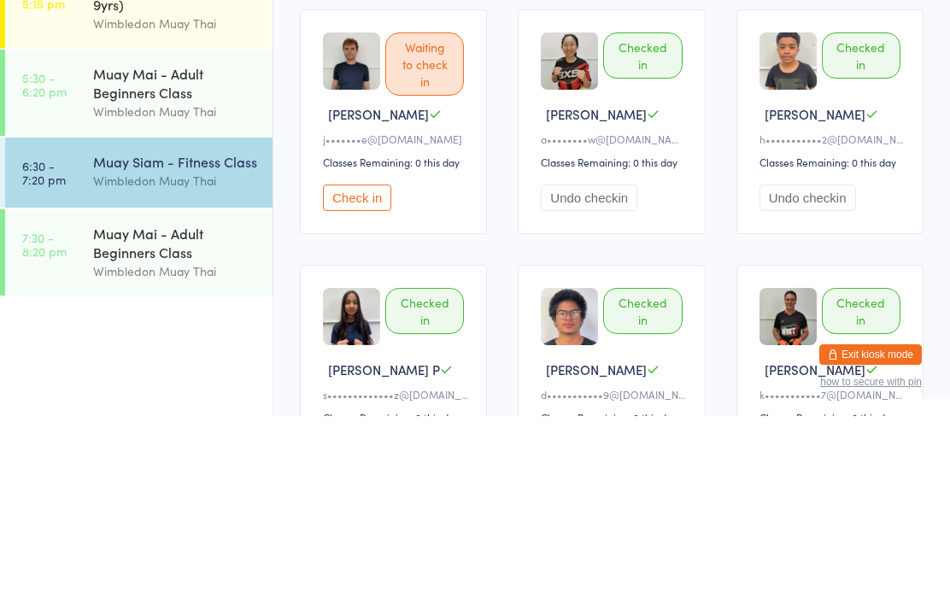
click at [197, 365] on div "Wimbledon Muay Thai" at bounding box center [175, 375] width 165 height 20
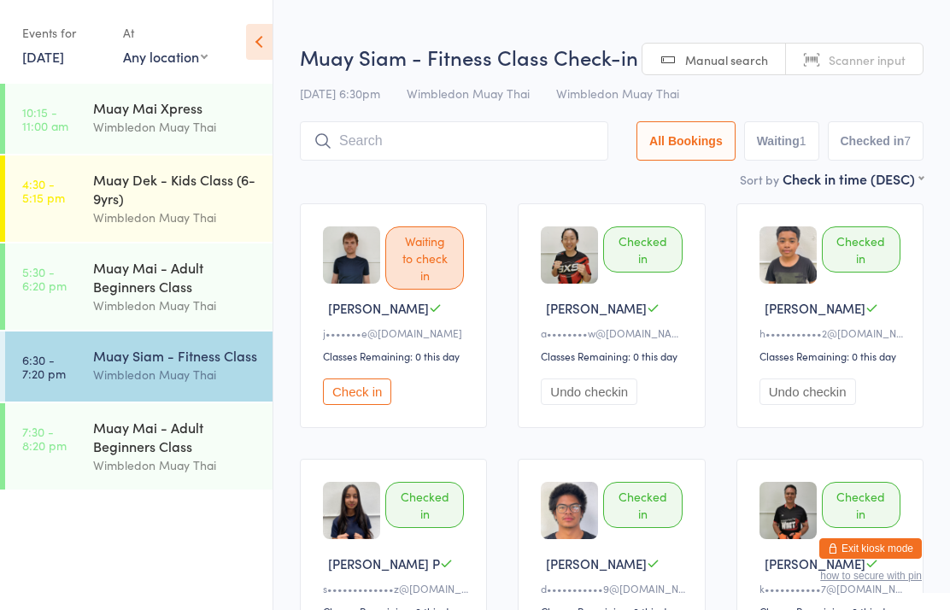
click at [425, 146] on input "search" at bounding box center [454, 140] width 308 height 39
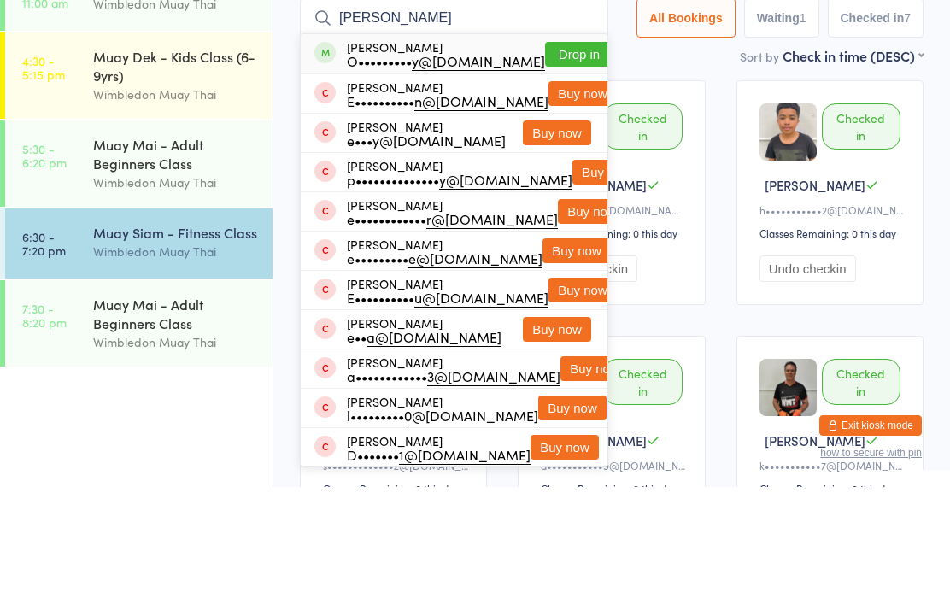
type input "[PERSON_NAME]"
click at [565, 165] on button "Drop in" at bounding box center [579, 177] width 68 height 25
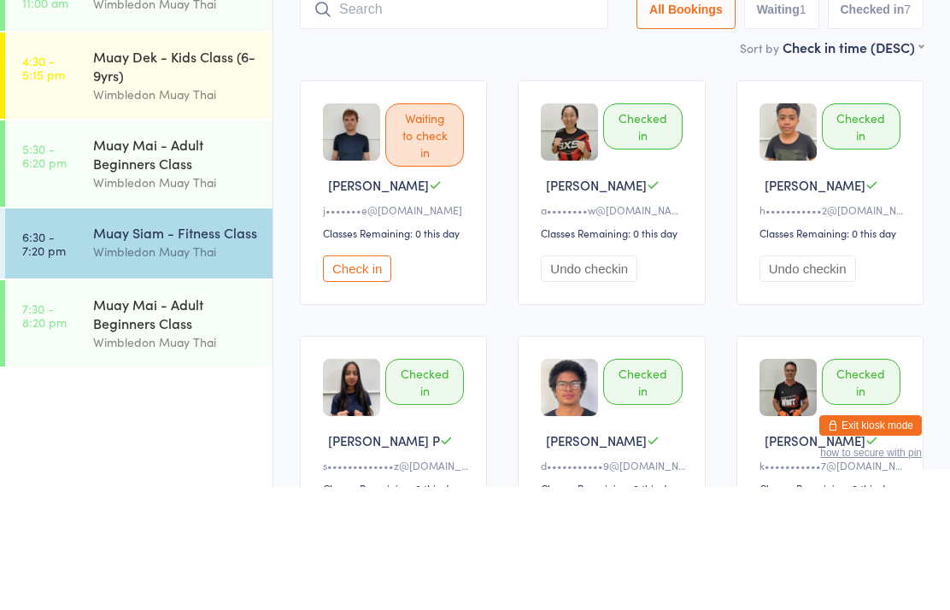
scroll to position [123, 0]
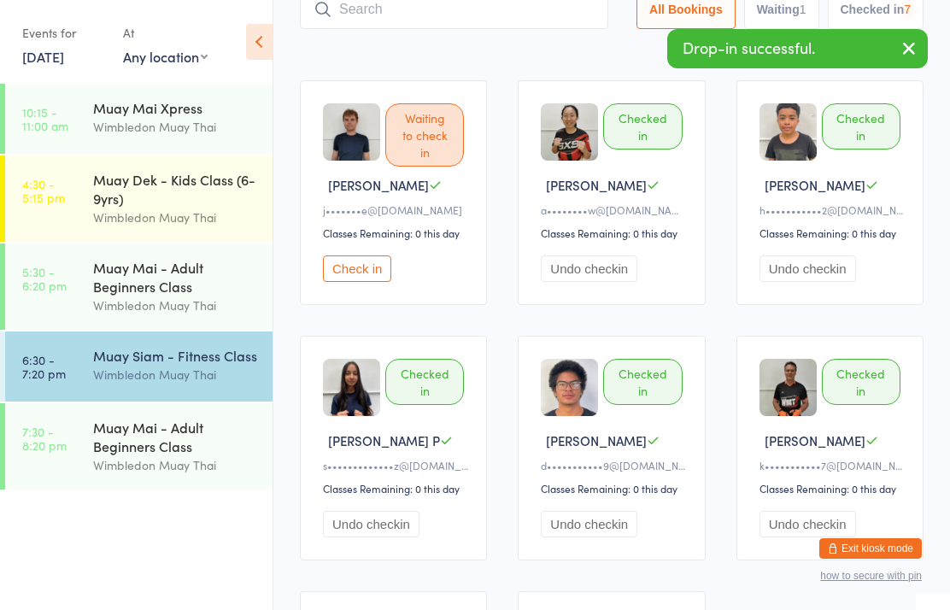
click at [487, 17] on input "search" at bounding box center [454, 9] width 308 height 39
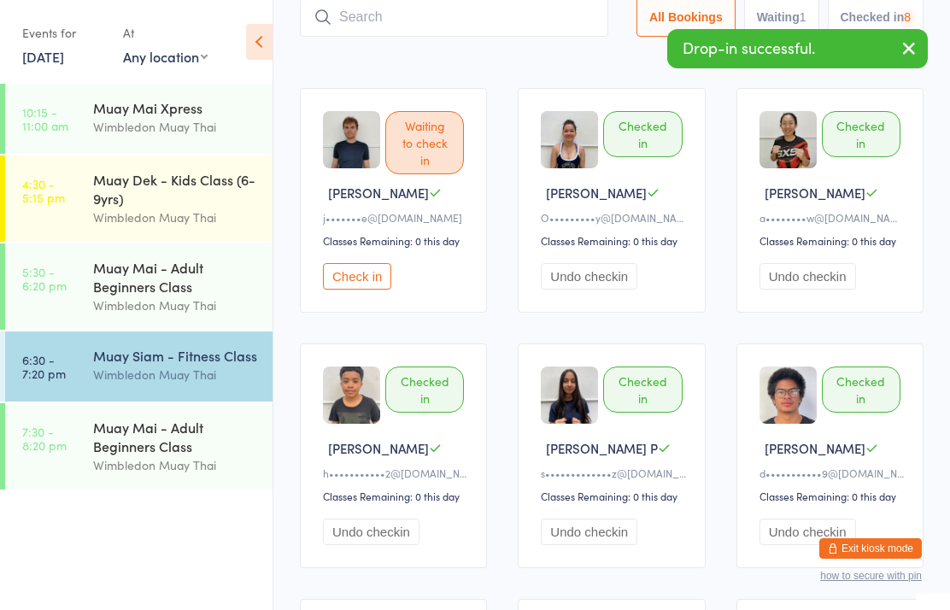
scroll to position [114, 0]
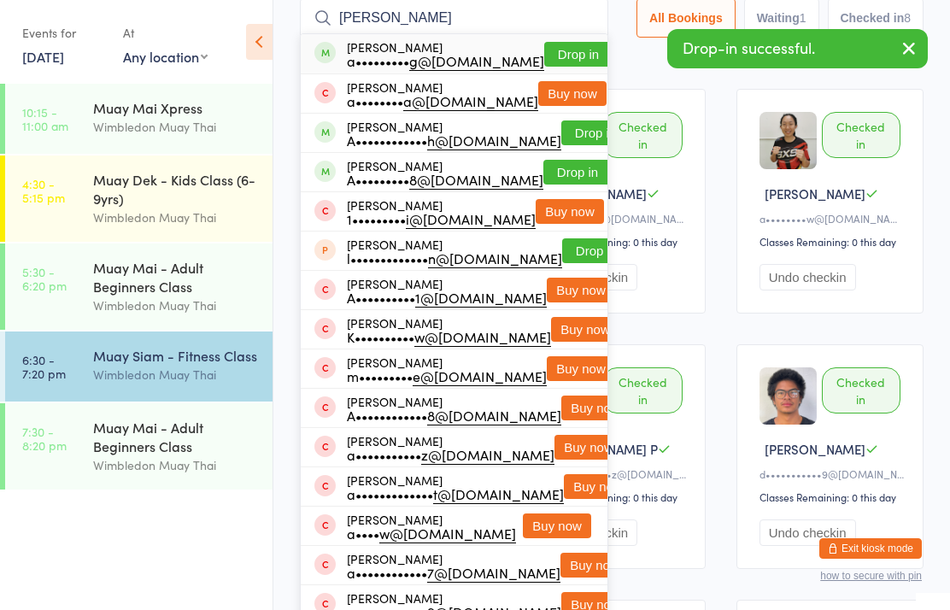
type input "[PERSON_NAME]"
click at [567, 52] on button "Drop in" at bounding box center [578, 54] width 68 height 25
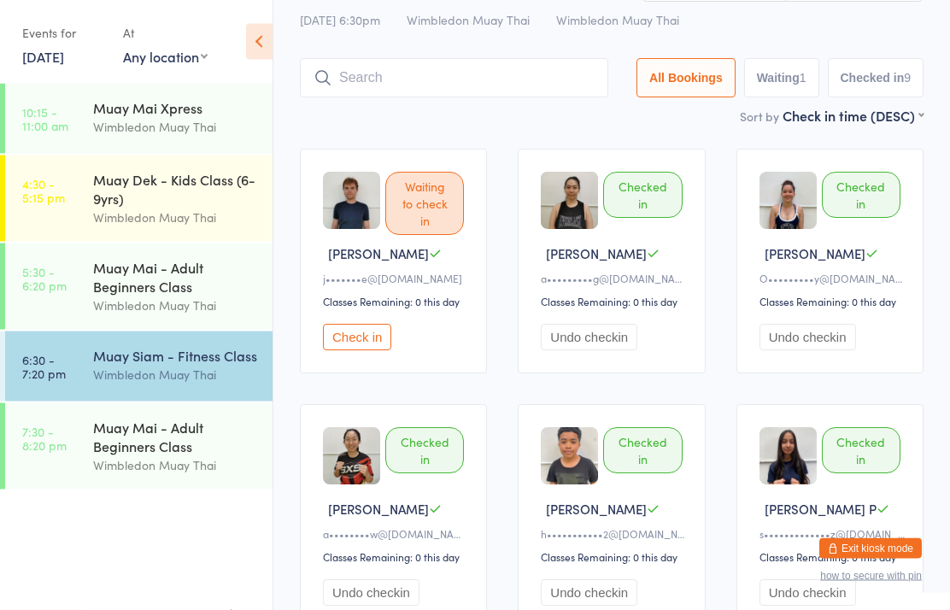
scroll to position [0, 0]
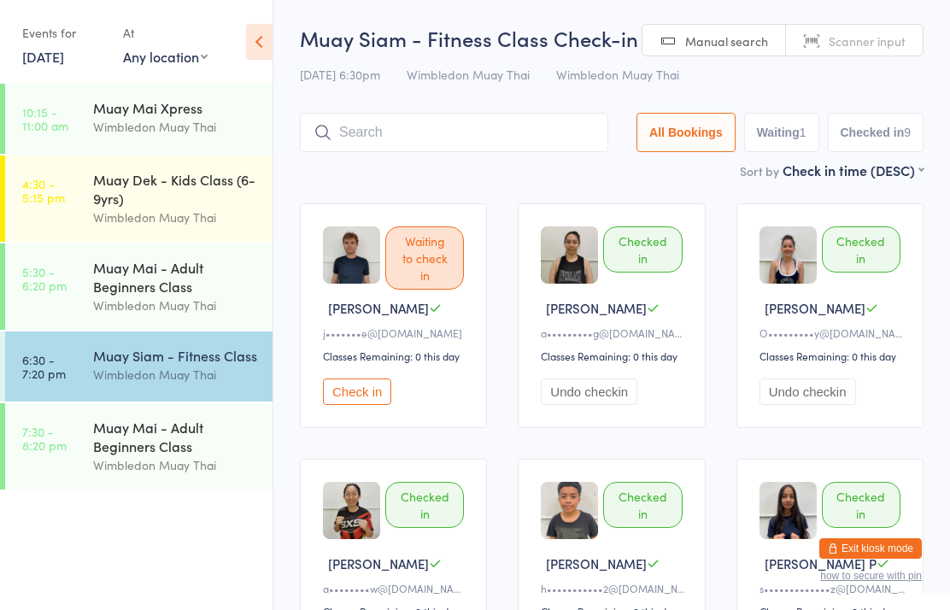
click at [358, 399] on button "Check in" at bounding box center [357, 391] width 68 height 26
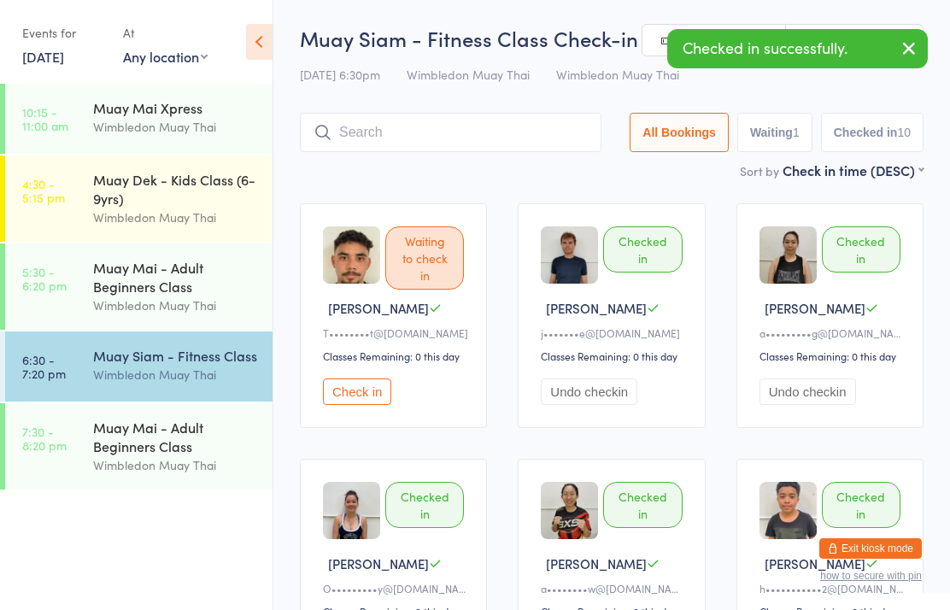
click at [371, 405] on button "Check in" at bounding box center [357, 391] width 68 height 26
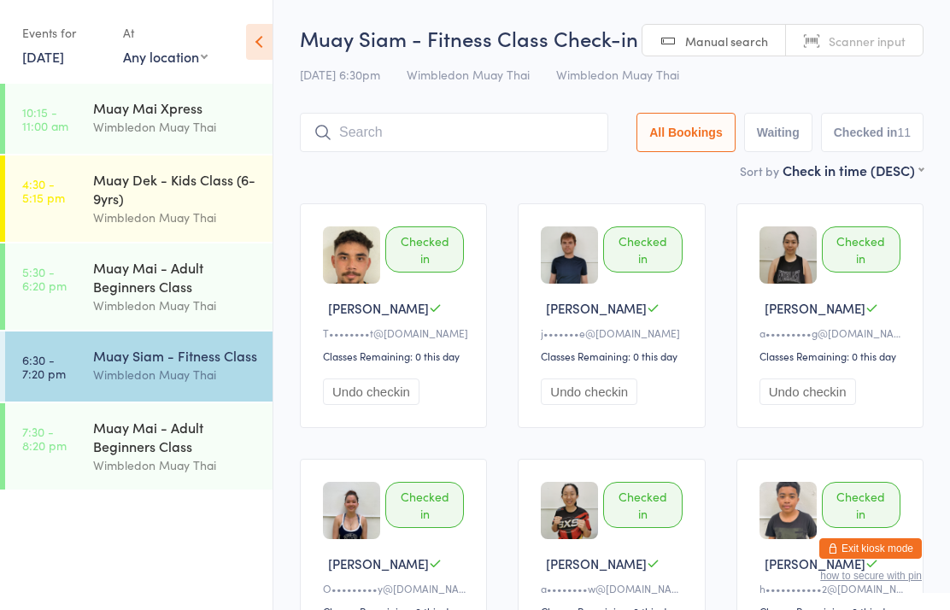
click at [385, 130] on input "search" at bounding box center [454, 132] width 308 height 39
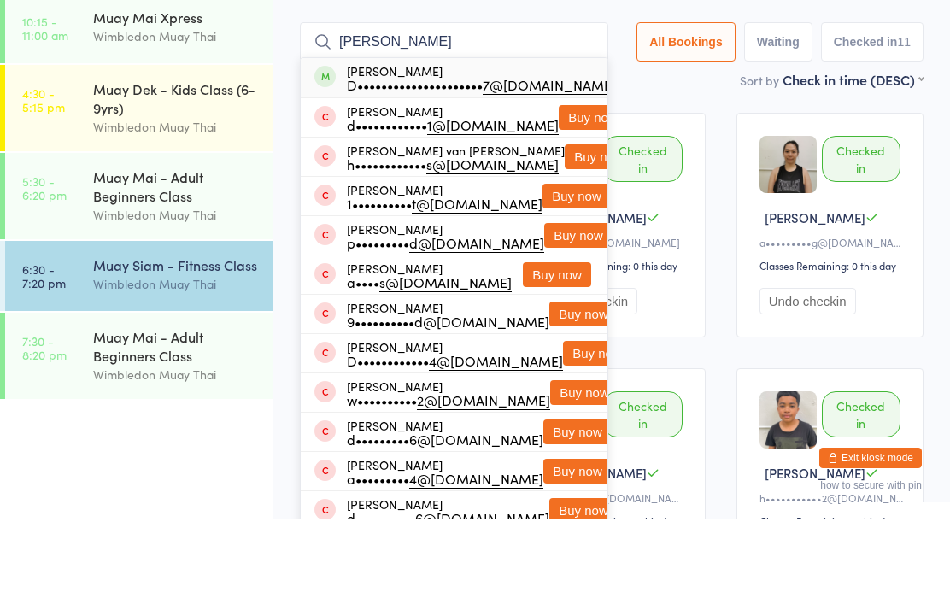
type input "[PERSON_NAME]"
click at [388, 189] on div "[PERSON_NAME] d•••••••••••• 1@[DOMAIN_NAME] Buy now" at bounding box center [454, 208] width 307 height 38
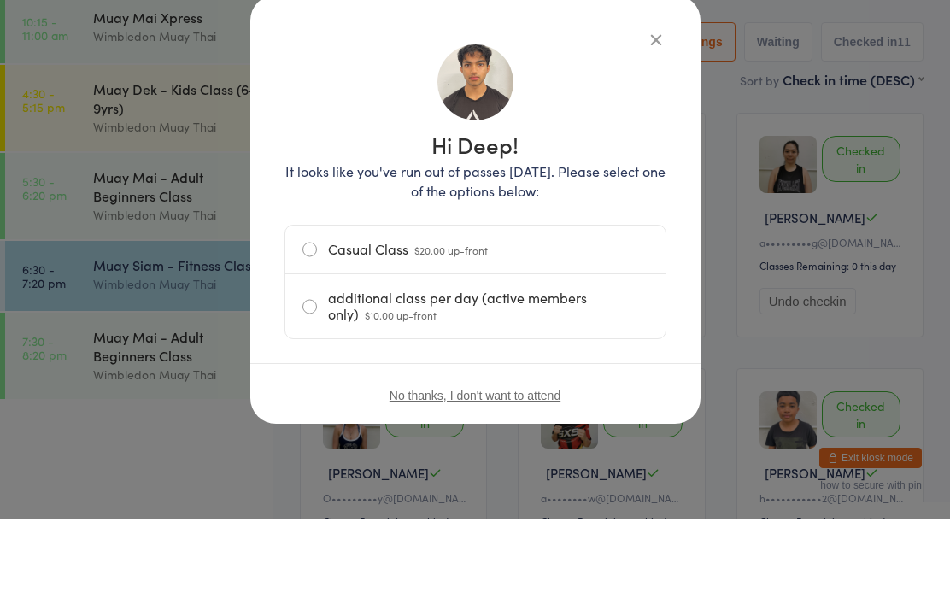
scroll to position [91, 0]
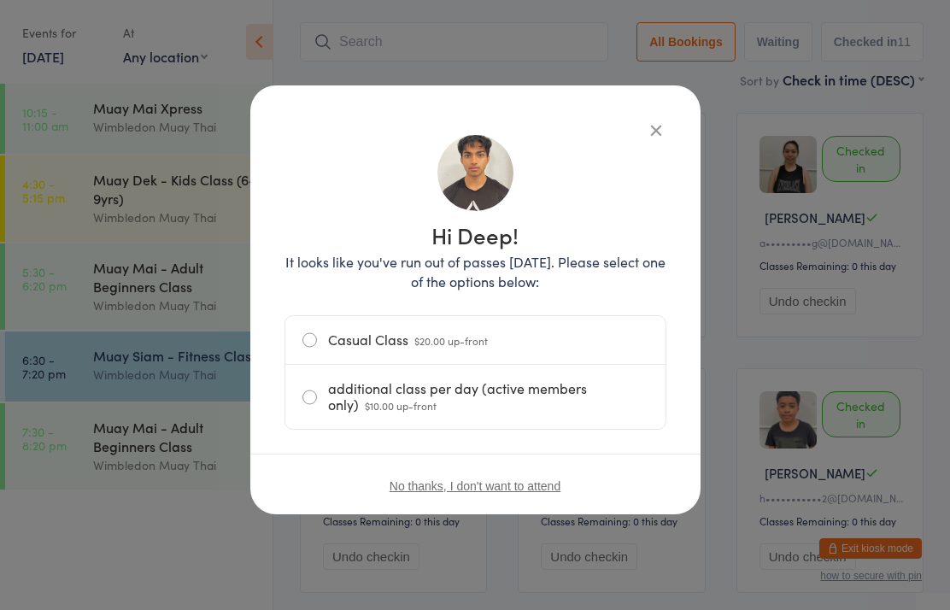
click at [646, 133] on button "button" at bounding box center [656, 130] width 20 height 20
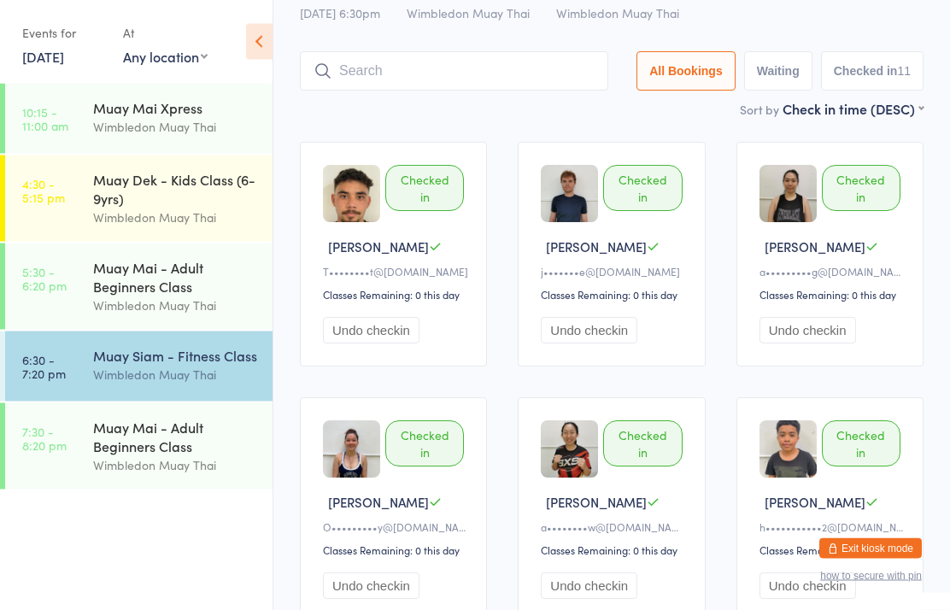
scroll to position [0, 0]
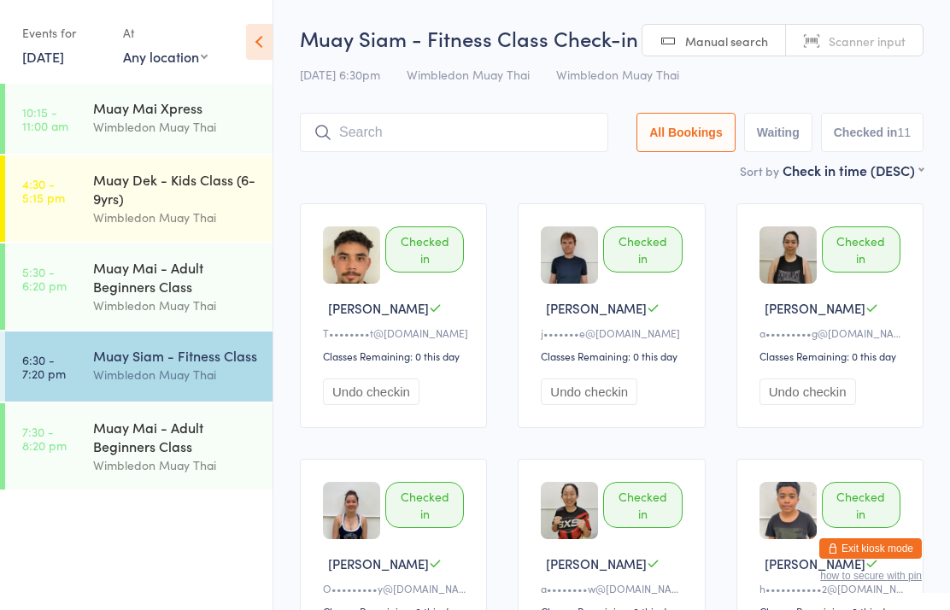
click at [375, 129] on input "search" at bounding box center [454, 132] width 308 height 39
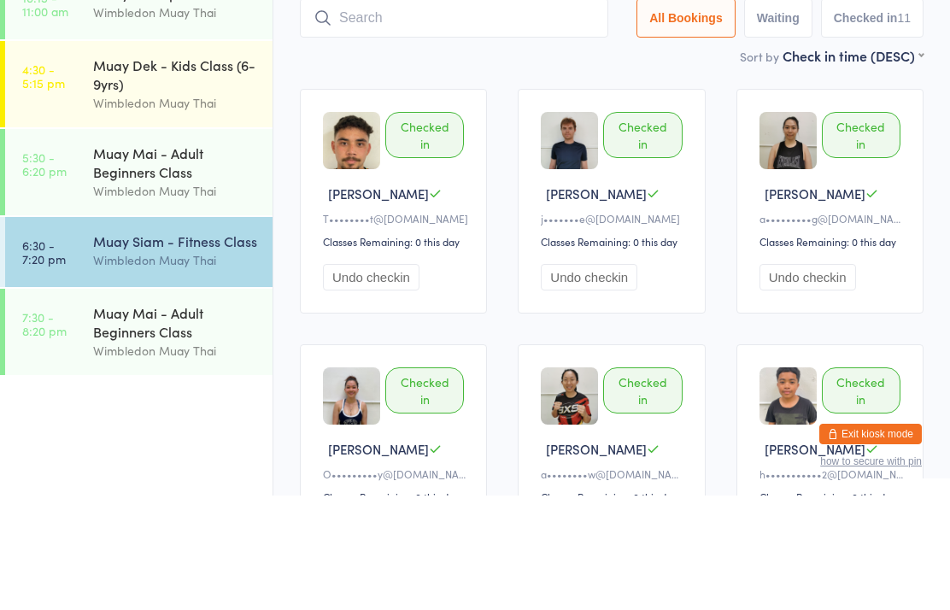
type input "S"
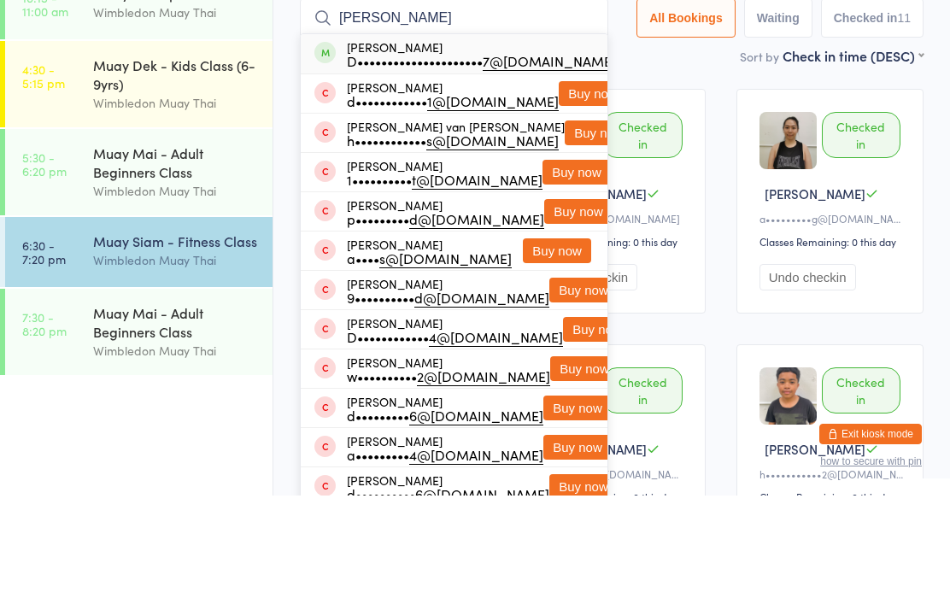
type input "[PERSON_NAME]"
click at [372, 155] on div "Dee Lous D••••••••••••••••••••• 7@[DOMAIN_NAME]" at bounding box center [481, 168] width 269 height 27
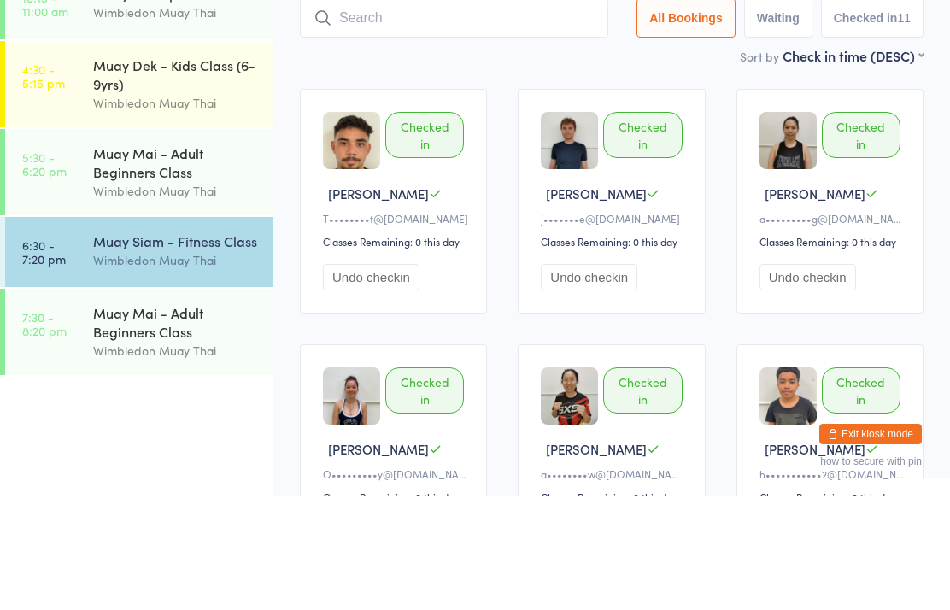
scroll to position [114, 0]
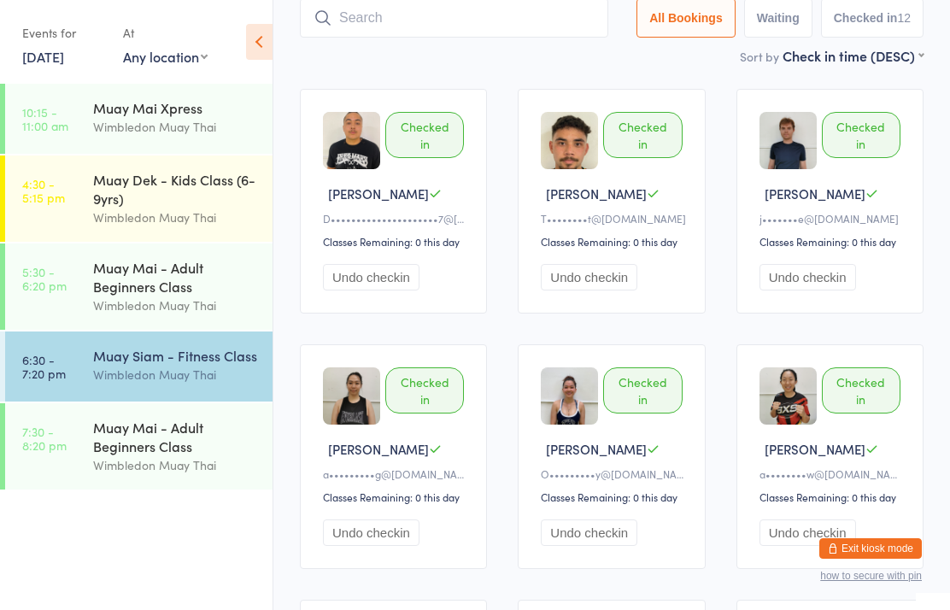
click at [548, 15] on input "search" at bounding box center [454, 17] width 308 height 39
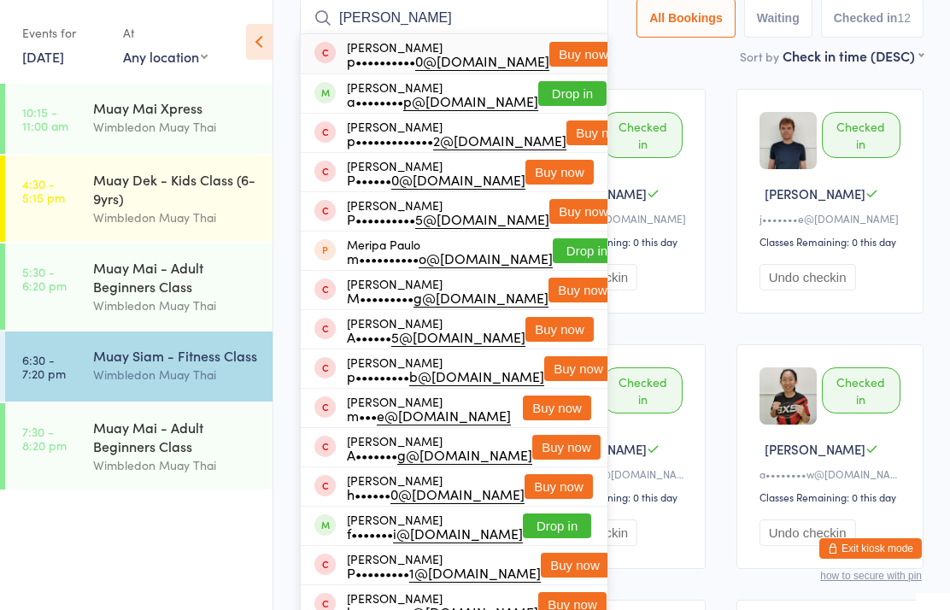
type input "[PERSON_NAME]"
click at [548, 98] on button "Drop in" at bounding box center [572, 93] width 68 height 25
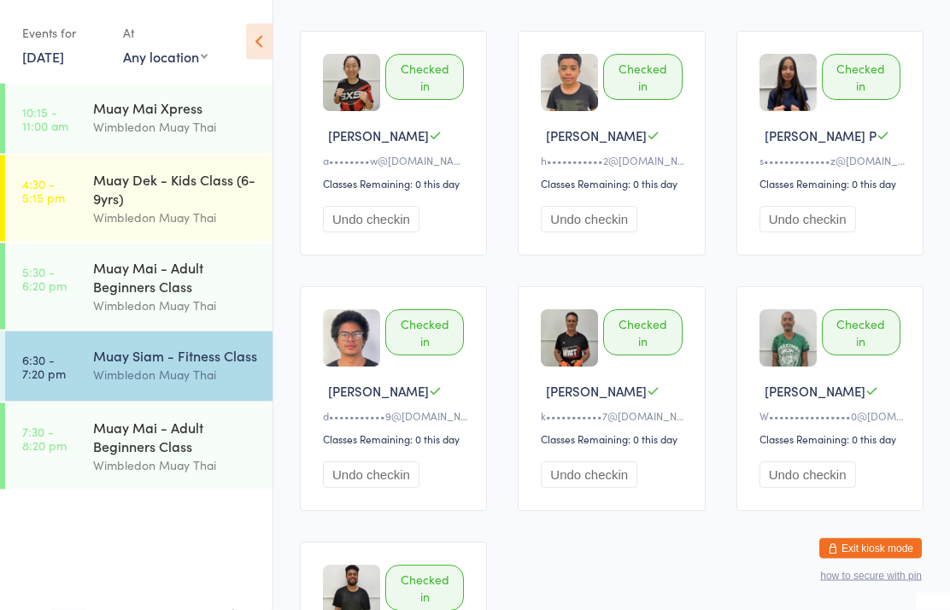
scroll to position [788, 0]
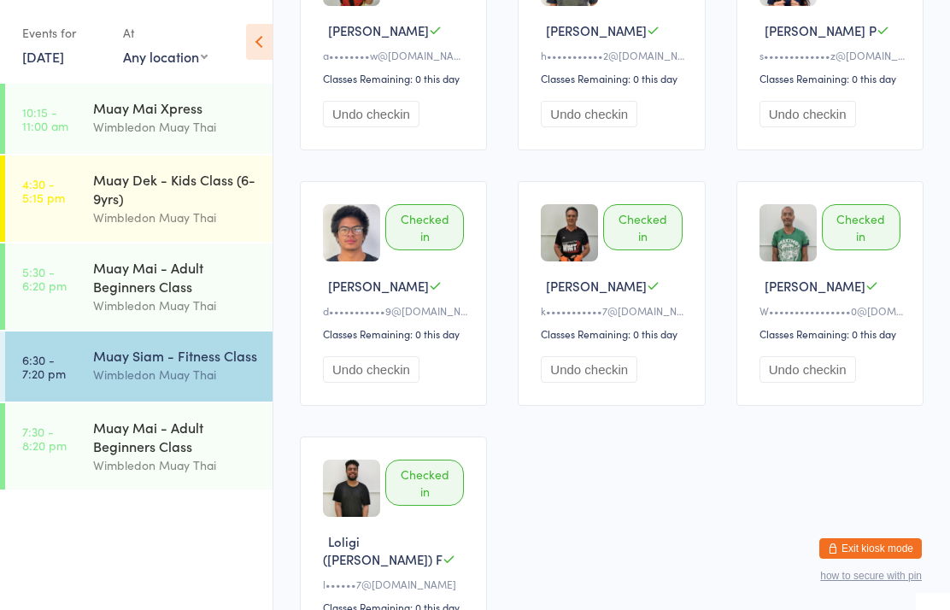
click at [132, 455] on div "Muay Mai - Adult Beginners Class" at bounding box center [175, 437] width 165 height 38
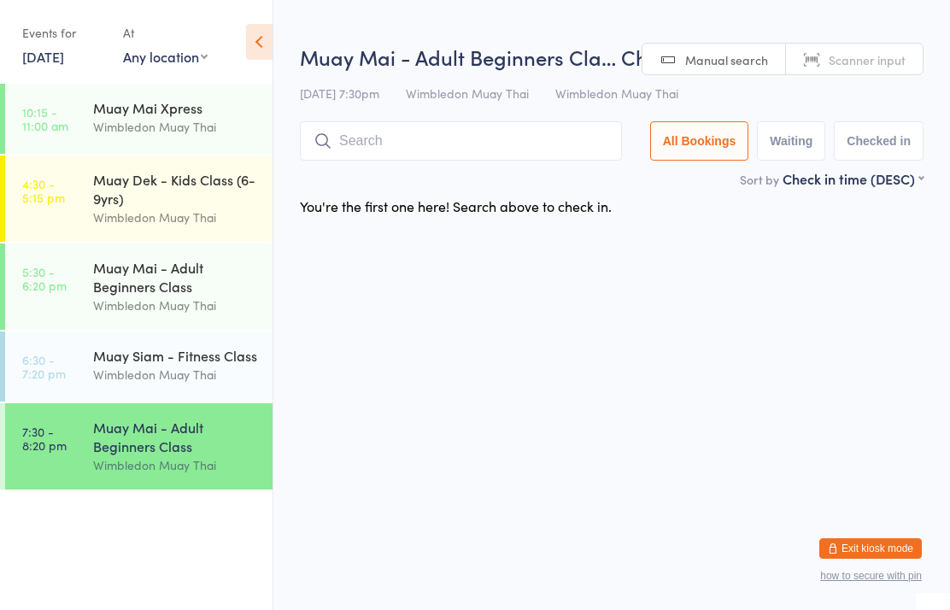
click at [177, 399] on div "Muay Siam - Fitness Class Wimbledon Muay Thai" at bounding box center [182, 364] width 179 height 67
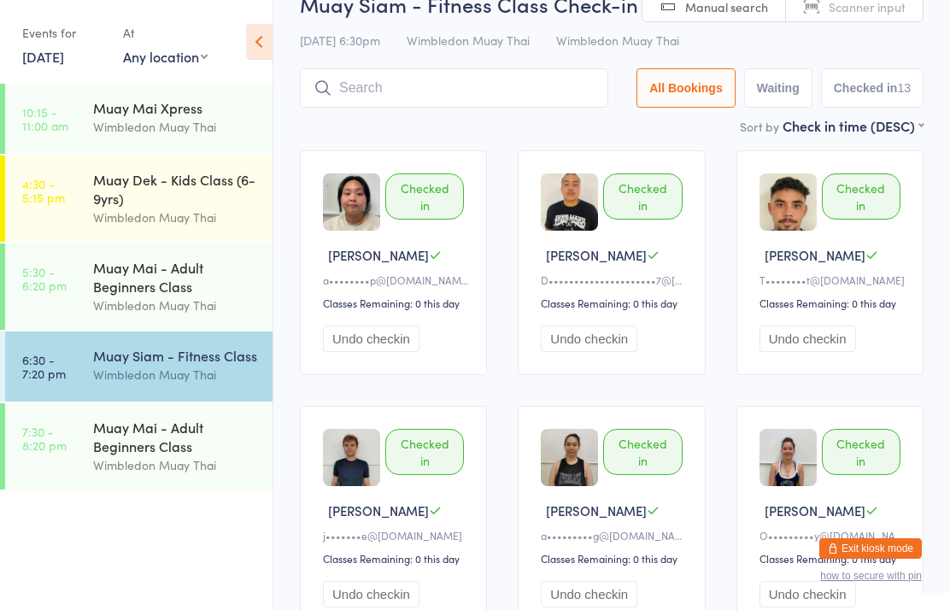
scroll to position [52, 0]
click at [219, 455] on div "Muay Mai - Adult Beginners Class" at bounding box center [175, 437] width 165 height 38
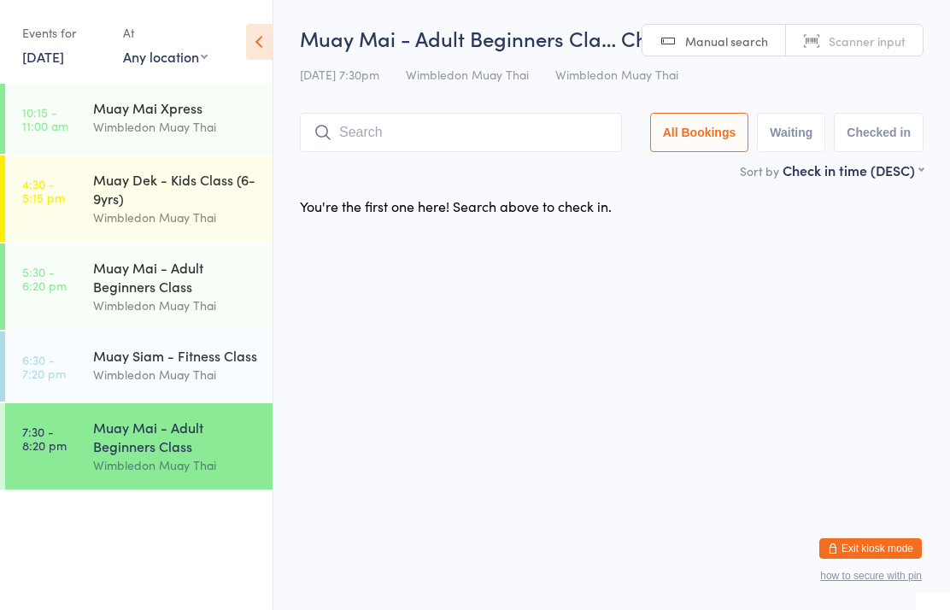
click at [468, 124] on input "search" at bounding box center [461, 132] width 322 height 39
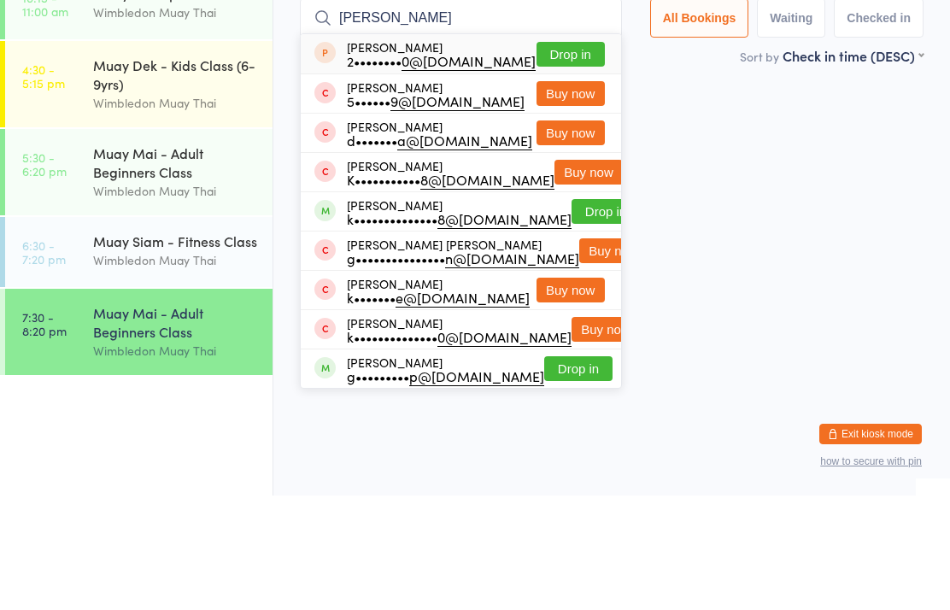
type input "[PERSON_NAME]"
click at [572, 313] on button "Drop in" at bounding box center [605, 325] width 68 height 25
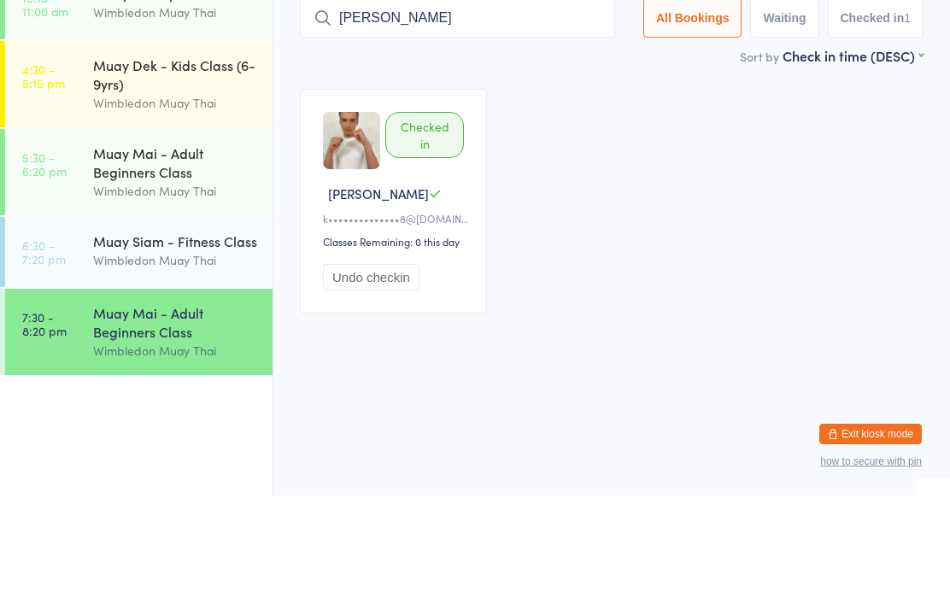
type input "[PERSON_NAME]"
click at [58, 243] on link "5:30 - 6:20 pm Muay Mai - Adult Beginners Class Wimbledon Muay Thai" at bounding box center [138, 286] width 267 height 86
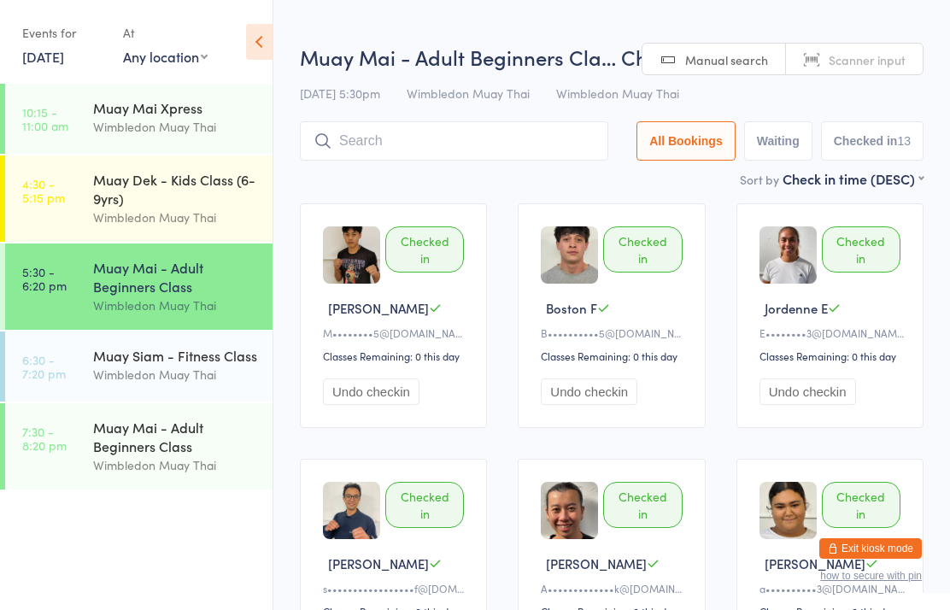
click at [61, 442] on time "7:30 - 8:20 pm" at bounding box center [44, 437] width 44 height 27
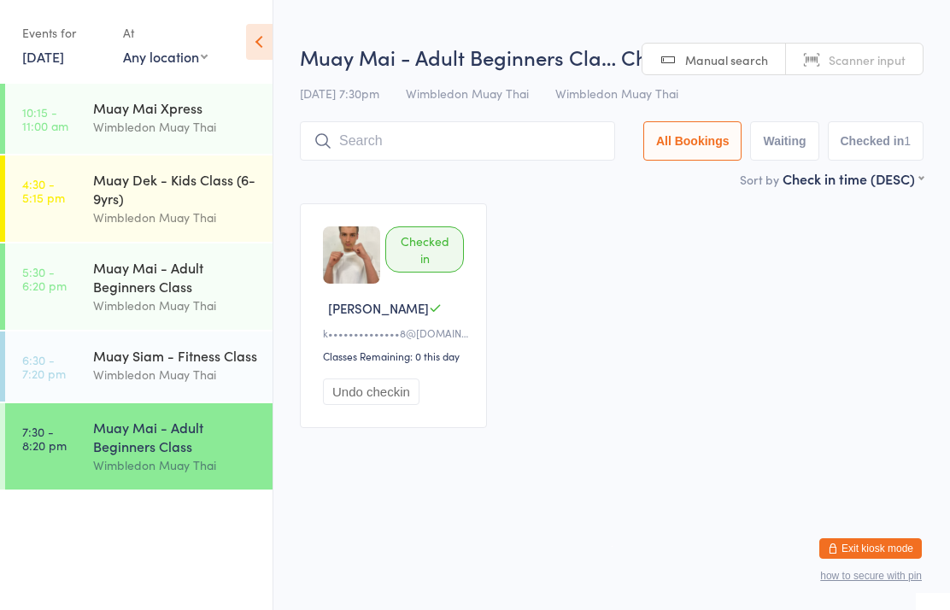
click at [558, 151] on input "search" at bounding box center [457, 140] width 315 height 39
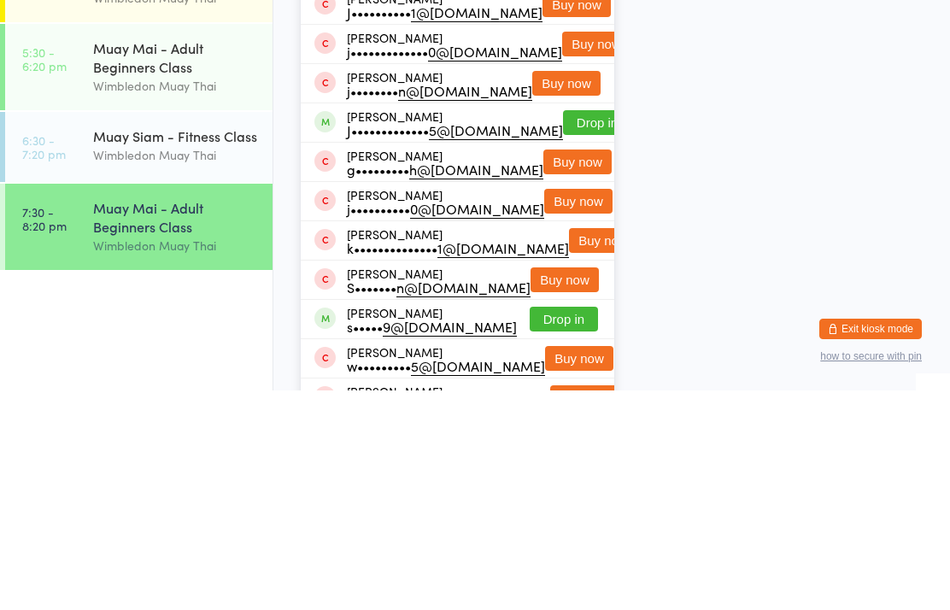
scroll to position [102, 0]
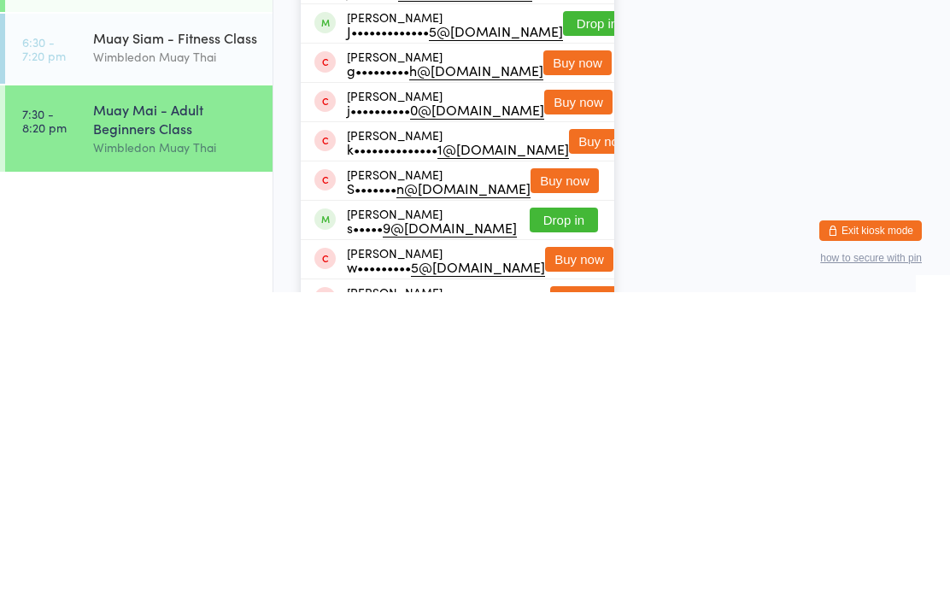
type input "[PERSON_NAME] st"
click at [562, 525] on button "Drop in" at bounding box center [563, 537] width 68 height 25
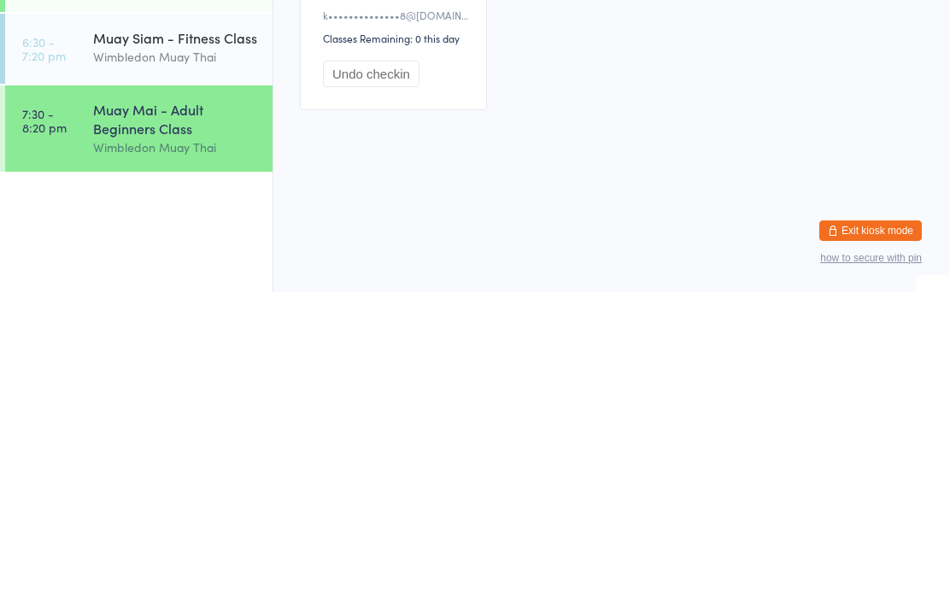
scroll to position [0, 0]
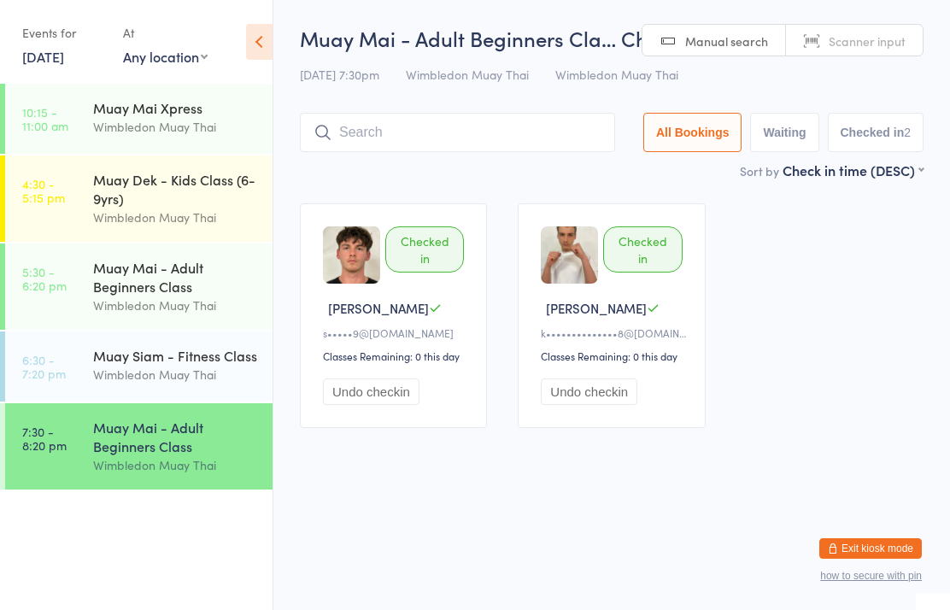
click at [502, 122] on input "search" at bounding box center [457, 132] width 315 height 39
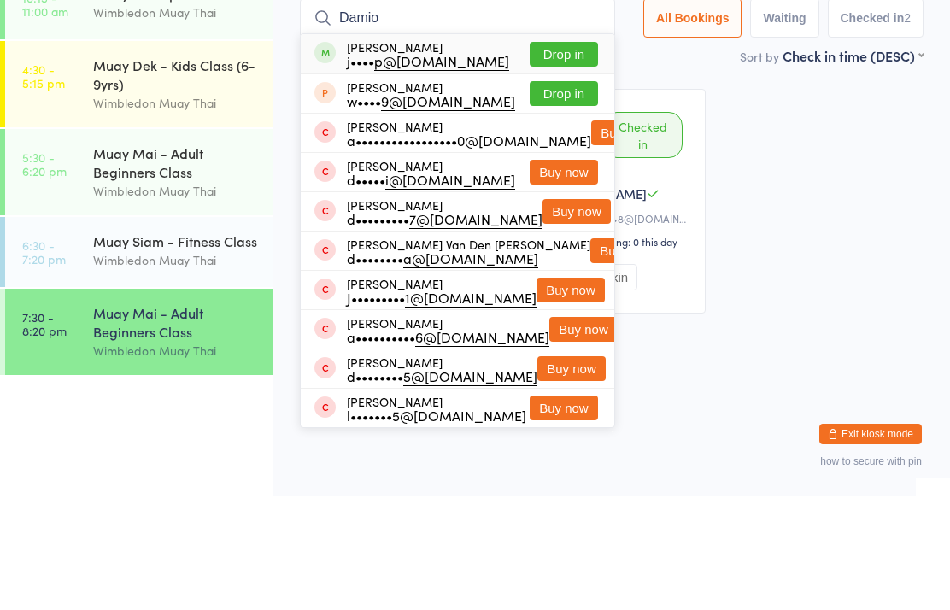
type input "Damio"
click at [578, 156] on button "Drop in" at bounding box center [563, 168] width 68 height 25
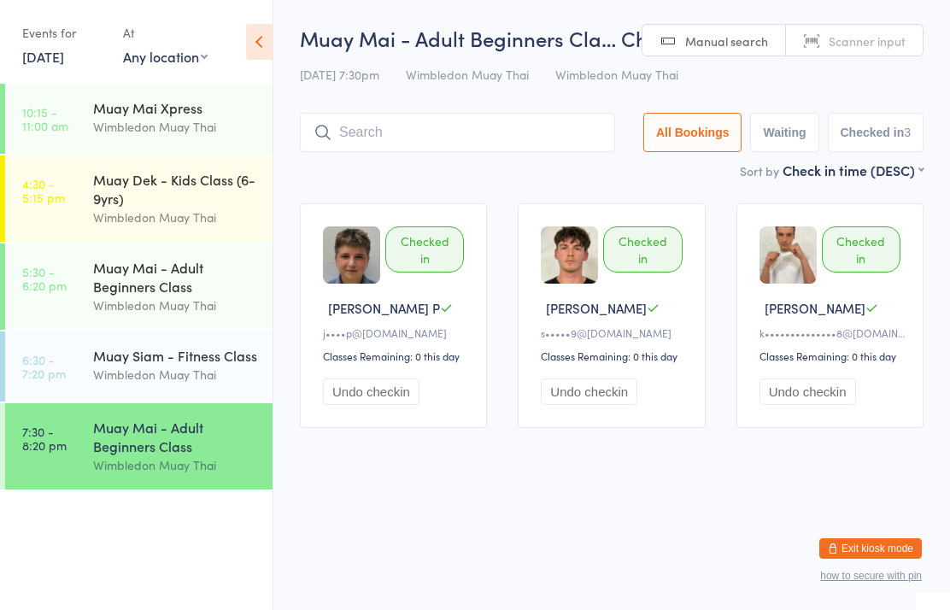
click at [173, 471] on div "Wimbledon Muay Thai" at bounding box center [175, 465] width 165 height 20
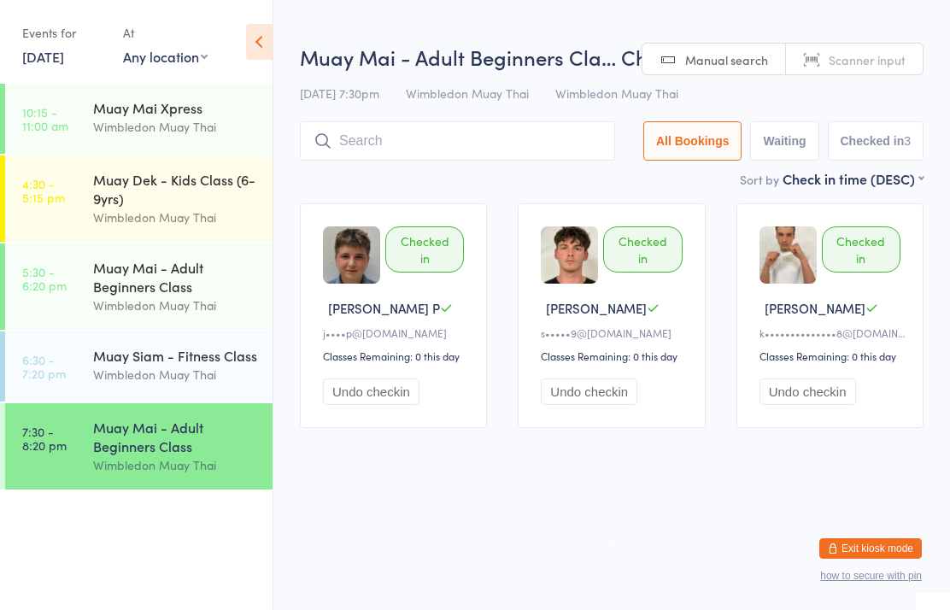
click at [463, 132] on input "search" at bounding box center [457, 140] width 315 height 39
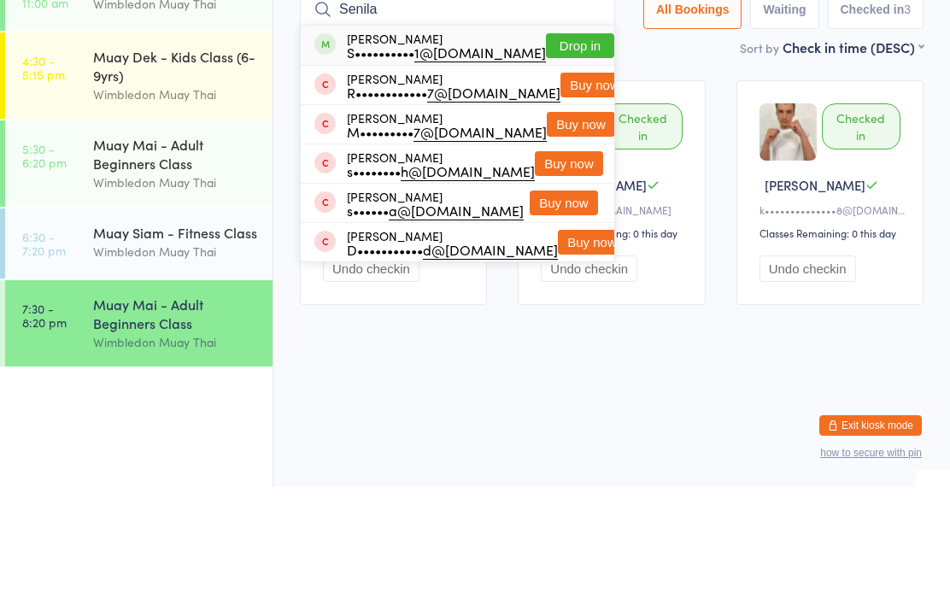
type input "Senila"
click at [567, 156] on button "Drop in" at bounding box center [580, 168] width 68 height 25
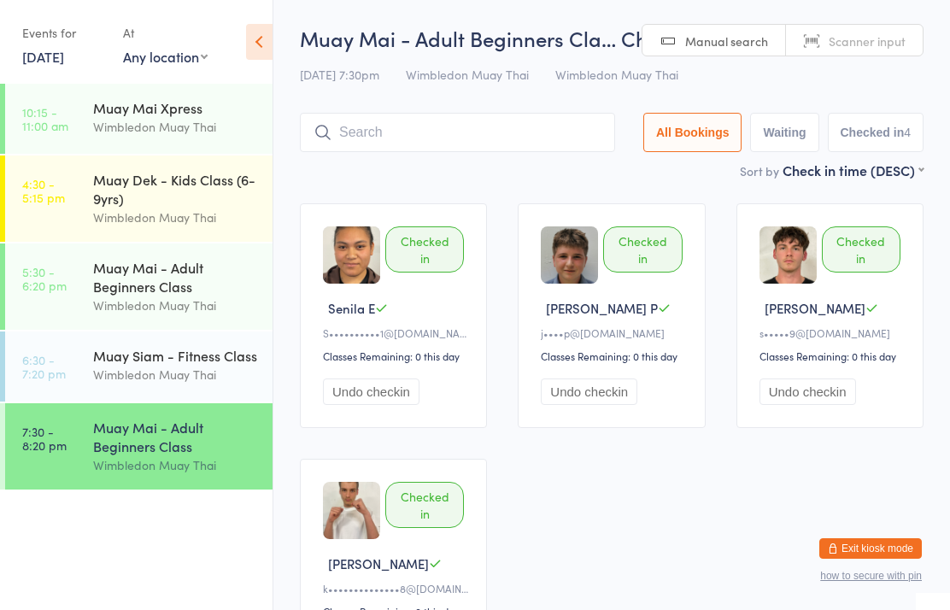
click at [427, 98] on div "Muay Mai - Adult Beginners Cla… Check-in [DATE] 7:30pm Wimbledon Muay Thai Wimb…" at bounding box center [611, 92] width 623 height 137
click at [412, 111] on div "Muay Mai - Adult Beginners Cla… Check-in [DATE] 7:30pm Wimbledon Muay Thai Wimb…" at bounding box center [611, 92] width 623 height 137
click at [427, 132] on input "search" at bounding box center [457, 132] width 315 height 39
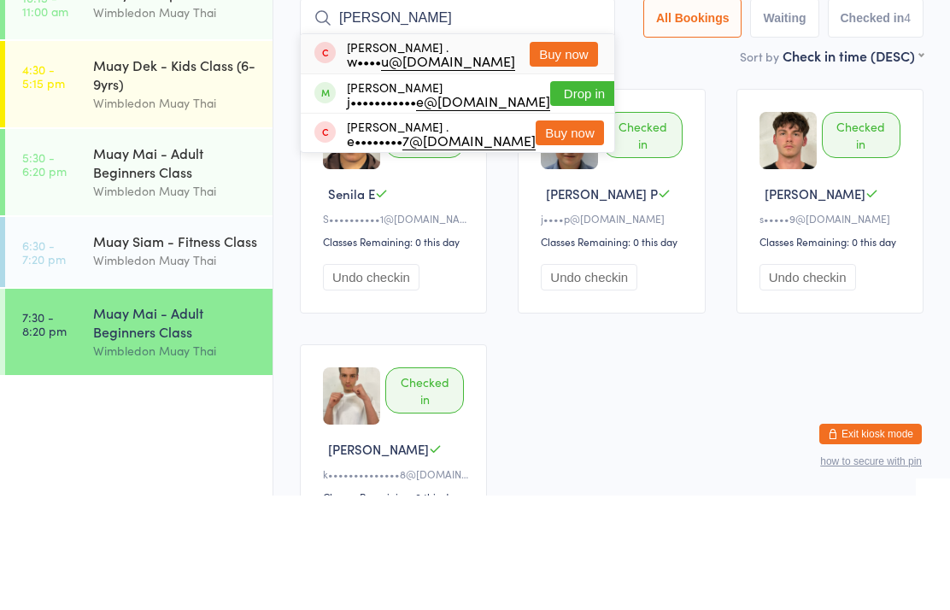
type input "[PERSON_NAME]"
click at [573, 196] on button "Drop in" at bounding box center [584, 208] width 68 height 25
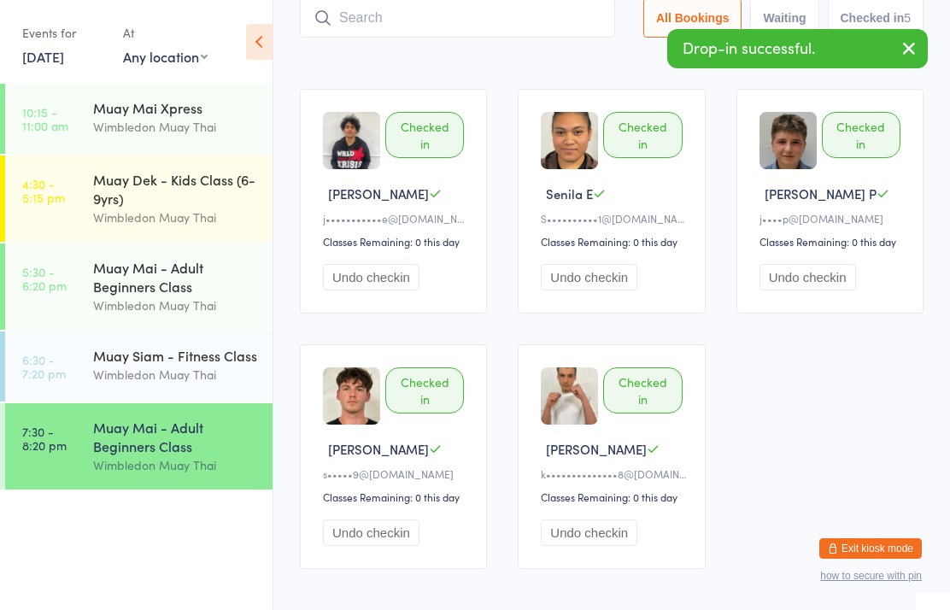
click at [547, 14] on input "search" at bounding box center [457, 17] width 315 height 39
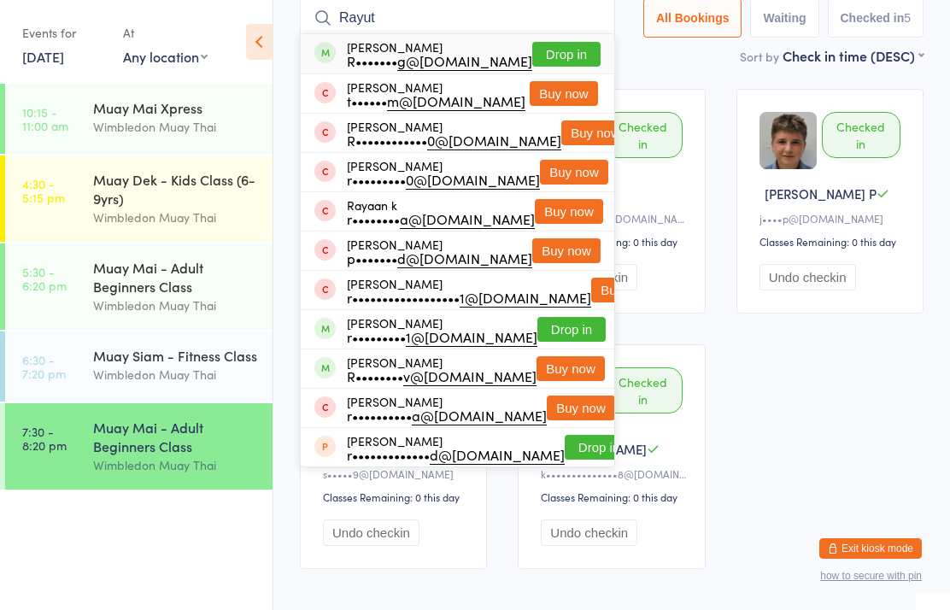
type input "Rayut"
click at [555, 52] on button "Drop in" at bounding box center [566, 54] width 68 height 25
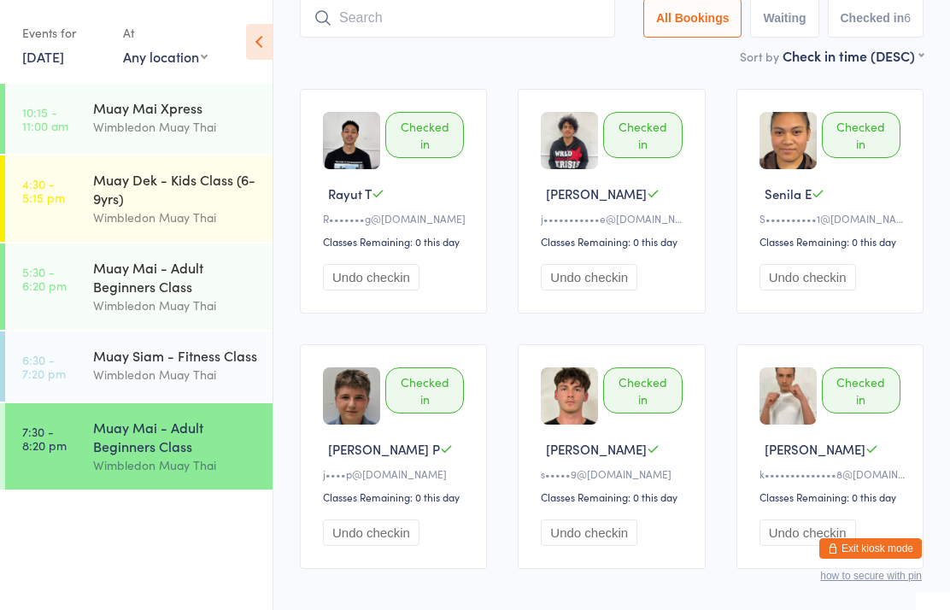
click at [382, 32] on input "search" at bounding box center [457, 17] width 315 height 39
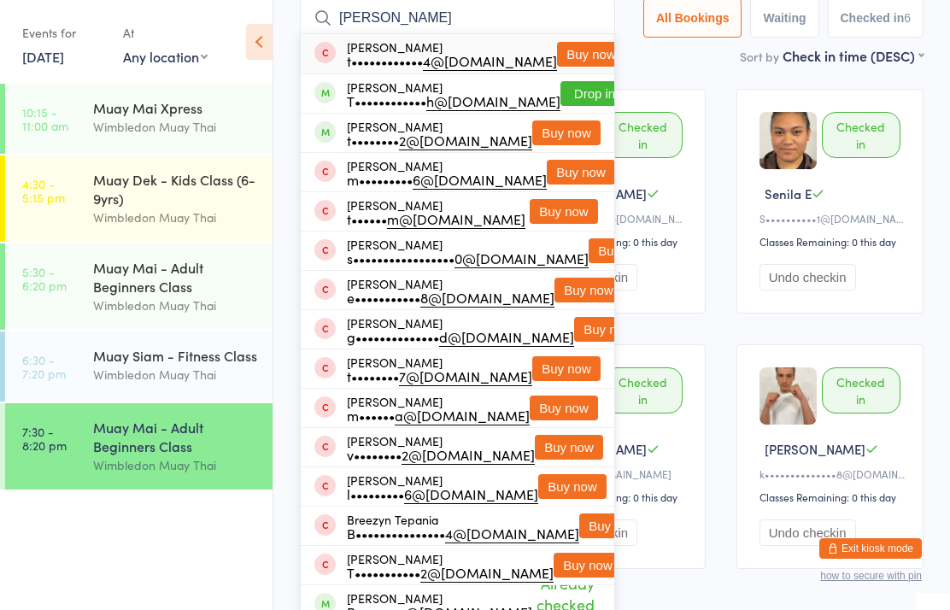
type input "[PERSON_NAME]"
click at [561, 91] on button "Drop in" at bounding box center [594, 93] width 68 height 25
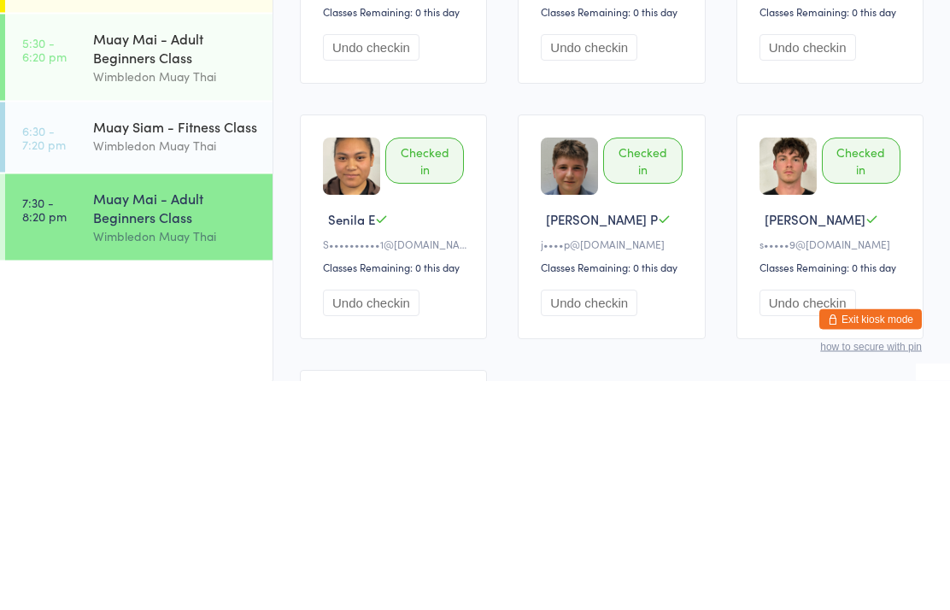
click at [181, 455] on div "Wimbledon Muay Thai" at bounding box center [175, 465] width 165 height 20
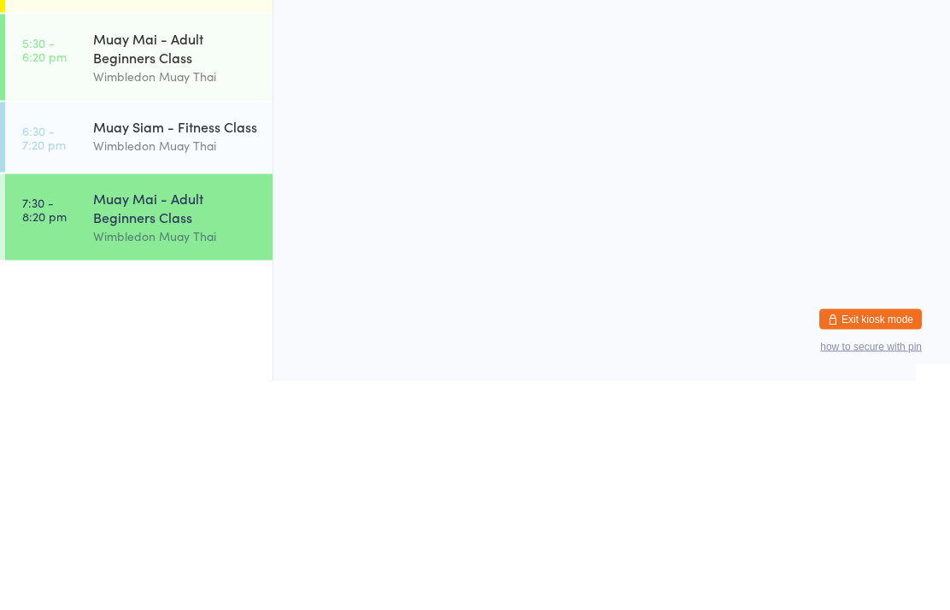
scroll to position [0, 0]
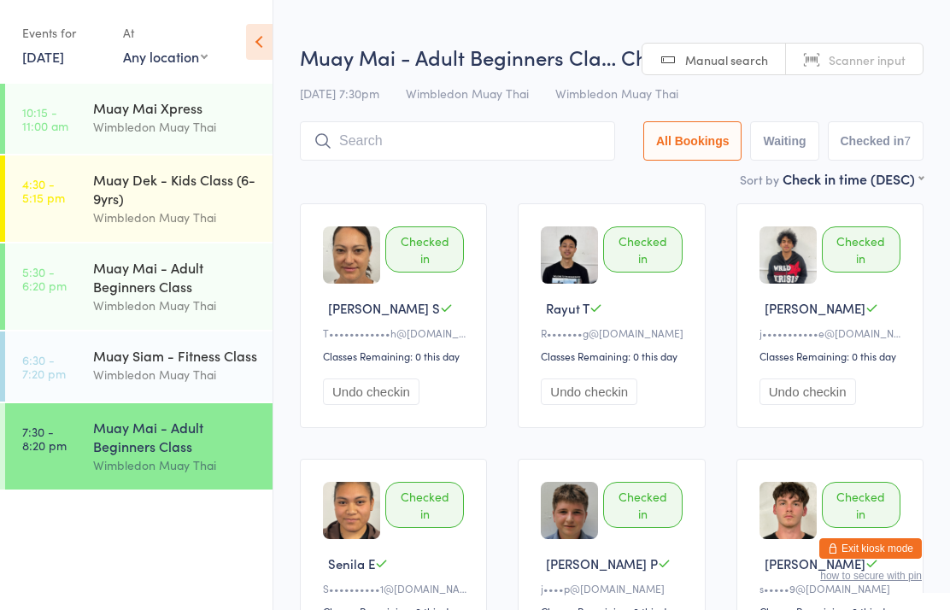
click at [518, 135] on input "search" at bounding box center [457, 140] width 315 height 39
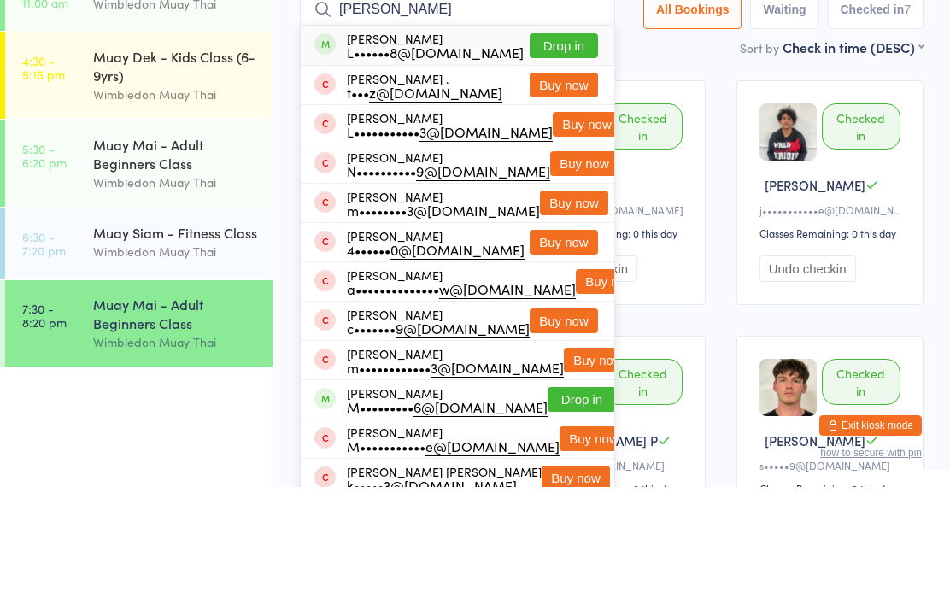
type input "[PERSON_NAME]"
click at [566, 156] on button "Drop in" at bounding box center [563, 168] width 68 height 25
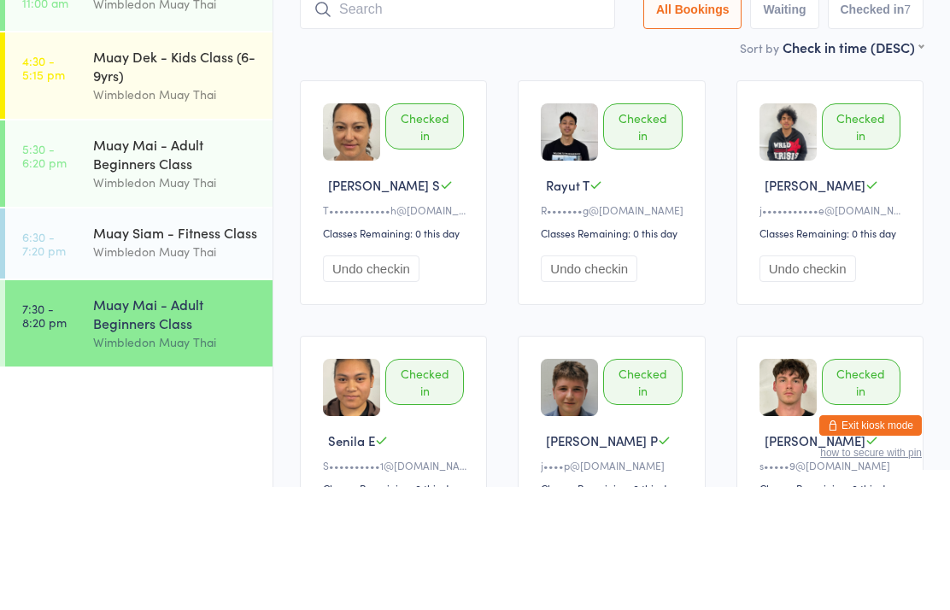
scroll to position [123, 0]
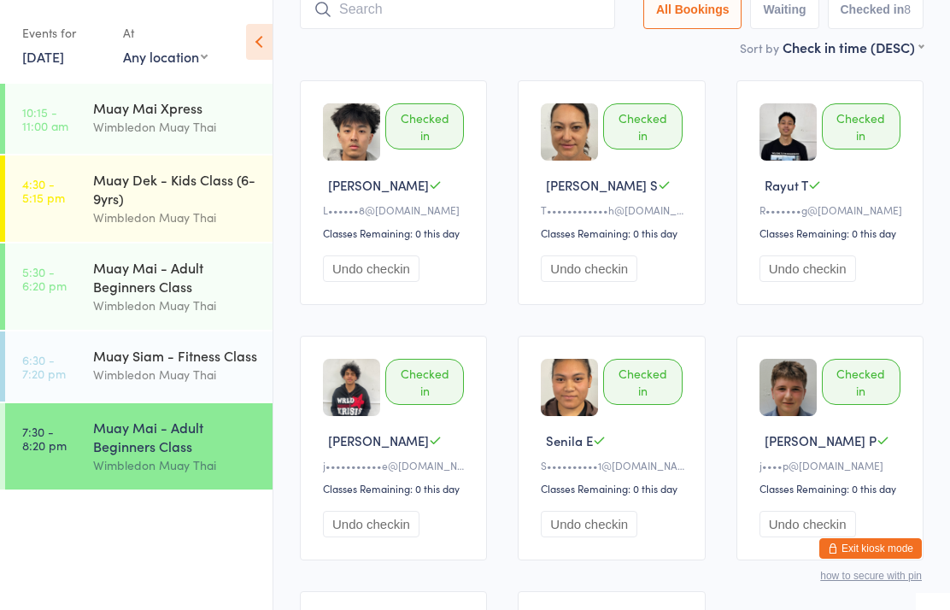
click at [532, 29] on input "search" at bounding box center [457, 9] width 315 height 39
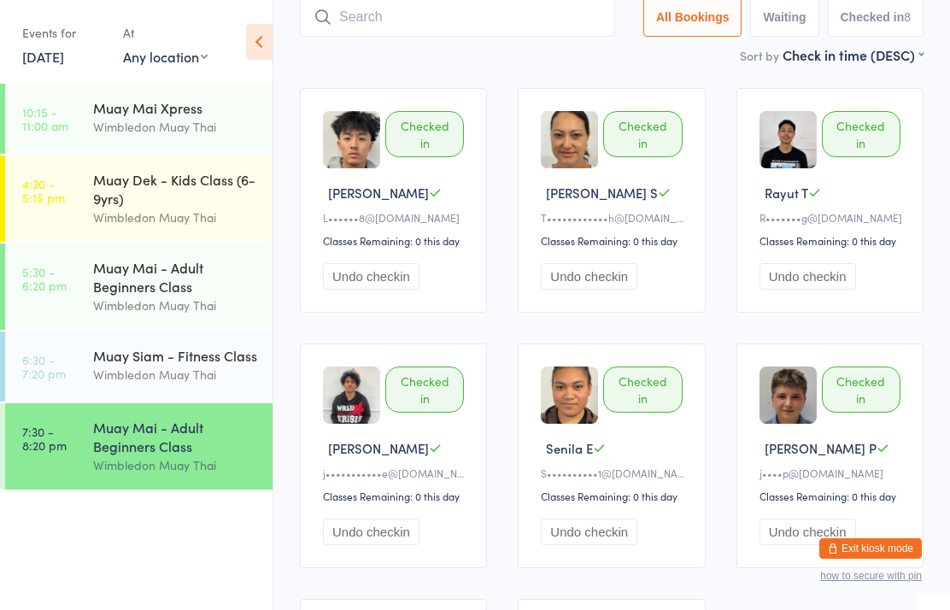
scroll to position [114, 0]
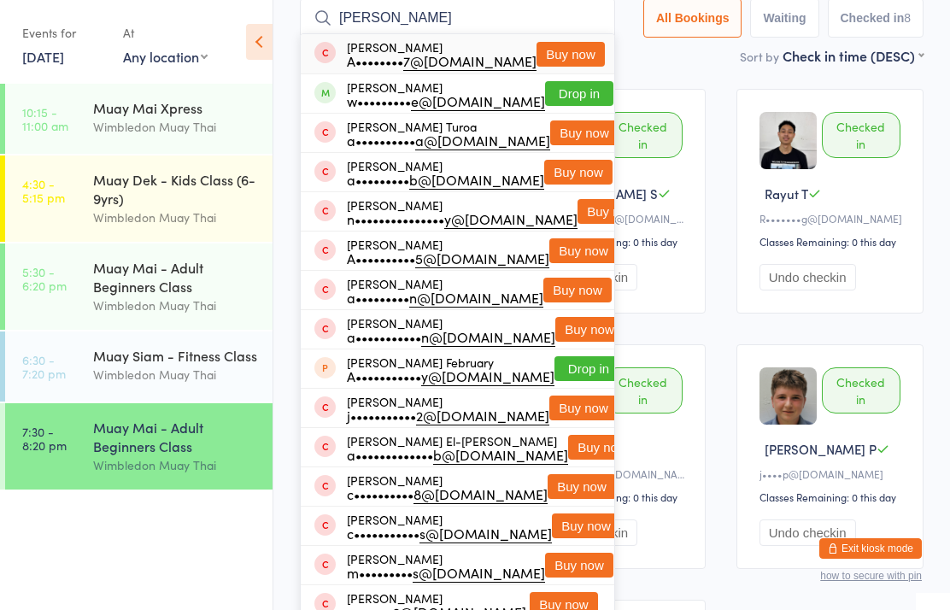
type input "[PERSON_NAME]"
click at [570, 106] on button "Drop in" at bounding box center [579, 93] width 68 height 25
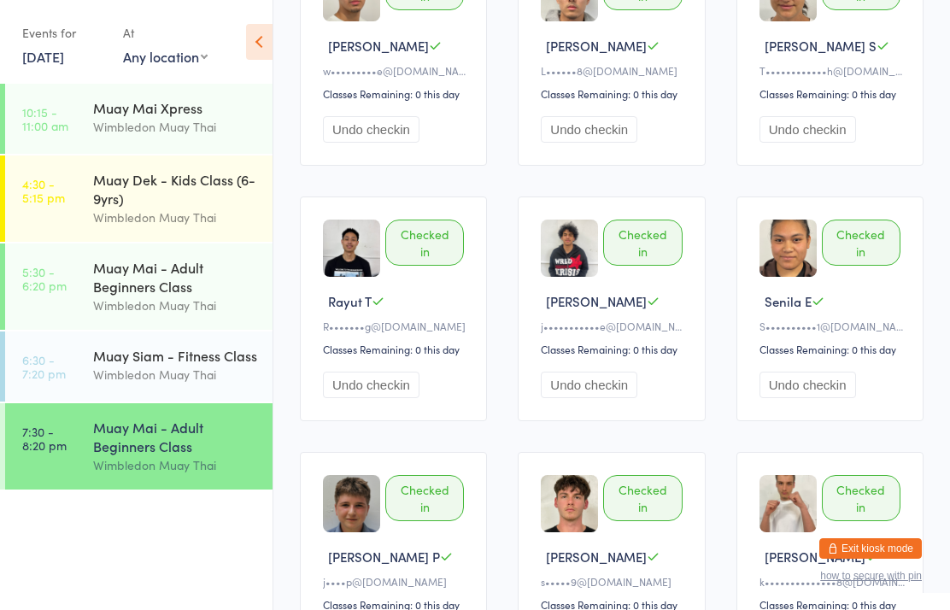
scroll to position [356, 0]
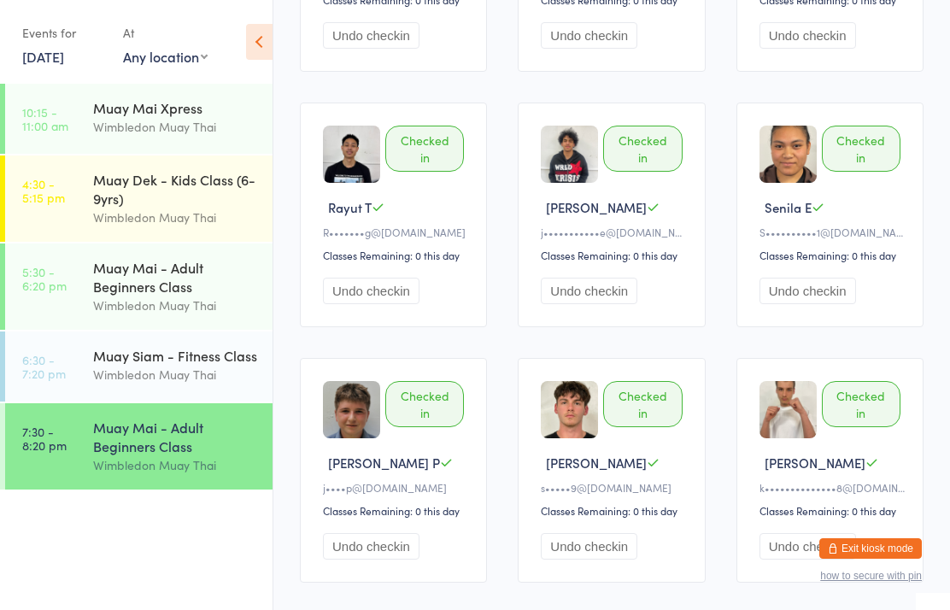
click at [198, 475] on div "Wimbledon Muay Thai" at bounding box center [175, 465] width 165 height 20
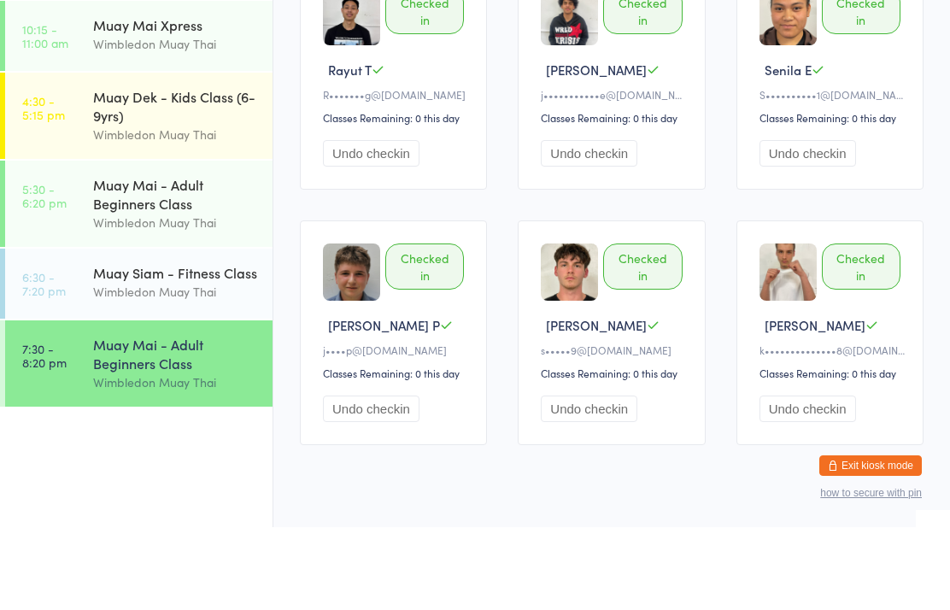
scroll to position [0, 0]
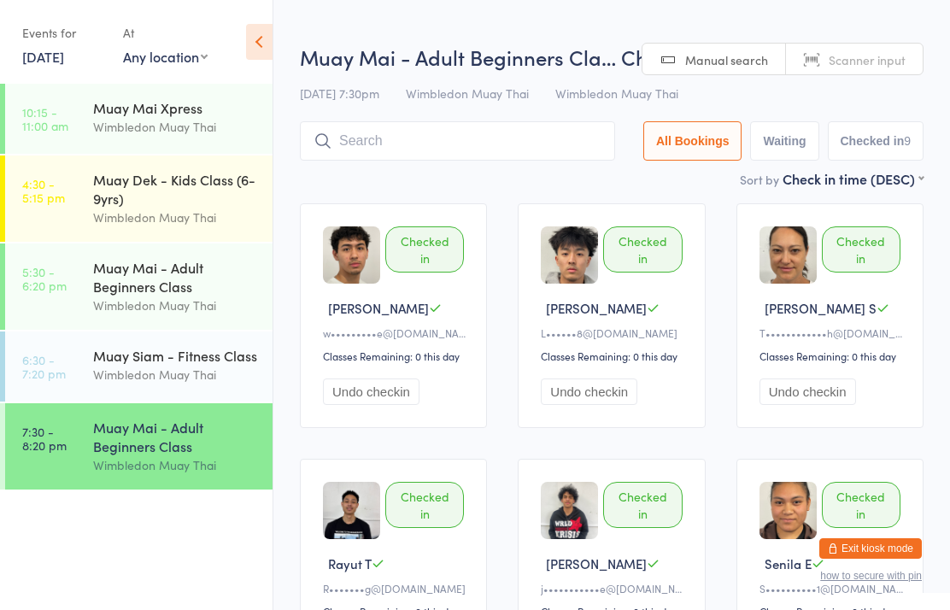
click at [581, 138] on input "search" at bounding box center [457, 140] width 315 height 39
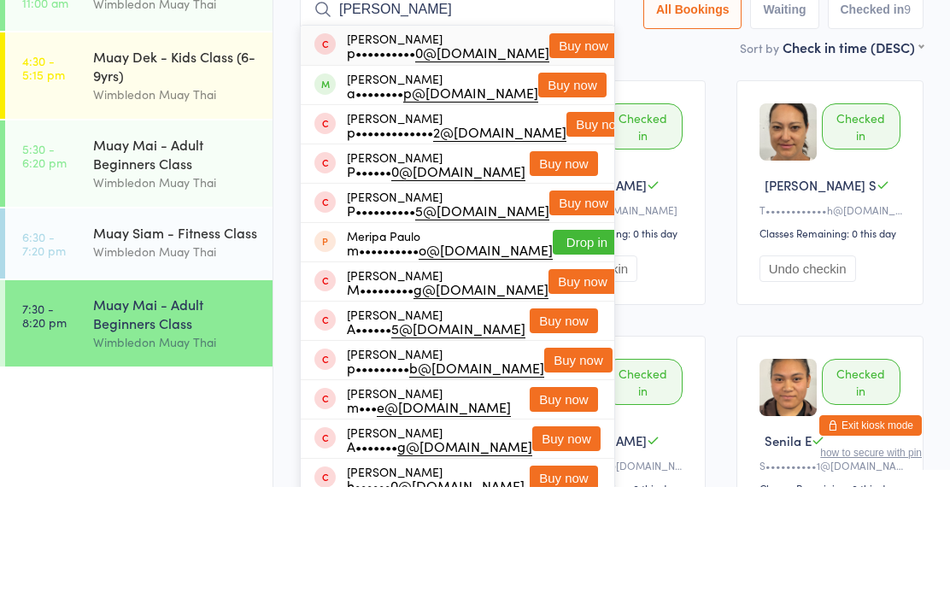
type input "[PERSON_NAME]"
click at [578, 196] on button "Buy now" at bounding box center [572, 208] width 68 height 25
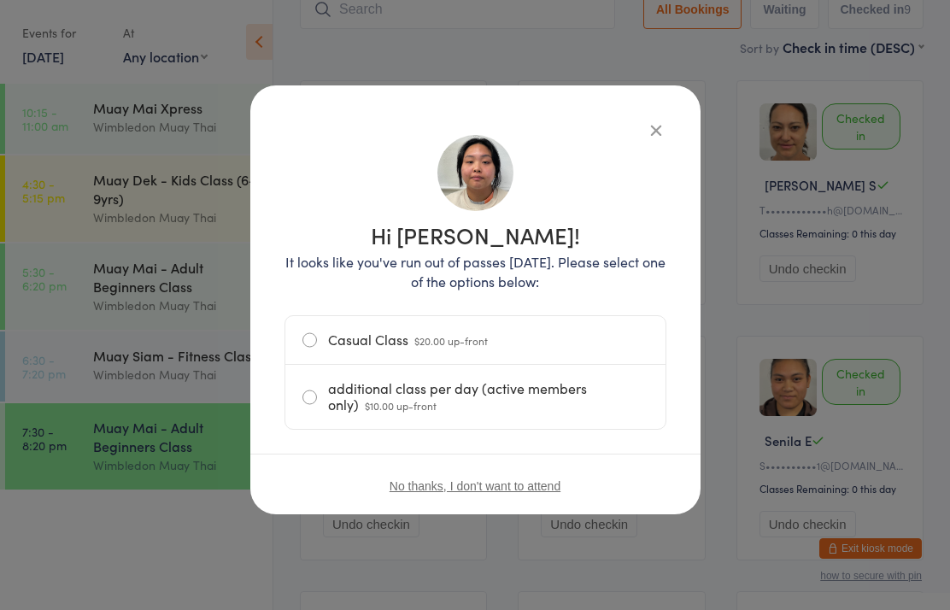
click at [630, 346] on label "Casual Class $20.00 up-front" at bounding box center [475, 340] width 346 height 48
click at [0, 0] on input "Casual Class $20.00 up-front" at bounding box center [0, 0] width 0 height 0
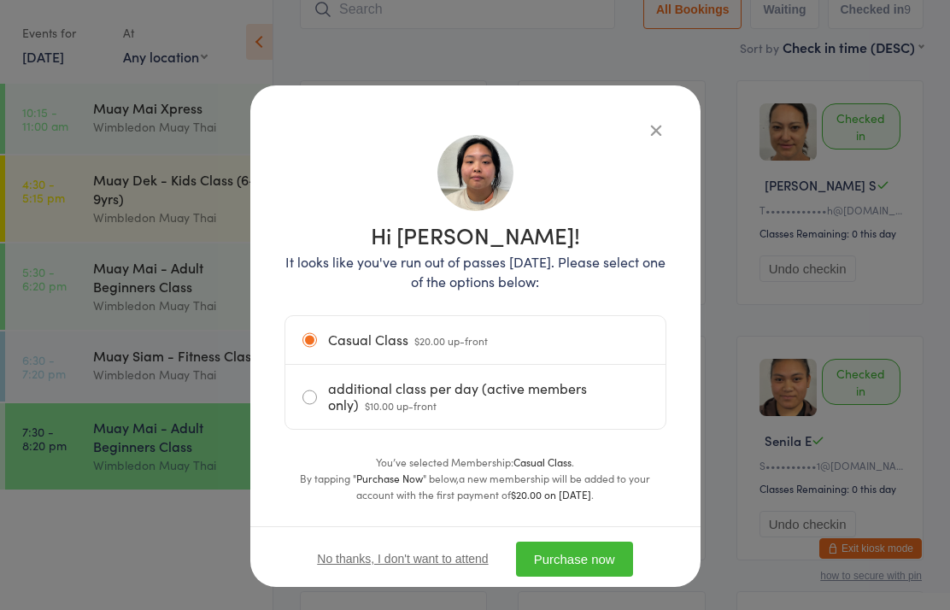
click at [618, 573] on button "Purchase now" at bounding box center [574, 558] width 117 height 35
